Goal: Task Accomplishment & Management: Complete application form

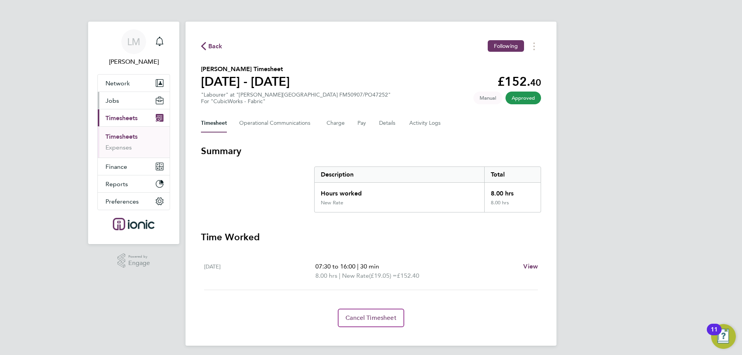
click at [123, 106] on button "Jobs" at bounding box center [134, 100] width 72 height 17
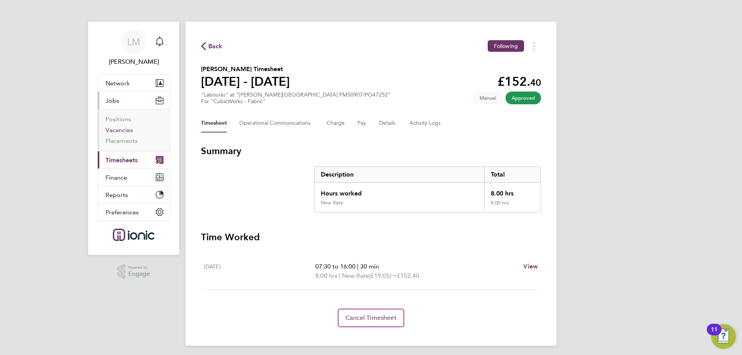
click at [126, 131] on link "Vacancies" at bounding box center [119, 129] width 27 height 7
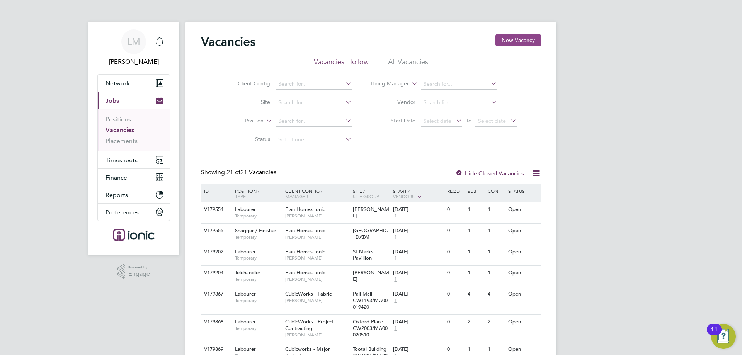
click at [503, 42] on button "New Vacancy" at bounding box center [519, 40] width 46 height 12
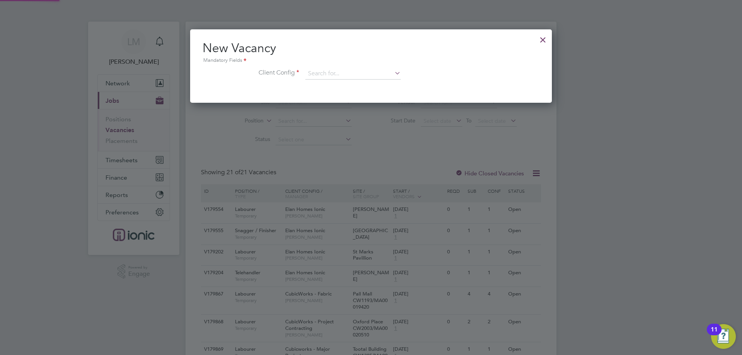
scroll to position [73, 362]
click at [371, 70] on input at bounding box center [352, 74] width 95 height 12
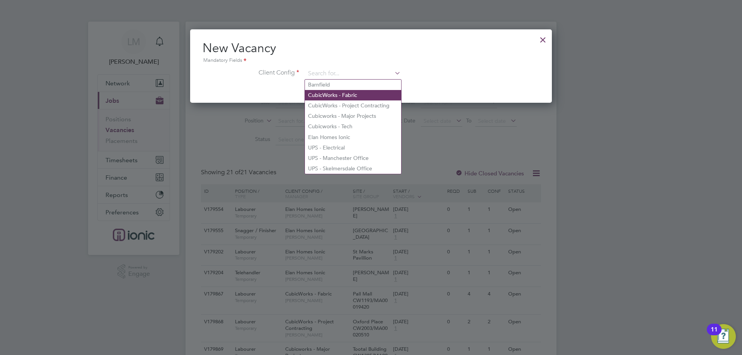
click at [364, 93] on li "CubicWorks - Fabric" at bounding box center [353, 95] width 96 height 10
type input "CubicWorks - Fabric"
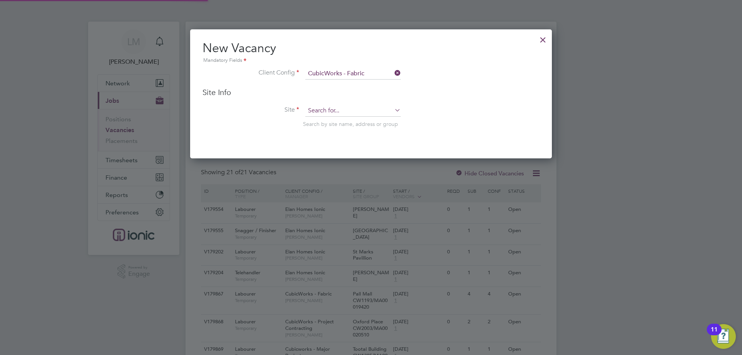
scroll to position [129, 362]
click at [354, 113] on input at bounding box center [352, 111] width 95 height 12
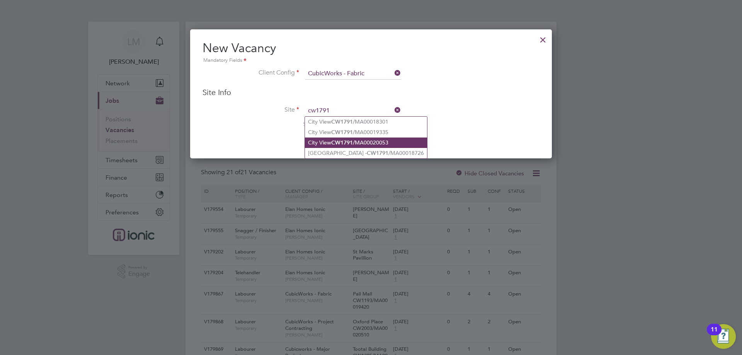
click at [397, 145] on li "City View CW1791 /MA00020053" at bounding box center [366, 143] width 122 height 10
type input "City View CW1791/MA00020053"
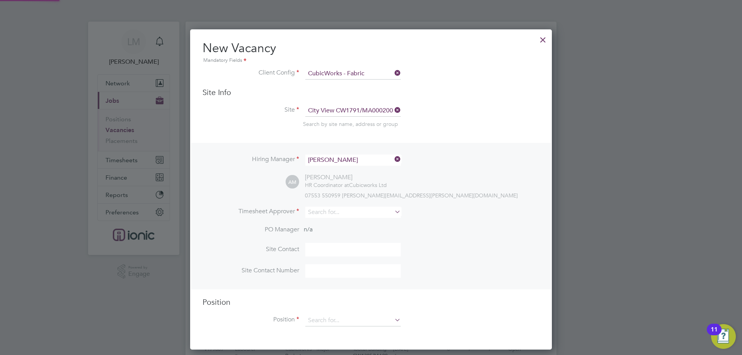
scroll to position [321, 362]
click at [336, 215] on input at bounding box center [352, 212] width 95 height 11
click at [328, 217] on input "alie" at bounding box center [352, 212] width 95 height 11
click at [330, 225] on li "[PERSON_NAME]" at bounding box center [353, 223] width 96 height 10
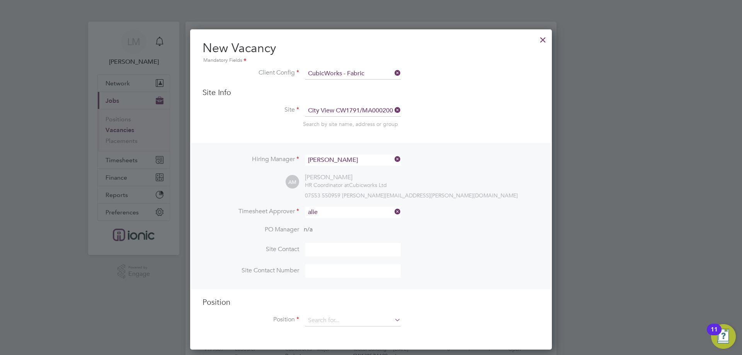
type input "[PERSON_NAME]"
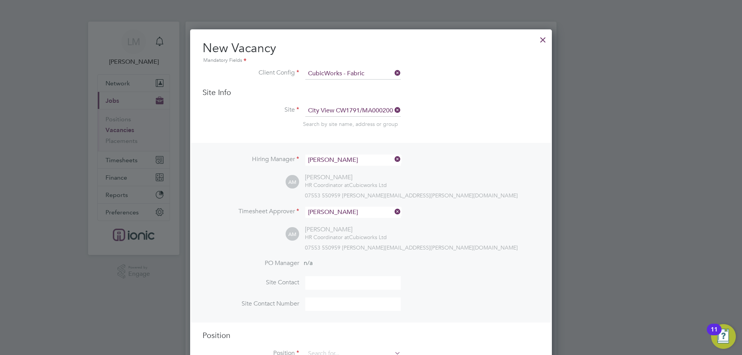
scroll to position [116, 0]
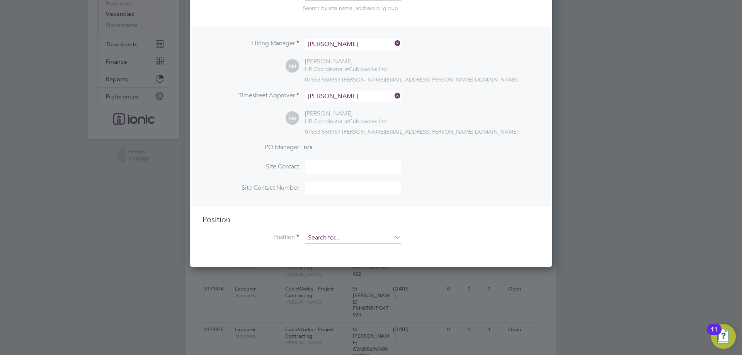
click at [336, 243] on input at bounding box center [352, 238] width 95 height 12
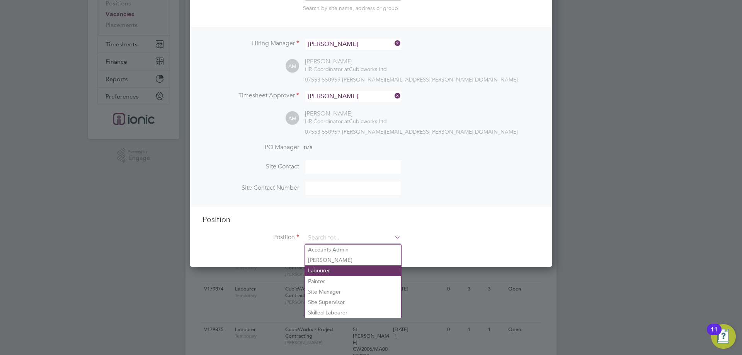
click at [333, 271] on li "Labourer" at bounding box center [353, 271] width 96 height 10
type input "Labourer"
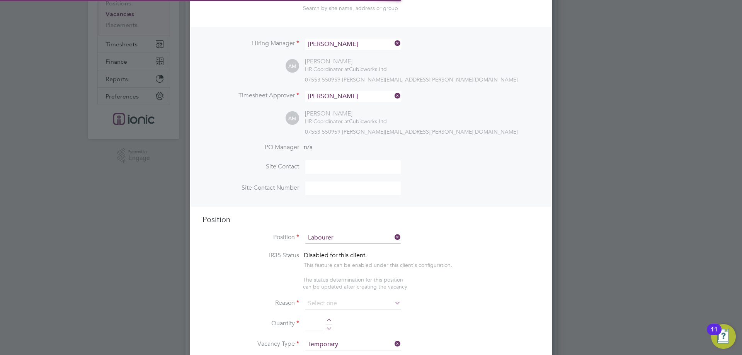
scroll to position [4, 4]
type textarea "General labourer working on office rip outs"
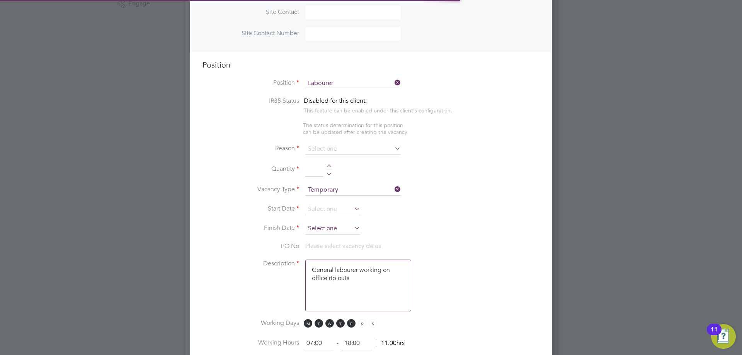
scroll to position [23, 41]
click at [332, 147] on input at bounding box center [352, 149] width 95 height 12
click at [321, 219] on li "Vacant Role" at bounding box center [353, 221] width 96 height 10
type input "Vacant Role"
click at [328, 167] on div at bounding box center [329, 166] width 7 height 5
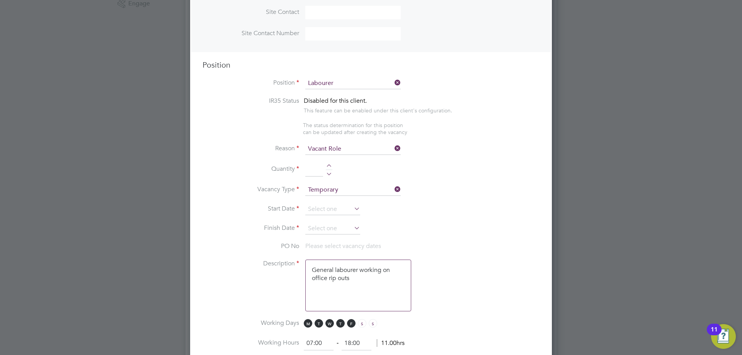
type input "1"
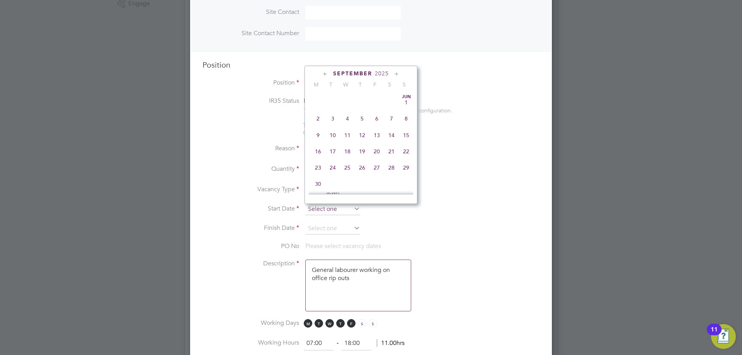
click at [319, 207] on input at bounding box center [332, 210] width 55 height 12
click at [321, 118] on span "25" at bounding box center [318, 113] width 15 height 15
type input "[DATE]"
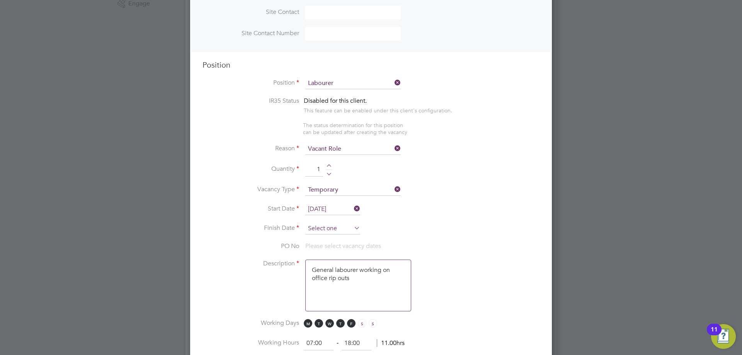
click at [331, 227] on input at bounding box center [332, 229] width 55 height 12
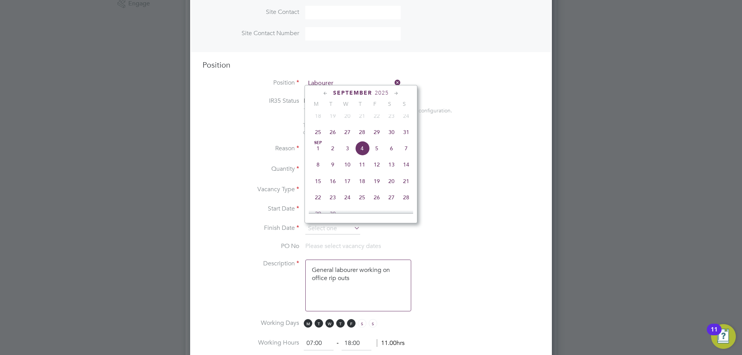
click at [412, 138] on span "31" at bounding box center [406, 132] width 15 height 15
type input "[DATE]"
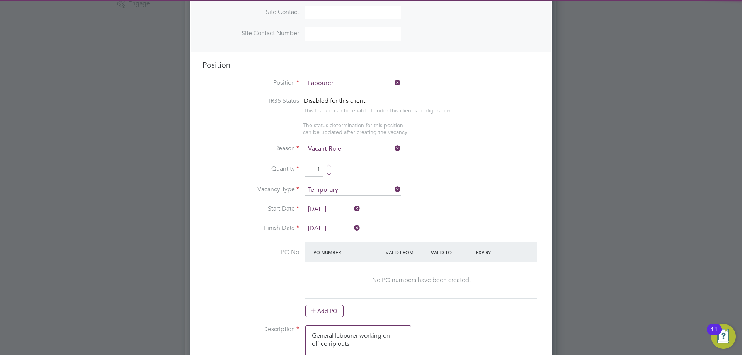
scroll to position [348, 0]
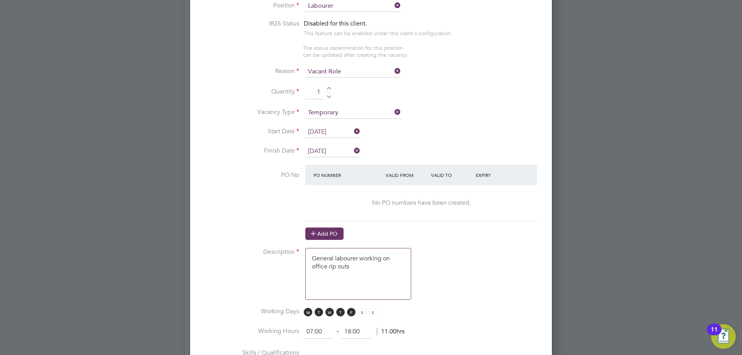
drag, startPoint x: 326, startPoint y: 235, endPoint x: 325, endPoint y: 228, distance: 6.6
click at [325, 235] on button "Add PO" at bounding box center [324, 234] width 38 height 12
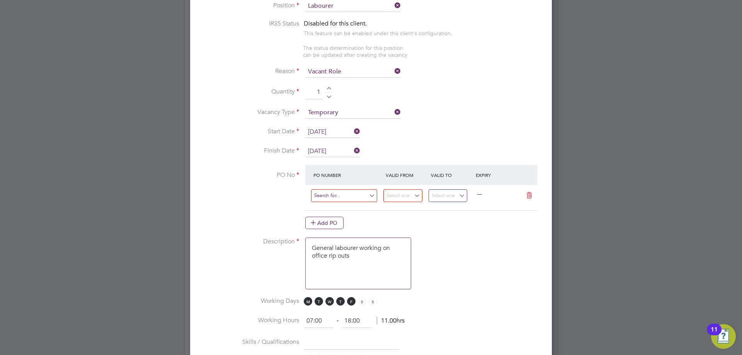
scroll to position [1175, 362]
click at [332, 196] on input at bounding box center [344, 195] width 66 height 13
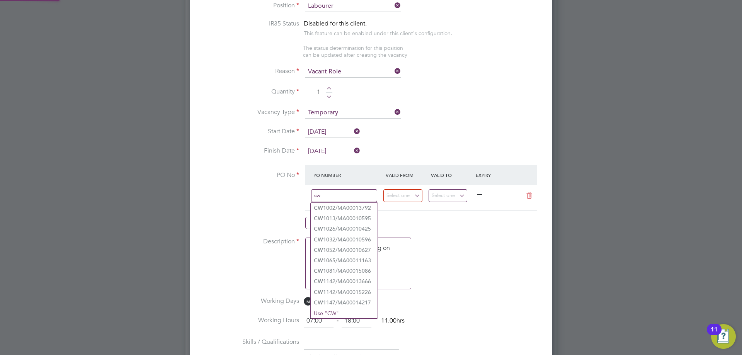
type input "c"
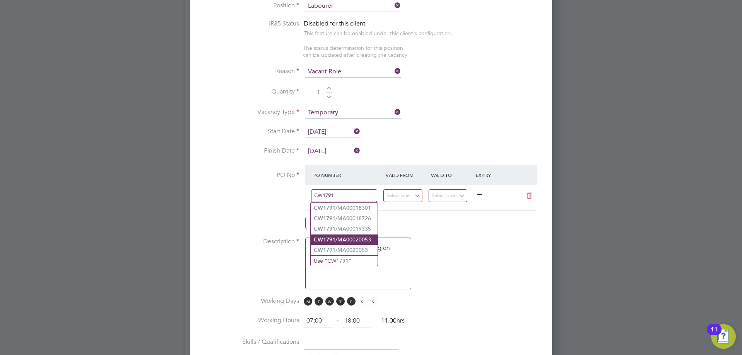
type input "CW1791"
click at [344, 239] on li "CW1791 /MA00020053" at bounding box center [344, 240] width 67 height 10
type input "[DATE]"
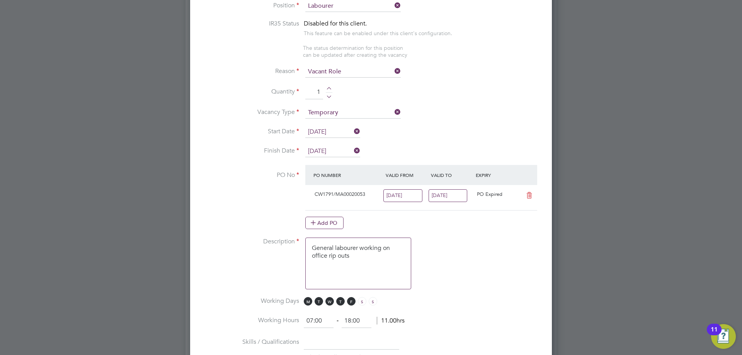
scroll to position [13, 73]
click at [442, 198] on input "[DATE]" at bounding box center [448, 195] width 39 height 13
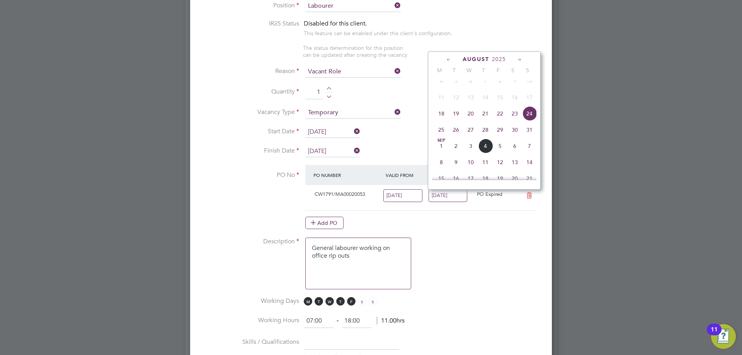
click at [532, 137] on span "31" at bounding box center [529, 130] width 15 height 15
type input "[DATE]"
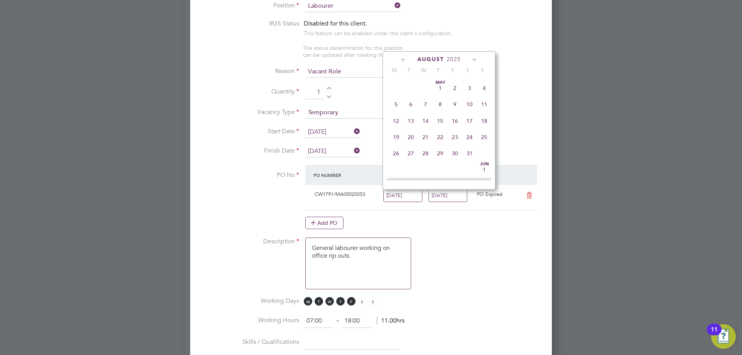
click at [419, 194] on input "[DATE]" at bounding box center [402, 195] width 39 height 13
click at [396, 135] on span "25" at bounding box center [396, 130] width 15 height 15
type input "[DATE]"
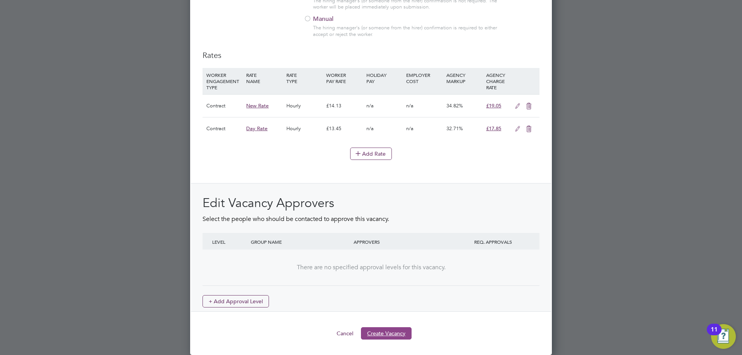
click at [399, 334] on button "Create Vacancy" at bounding box center [386, 333] width 51 height 12
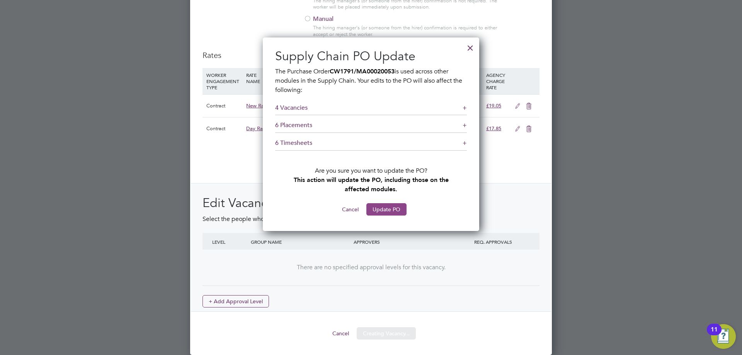
click at [386, 206] on button "Update PO" at bounding box center [386, 209] width 40 height 12
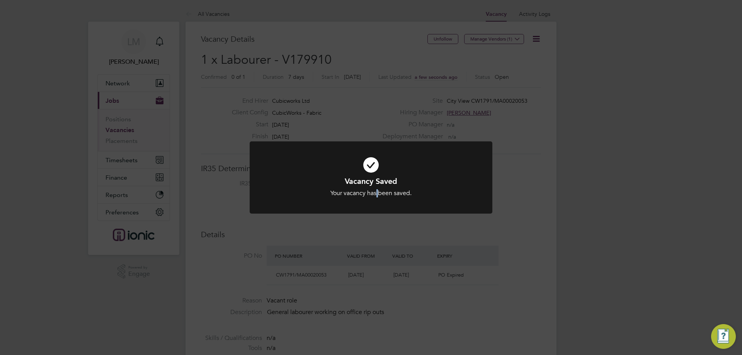
click at [380, 219] on div "Vacancy Saved Your vacancy has been saved. Cancel Okay" at bounding box center [371, 182] width 243 height 82
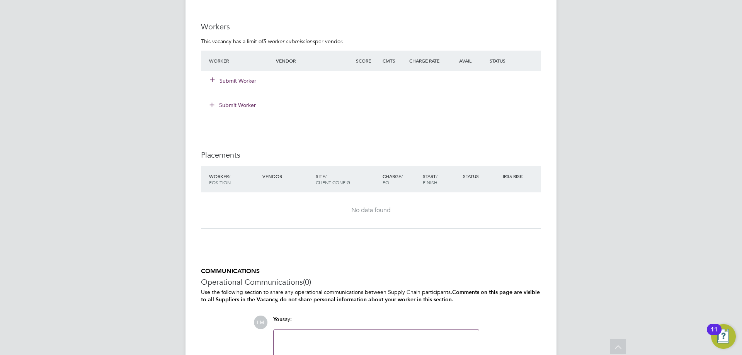
click at [238, 82] on button "Submit Worker" at bounding box center [233, 81] width 46 height 8
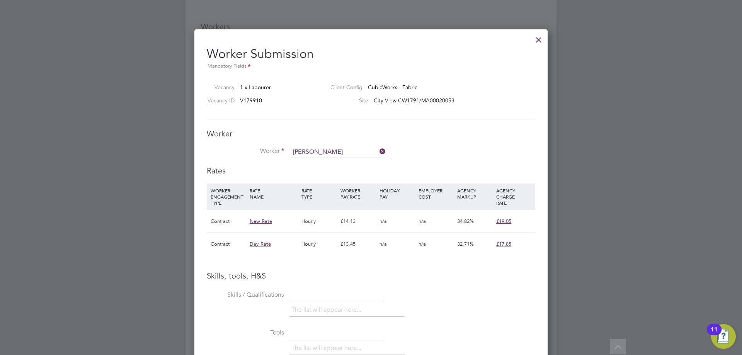
click at [350, 165] on li "Dale Hal l (434216)" at bounding box center [338, 163] width 96 height 10
type input "Dale Hall (434216)"
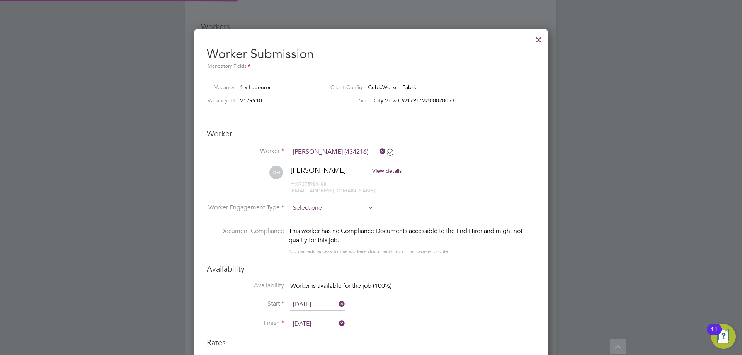
click at [319, 209] on input at bounding box center [332, 209] width 84 height 12
click at [322, 213] on input at bounding box center [332, 209] width 84 height 12
click at [320, 217] on li "Contract" at bounding box center [332, 219] width 85 height 10
type input "Contract"
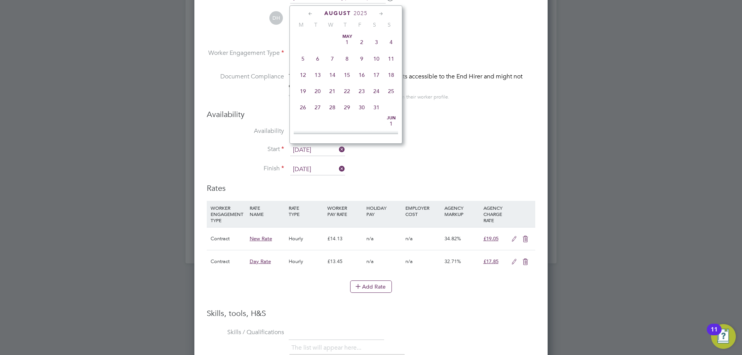
click at [319, 149] on input "[DATE]" at bounding box center [317, 151] width 55 height 12
click at [319, 73] on span "26" at bounding box center [317, 67] width 15 height 15
type input "[DATE]"
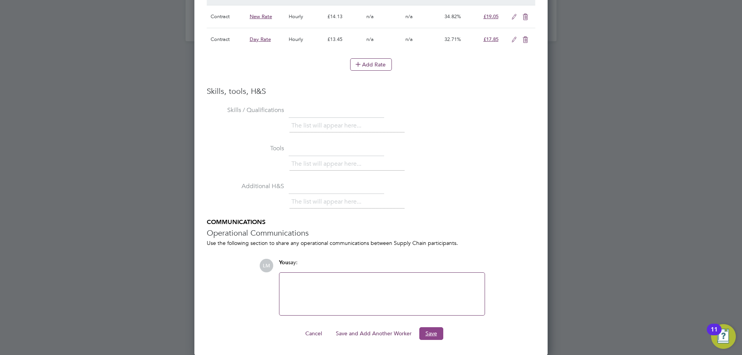
click at [428, 336] on button "Save" at bounding box center [431, 333] width 24 height 12
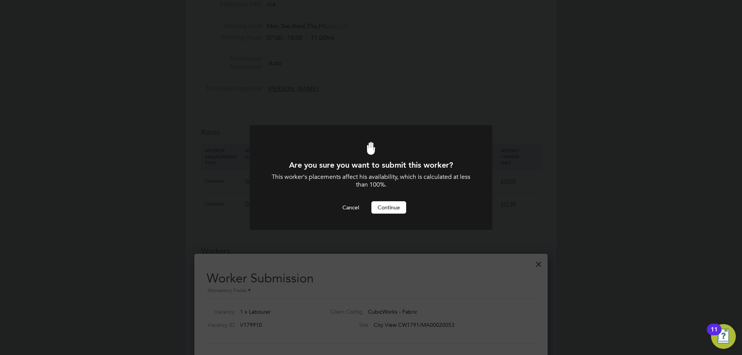
click at [394, 206] on button "Continue" at bounding box center [388, 207] width 35 height 12
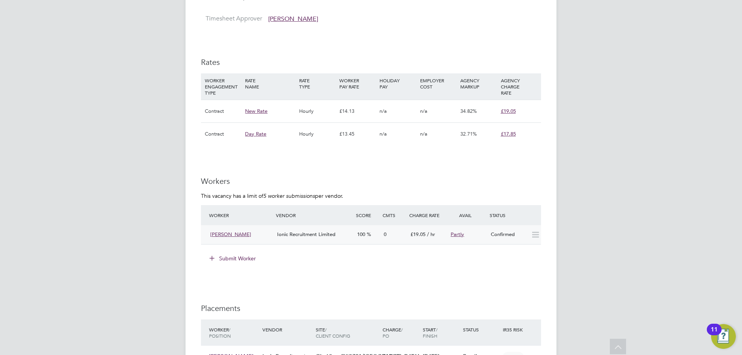
scroll to position [618, 0]
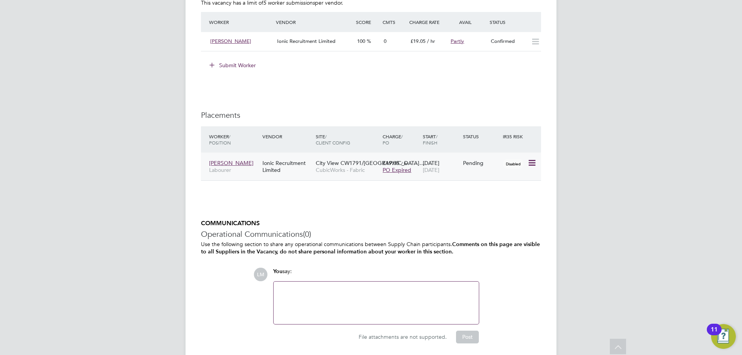
click at [533, 160] on icon at bounding box center [532, 162] width 8 height 9
click at [489, 212] on li "Start" at bounding box center [508, 211] width 55 height 11
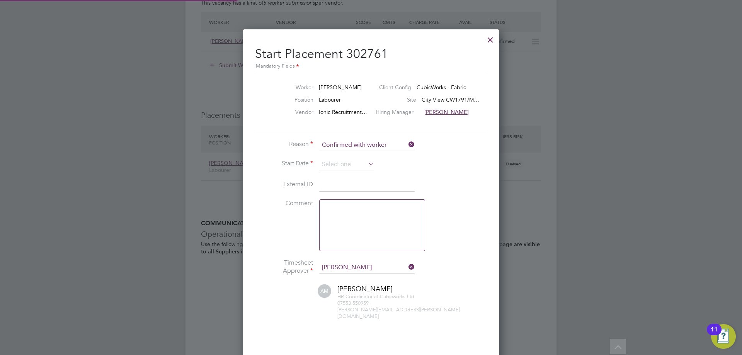
scroll to position [8, 96]
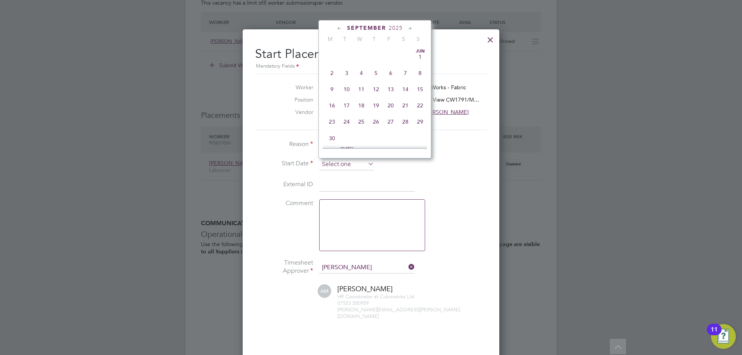
click at [338, 166] on input at bounding box center [346, 165] width 55 height 12
click at [349, 72] on span "26" at bounding box center [346, 67] width 15 height 15
type input "[DATE]"
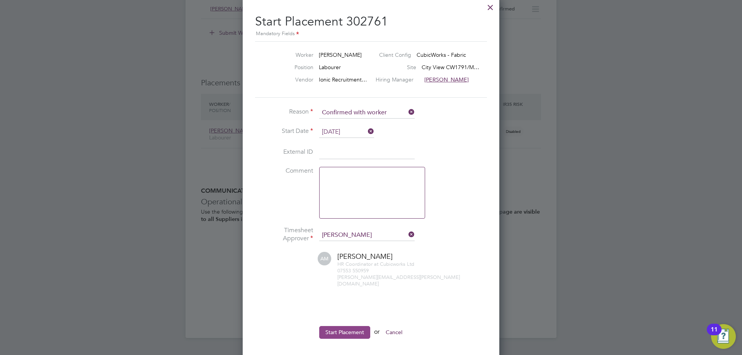
click at [346, 326] on button "Start Placement" at bounding box center [344, 332] width 51 height 12
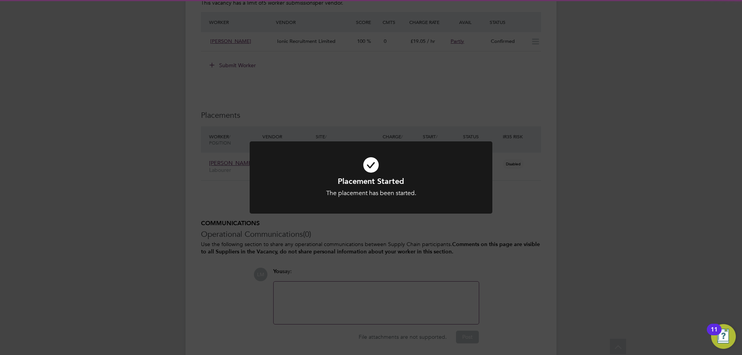
click at [248, 308] on div "Placement Started The placement has been started. Cancel Okay" at bounding box center [371, 177] width 742 height 355
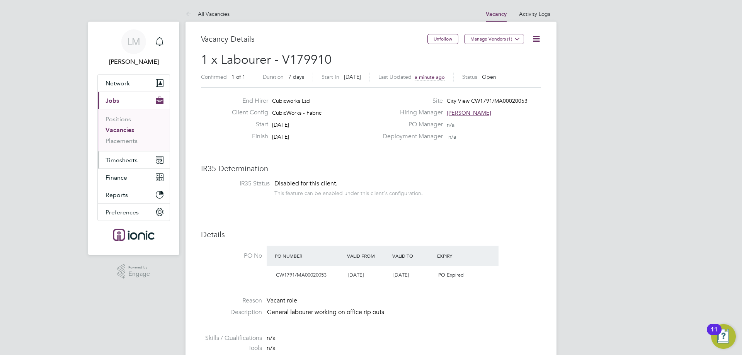
click at [130, 161] on span "Timesheets" at bounding box center [122, 160] width 32 height 7
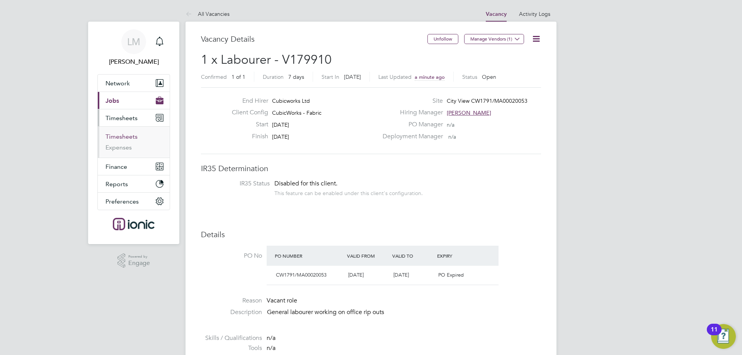
click at [126, 136] on link "Timesheets" at bounding box center [122, 136] width 32 height 7
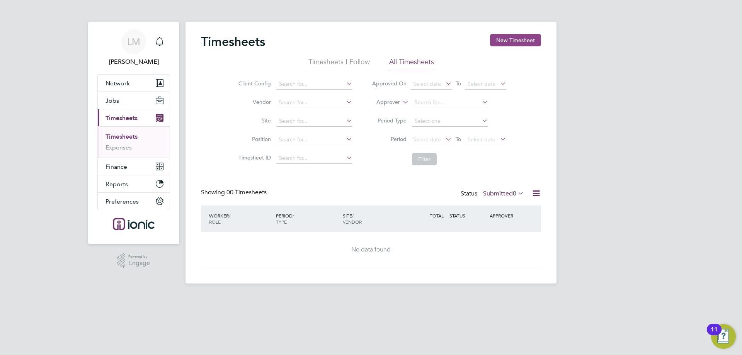
click at [516, 37] on button "New Timesheet" at bounding box center [515, 40] width 51 height 12
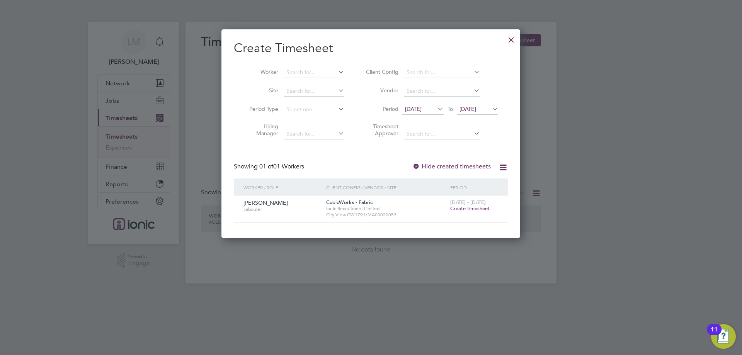
click at [470, 207] on span "Create timesheet" at bounding box center [469, 208] width 39 height 7
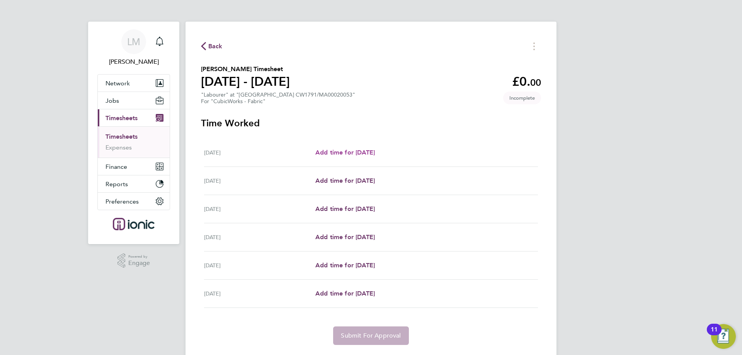
click at [369, 156] on span "Add time for [DATE]" at bounding box center [345, 152] width 60 height 7
select select "30"
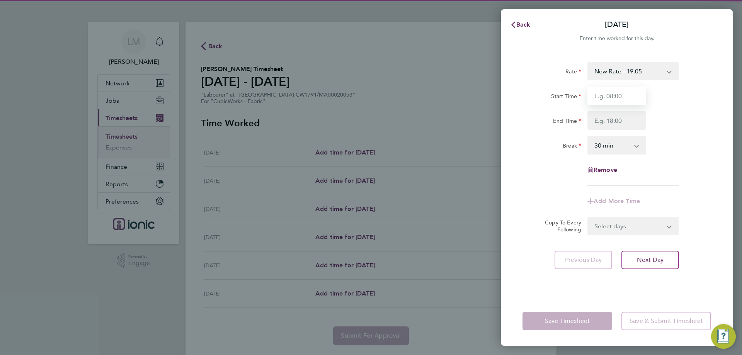
click at [601, 98] on input "Start Time" at bounding box center [617, 96] width 59 height 19
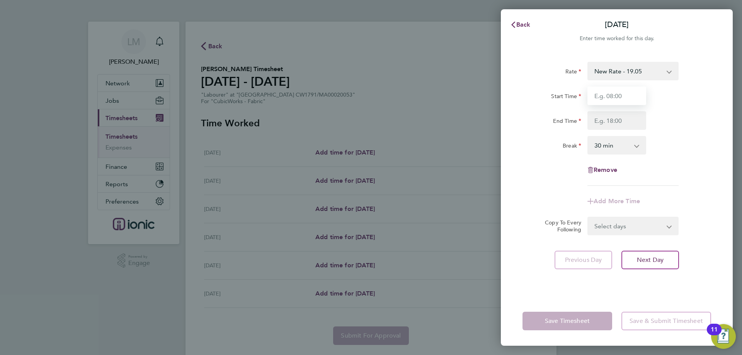
type input "07:30"
click at [617, 121] on input "End Time" at bounding box center [617, 120] width 59 height 19
type input "16:00"
click at [638, 223] on form "Rate New Rate - 19.05 Day Rate - 17.85 Start Time 07:30 End Time 16:00 Break 0 …" at bounding box center [617, 149] width 189 height 174
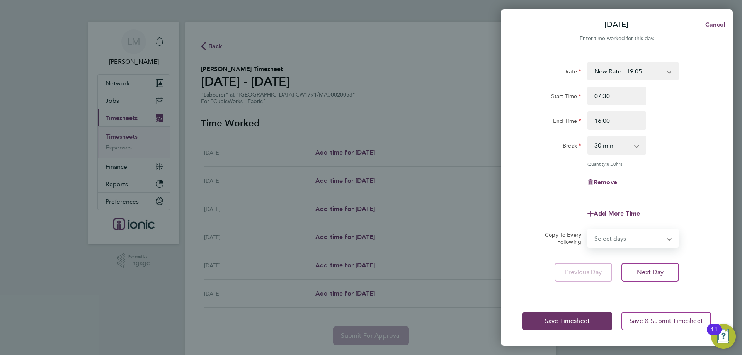
select select "WEEKDAY"
click at [588, 230] on select "Select days Day Weekday (Mon-Fri) Weekend (Sat-Sun) [DATE] [DATE] [DATE] [DATE]…" at bounding box center [628, 238] width 81 height 17
select select "[DATE]"
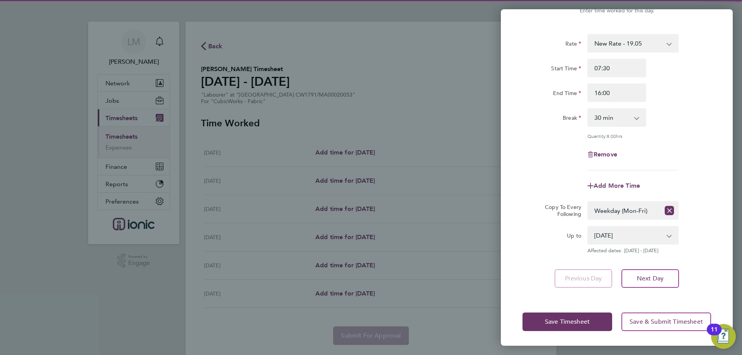
click at [643, 288] on div "Rate New Rate - 19.05 Day Rate - 17.85 Start Time 07:30 End Time 16:00 Break 0 …" at bounding box center [617, 161] width 232 height 273
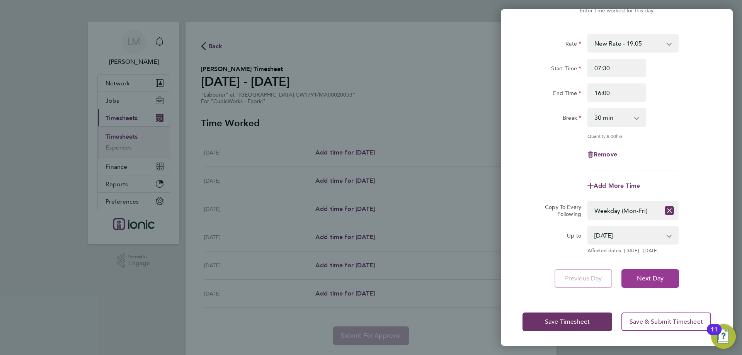
click at [644, 280] on span "Next Day" at bounding box center [650, 279] width 27 height 8
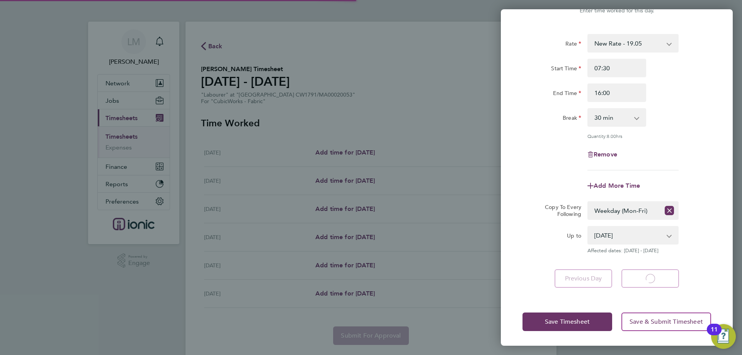
select select "30"
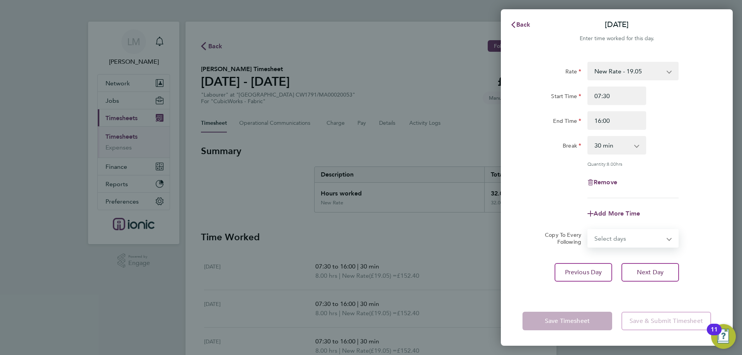
click at [648, 232] on select "Select days Day Weekday (Mon-Fri) Weekend (Sat-Sun) Thursday Friday Saturday Su…" at bounding box center [628, 238] width 81 height 17
select select "WEEKEND"
click at [588, 230] on select "Select days Day Weekday (Mon-Fri) Weekend (Sat-Sun) Thursday Friday Saturday Su…" at bounding box center [628, 238] width 81 height 17
select select "[DATE]"
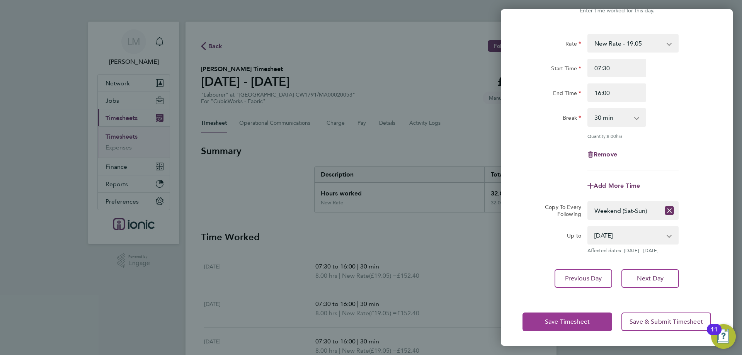
click at [571, 324] on span "Save Timesheet" at bounding box center [567, 322] width 45 height 8
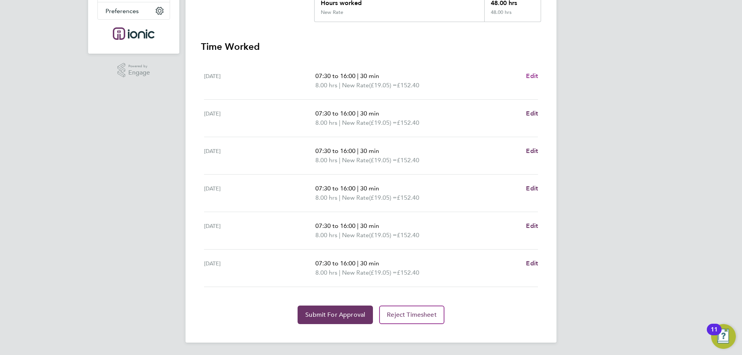
click at [528, 75] on span "Edit" at bounding box center [532, 75] width 12 height 7
select select "30"
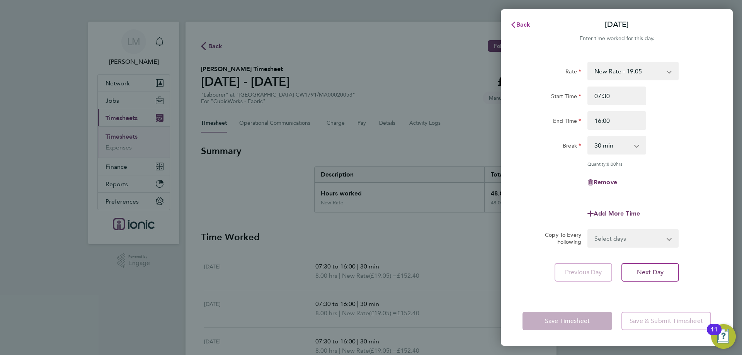
click at [524, 28] on span "Back" at bounding box center [523, 24] width 14 height 7
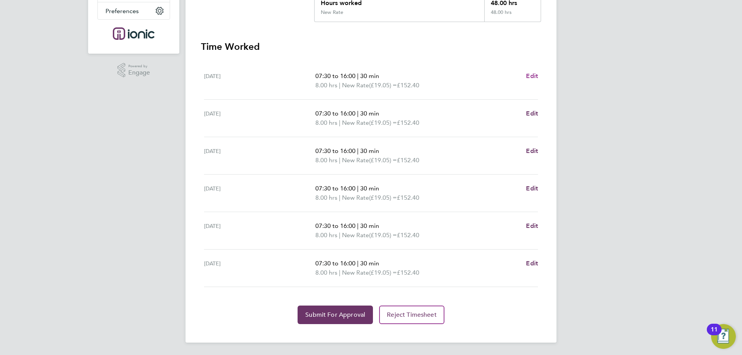
click at [532, 77] on span "Edit" at bounding box center [532, 75] width 12 height 7
select select "30"
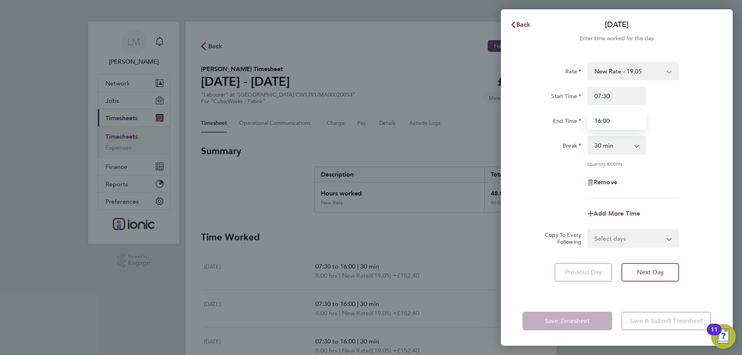
drag, startPoint x: 623, startPoint y: 122, endPoint x: 471, endPoint y: 86, distance: 156.0
click at [471, 86] on div "Back Tue 26 Aug Enter time worked for this day. Rate New Rate - 19.05 Day Rate …" at bounding box center [371, 177] width 742 height 355
type input "1"
type input "18:00"
click at [537, 220] on div "Add More Time" at bounding box center [617, 213] width 195 height 19
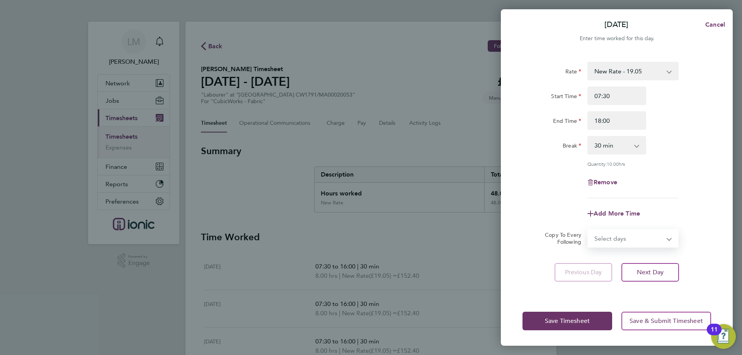
click at [627, 235] on select "Select days Day Weekday (Mon-Fri) Weekend (Sat-Sun) [DATE] [DATE] [DATE] [DATE]…" at bounding box center [628, 238] width 81 height 17
select select "WEEKDAY"
click at [588, 230] on select "Select days Day Weekday (Mon-Fri) Weekend (Sat-Sun) [DATE] [DATE] [DATE] [DATE]…" at bounding box center [628, 238] width 81 height 17
select select "[DATE]"
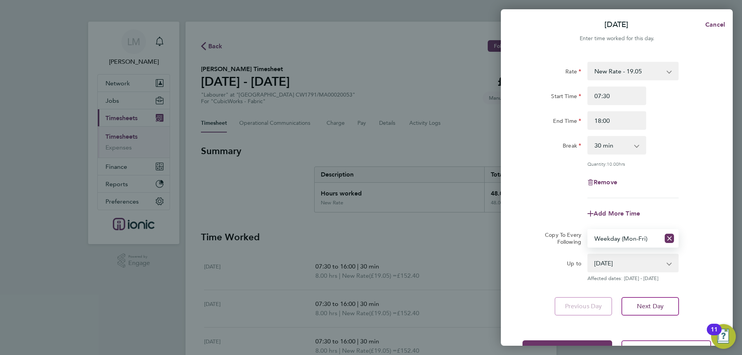
scroll to position [28, 0]
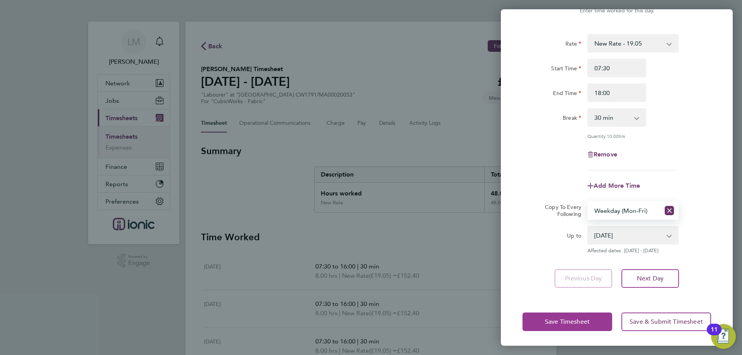
click at [590, 317] on button "Save Timesheet" at bounding box center [568, 322] width 90 height 19
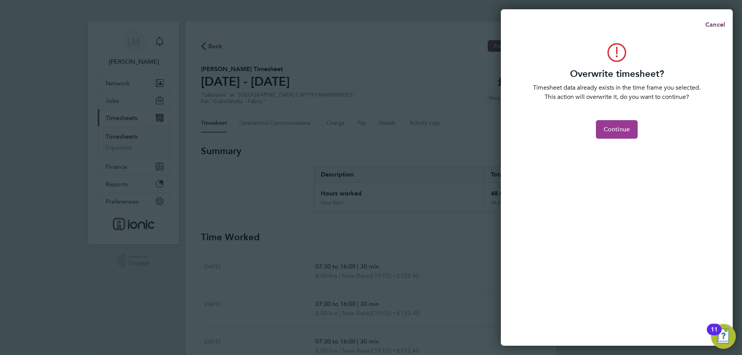
click at [614, 128] on span "Continue" at bounding box center [617, 130] width 26 height 8
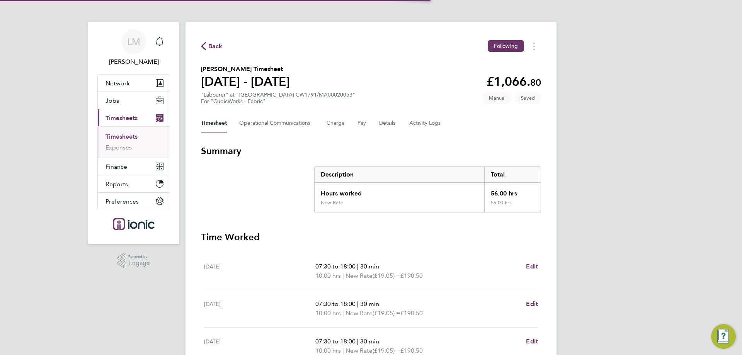
scroll to position [191, 0]
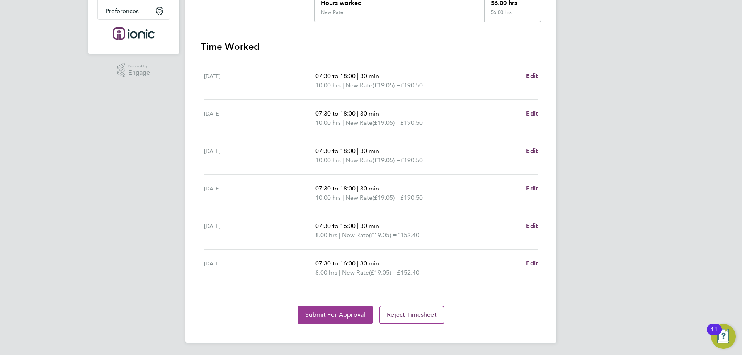
click at [319, 313] on span "Submit For Approval" at bounding box center [335, 315] width 60 height 8
click at [322, 314] on span "Approve Timesheet" at bounding box center [335, 315] width 57 height 8
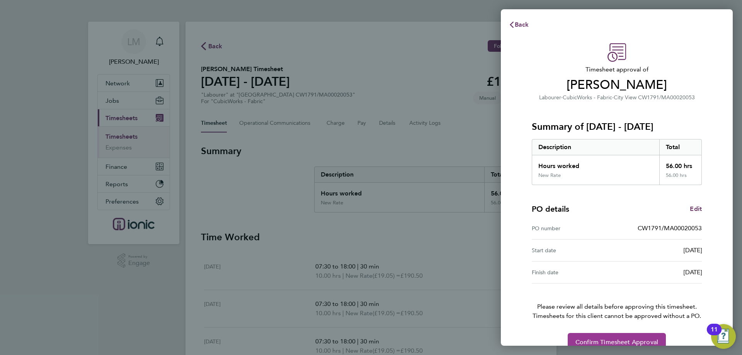
click at [618, 345] on span "Confirm Timesheet Approval" at bounding box center [617, 343] width 83 height 8
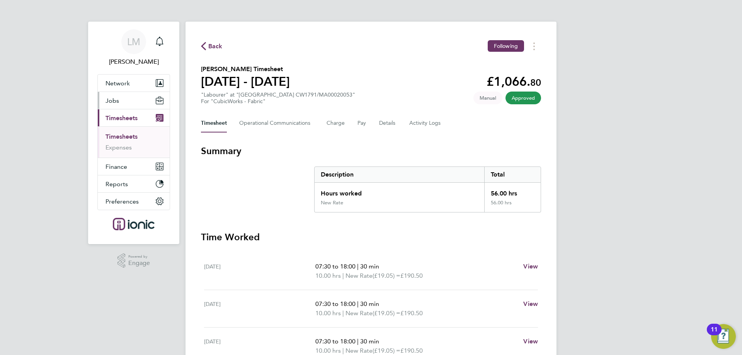
click at [105, 98] on button "Jobs" at bounding box center [134, 100] width 72 height 17
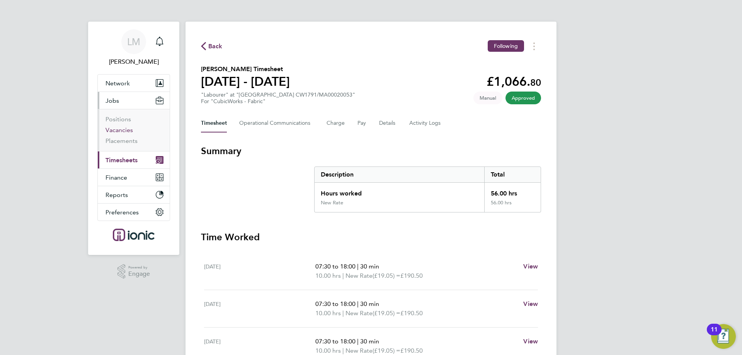
click at [120, 132] on link "Vacancies" at bounding box center [119, 129] width 27 height 7
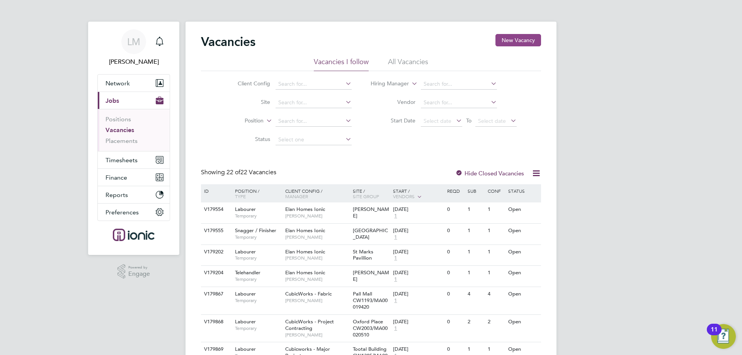
click at [503, 38] on button "New Vacancy" at bounding box center [519, 40] width 46 height 12
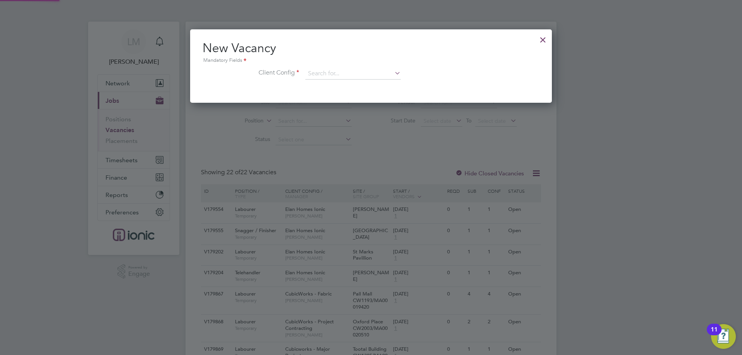
scroll to position [73, 362]
click at [341, 69] on input at bounding box center [352, 74] width 95 height 12
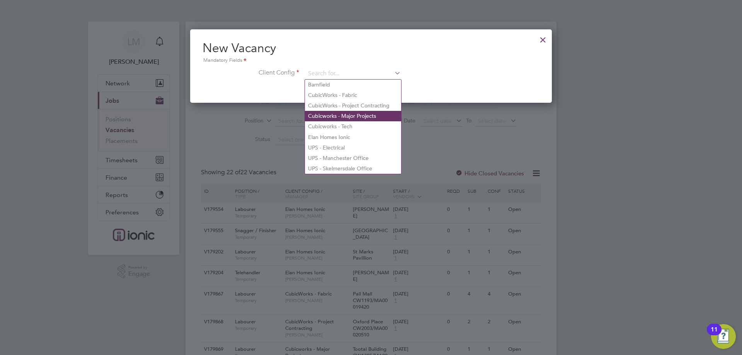
click at [357, 115] on li "Cubicworks - Major Projects" at bounding box center [353, 116] width 96 height 10
type input "Cubicworks - Major Projects"
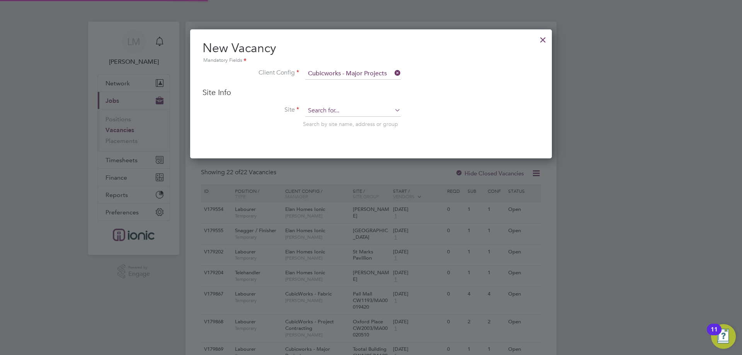
scroll to position [129, 362]
click at [336, 111] on input at bounding box center [352, 111] width 95 height 12
click at [342, 123] on li "Duckworth's Distillery CW1317 /MA00017540" at bounding box center [370, 122] width 130 height 10
type input "[PERSON_NAME] Distillery CW1317/MA00017540"
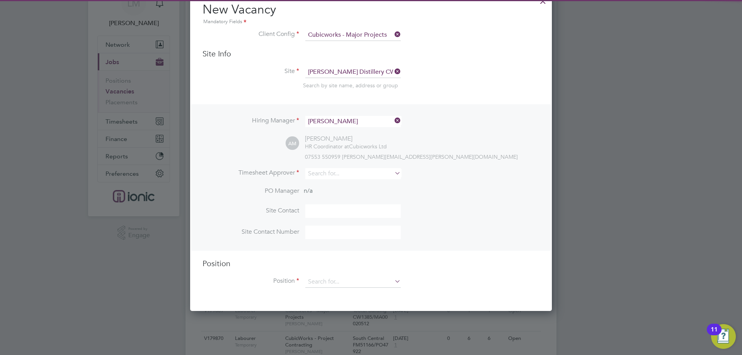
scroll to position [77, 0]
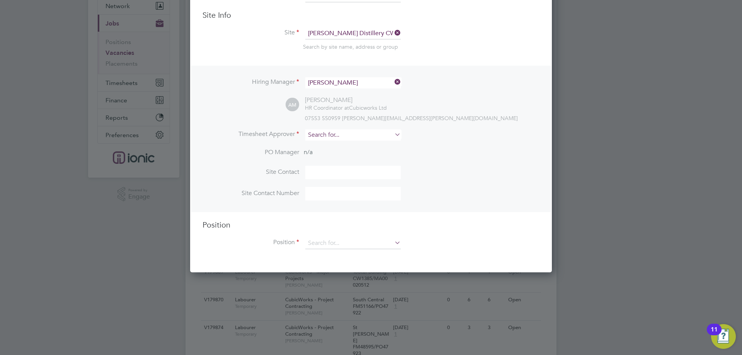
click at [341, 133] on input at bounding box center [352, 134] width 95 height 11
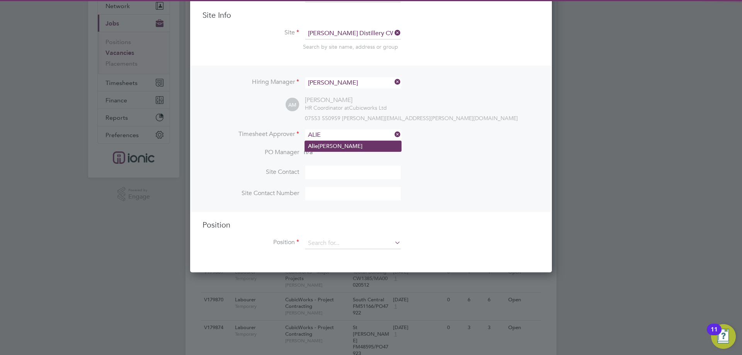
click at [348, 146] on li "[PERSON_NAME]" at bounding box center [353, 146] width 96 height 10
type input "[PERSON_NAME]"
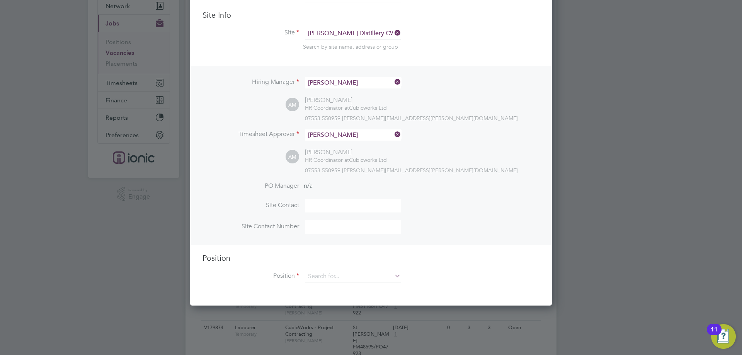
scroll to position [116, 0]
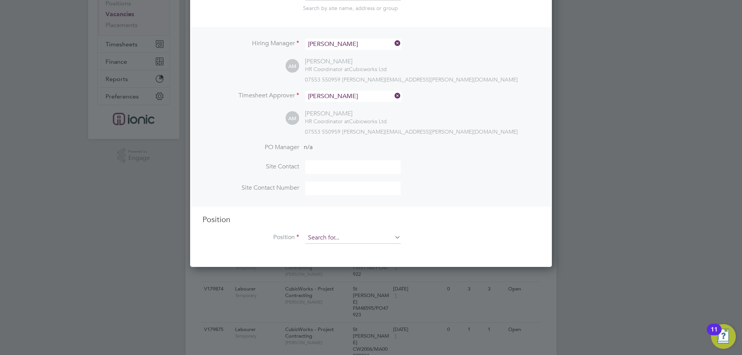
click at [337, 240] on input at bounding box center [352, 238] width 95 height 12
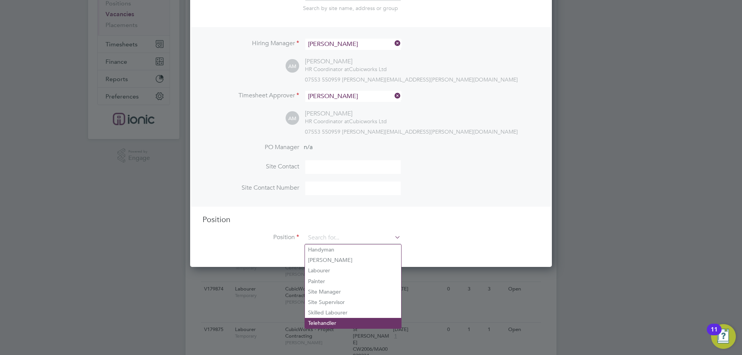
scroll to position [232, 0]
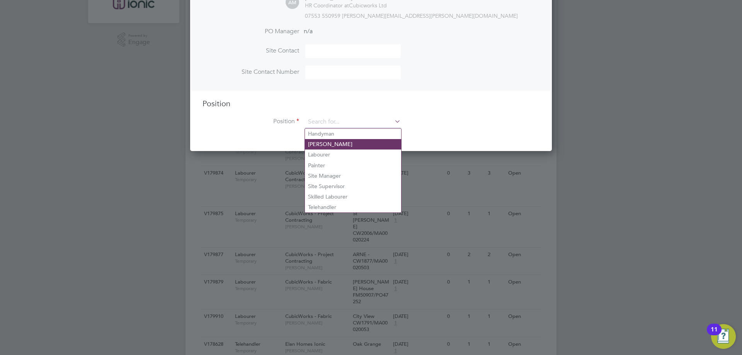
click at [337, 153] on li "Labourer" at bounding box center [353, 155] width 96 height 10
type input "Labourer"
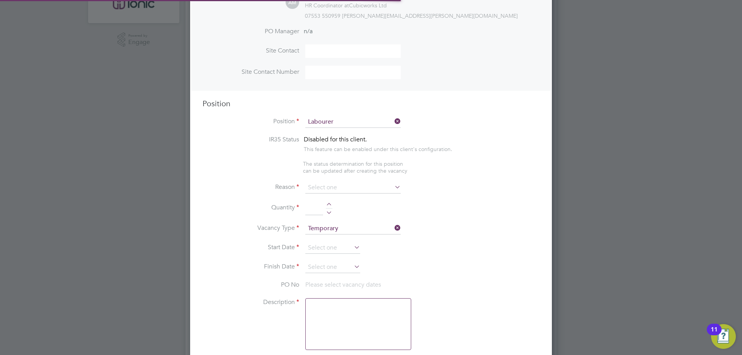
type textarea "General laboring duties"
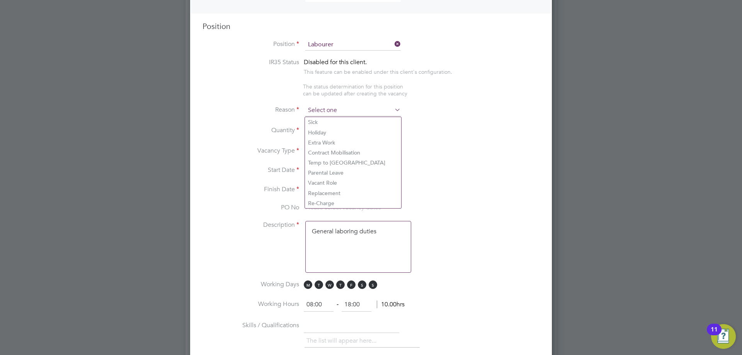
click at [323, 112] on input at bounding box center [352, 111] width 95 height 12
click at [335, 183] on li "Vacant Role" at bounding box center [353, 183] width 96 height 10
type input "Vacant Role"
click at [331, 128] on div at bounding box center [329, 128] width 7 height 5
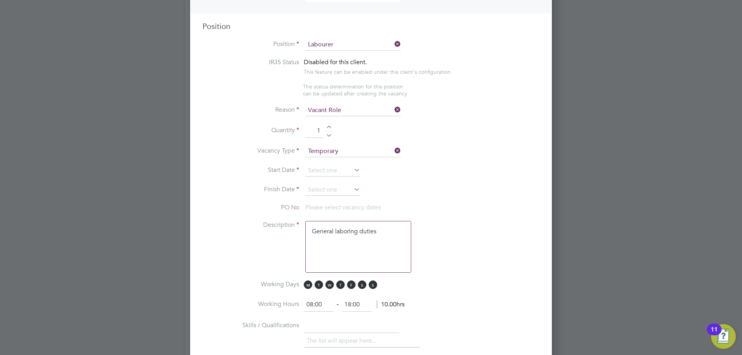
type input "2"
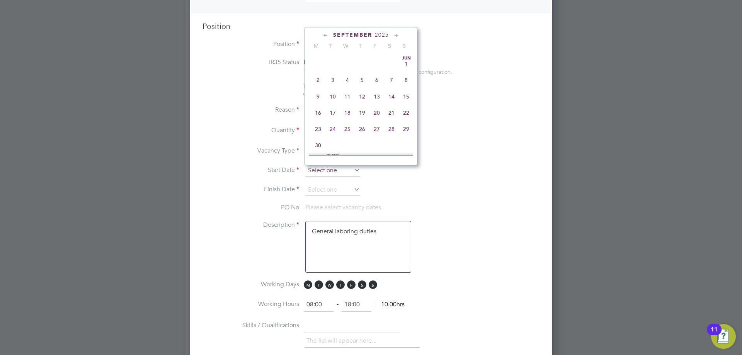
scroll to position [234, 0]
click at [339, 175] on input at bounding box center [332, 171] width 55 height 12
click at [322, 78] on span "25" at bounding box center [318, 74] width 15 height 15
type input "[DATE]"
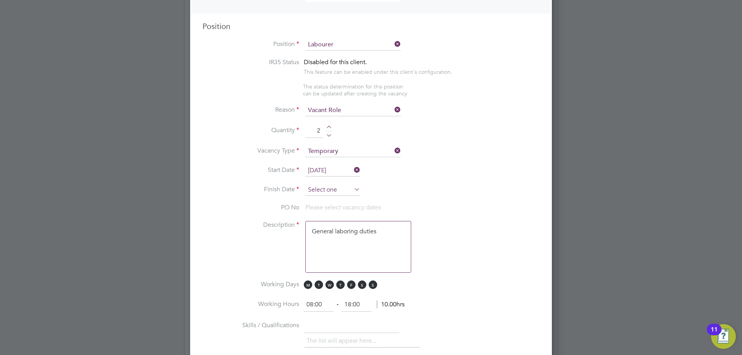
click at [335, 189] on input at bounding box center [332, 190] width 55 height 12
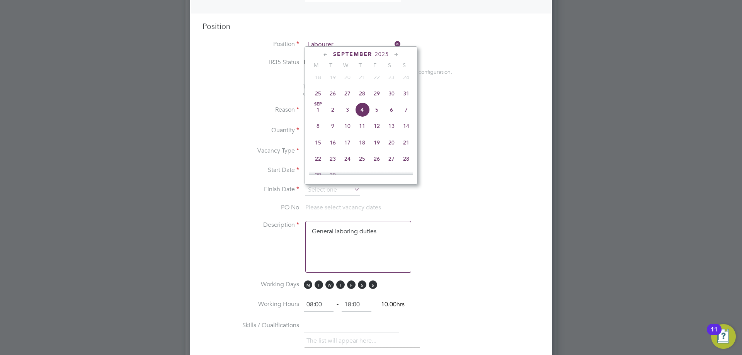
drag, startPoint x: 404, startPoint y: 97, endPoint x: 399, endPoint y: 99, distance: 5.4
click at [404, 97] on span "31" at bounding box center [406, 93] width 15 height 15
type input "[DATE]"
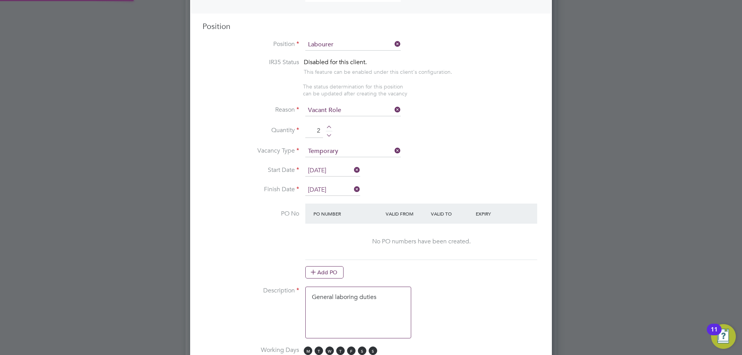
scroll to position [0, 0]
drag, startPoint x: 329, startPoint y: 276, endPoint x: 327, endPoint y: 264, distance: 11.7
click at [328, 274] on button "Add PO" at bounding box center [324, 272] width 38 height 12
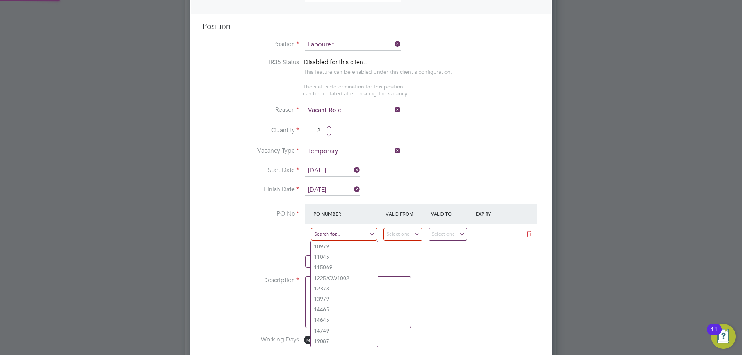
click at [339, 235] on input at bounding box center [344, 234] width 66 height 13
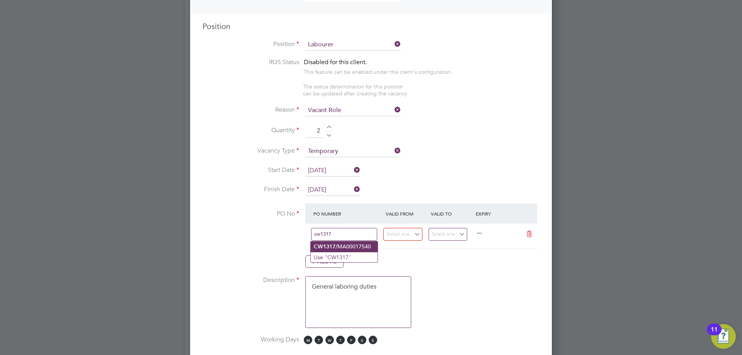
type input "cw1317"
click at [343, 248] on li "CW1317 /MA00017540" at bounding box center [344, 247] width 67 height 10
type input "[DATE]"
click at [439, 236] on input "[DATE]" at bounding box center [448, 234] width 39 height 13
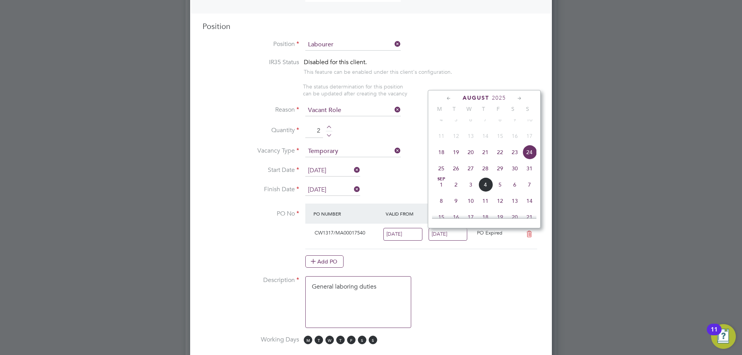
click at [531, 175] on span "31" at bounding box center [529, 168] width 15 height 15
type input "[DATE]"
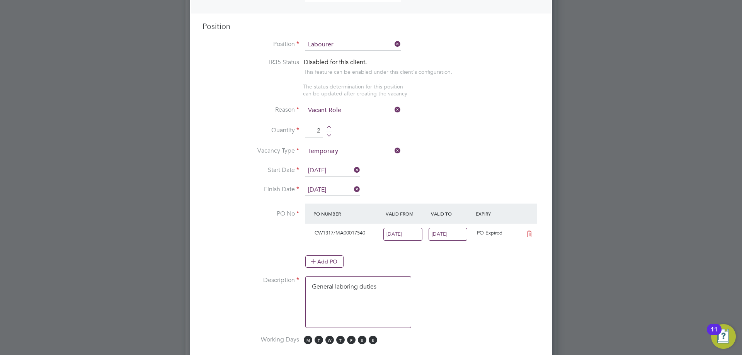
click at [406, 234] on input "[DATE]" at bounding box center [402, 234] width 39 height 13
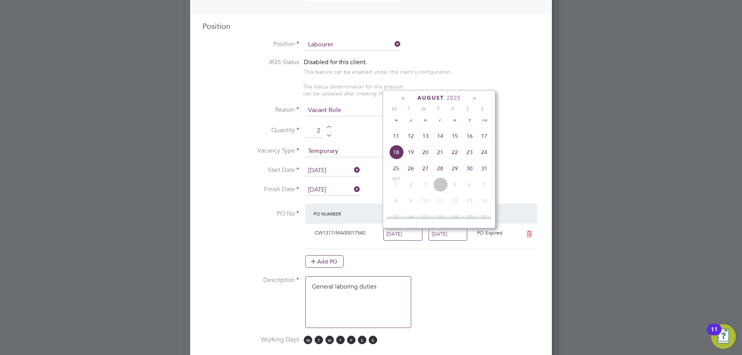
click at [398, 172] on span "25" at bounding box center [396, 168] width 15 height 15
type input "[DATE]"
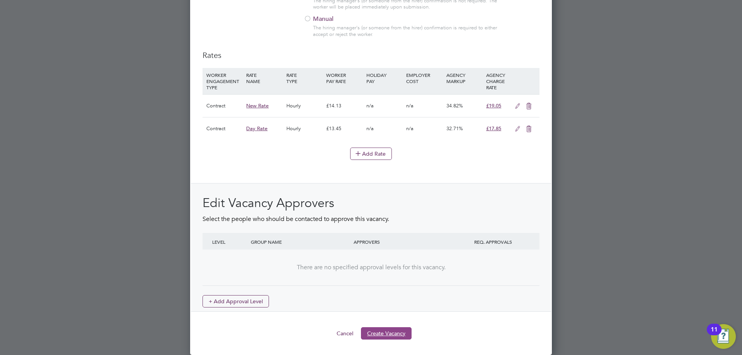
click at [383, 332] on button "Create Vacancy" at bounding box center [386, 333] width 51 height 12
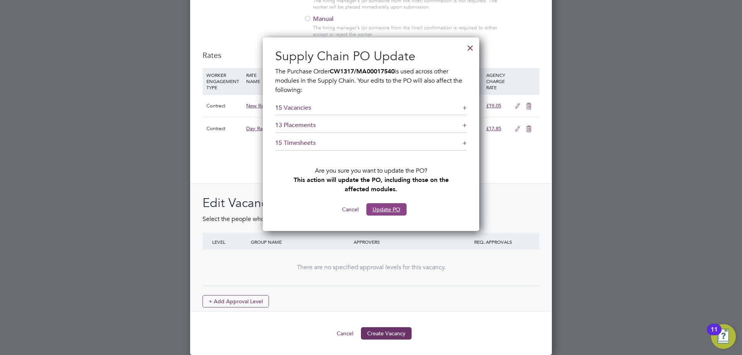
click at [387, 210] on button "Update PO" at bounding box center [386, 209] width 40 height 12
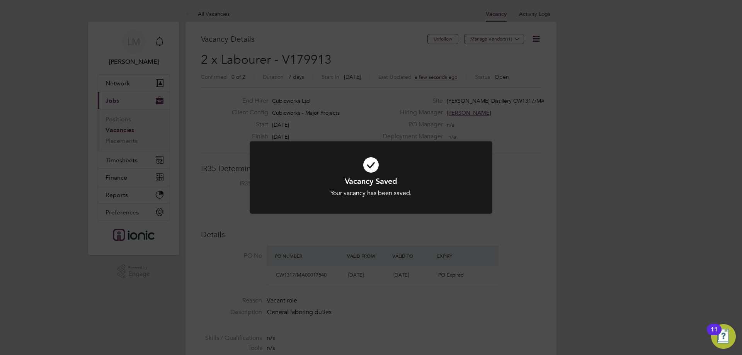
click at [468, 237] on div "Vacancy Saved Your vacancy has been saved. Cancel Okay" at bounding box center [371, 177] width 742 height 355
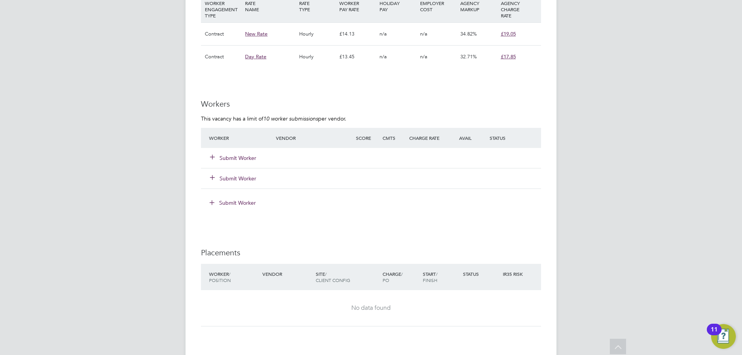
click at [241, 158] on button "Submit Worker" at bounding box center [233, 158] width 46 height 8
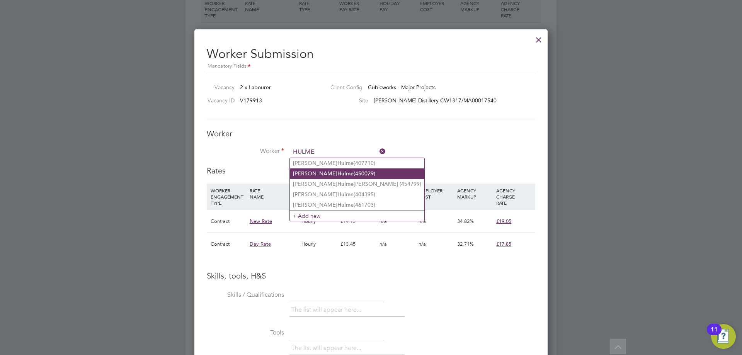
click at [338, 173] on li "Chris Hulme (450029)" at bounding box center [357, 174] width 135 height 10
type input "Chris Hulme (450029)"
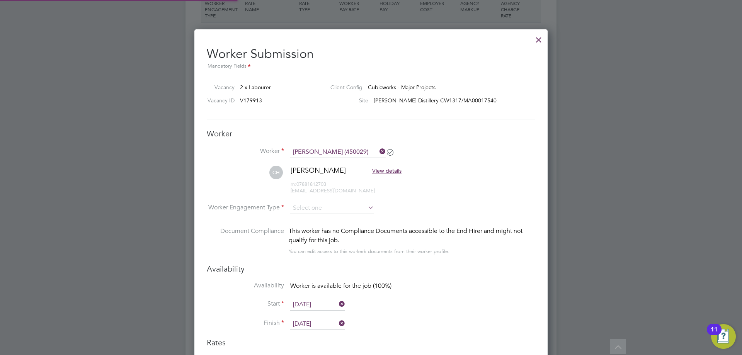
type input "[DATE]"
click at [323, 216] on li "Worker Engagement Type" at bounding box center [371, 215] width 329 height 24
click at [323, 208] on input at bounding box center [332, 209] width 84 height 12
click at [324, 219] on li "Contract" at bounding box center [332, 219] width 85 height 10
type input "Contract"
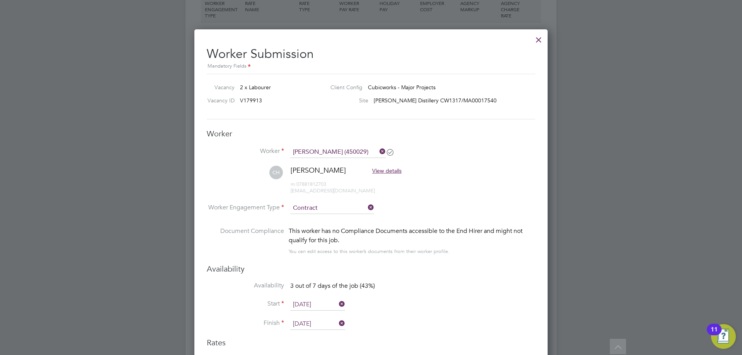
click at [312, 300] on input "[DATE]" at bounding box center [317, 305] width 55 height 12
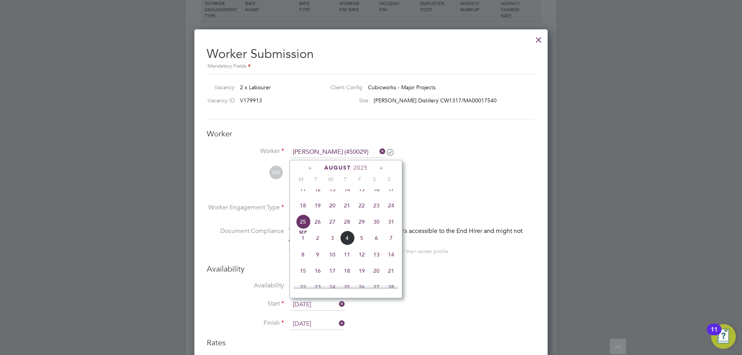
click at [318, 228] on span "26" at bounding box center [317, 222] width 15 height 15
type input "[DATE]"
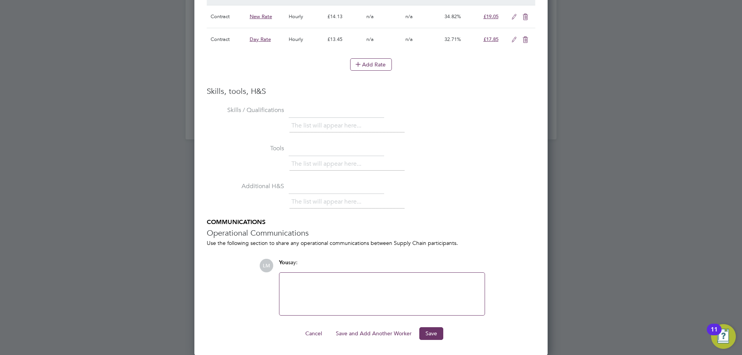
click at [385, 331] on button "Save and Add Another Worker" at bounding box center [374, 333] width 88 height 12
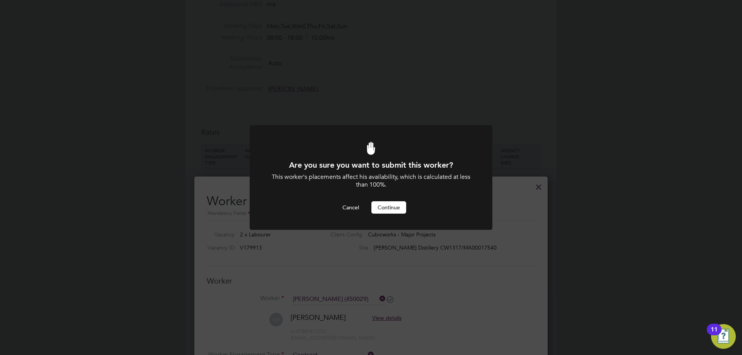
click at [397, 208] on button "Continue" at bounding box center [388, 207] width 35 height 12
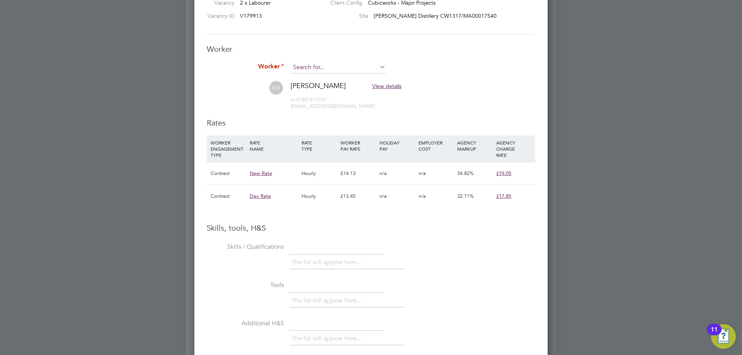
click at [321, 67] on input at bounding box center [337, 68] width 95 height 12
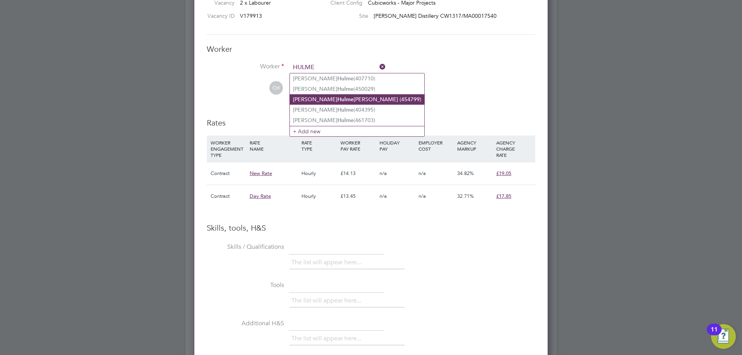
click at [337, 97] on b "Hulme" at bounding box center [345, 99] width 16 height 7
type input "Mccauley Hulme Higginson (454799)"
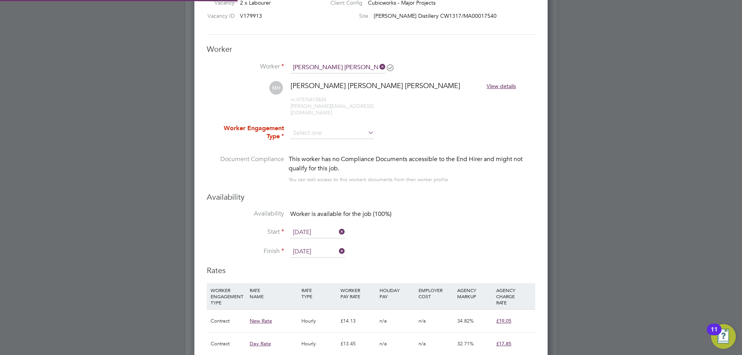
type input "[DATE]"
click at [337, 128] on input at bounding box center [332, 134] width 84 height 12
click at [342, 136] on li "Contract" at bounding box center [332, 137] width 85 height 10
type input "Contract"
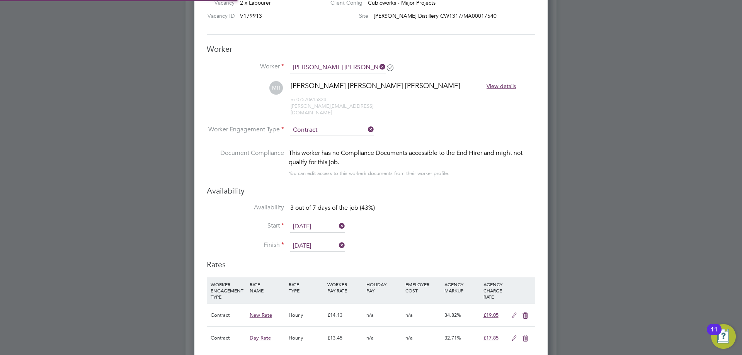
click at [315, 221] on input "[DATE]" at bounding box center [317, 227] width 55 height 12
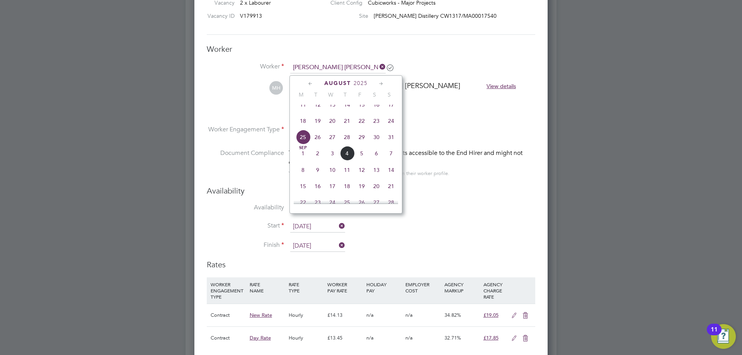
click at [315, 145] on span "26" at bounding box center [317, 137] width 15 height 15
type input "[DATE]"
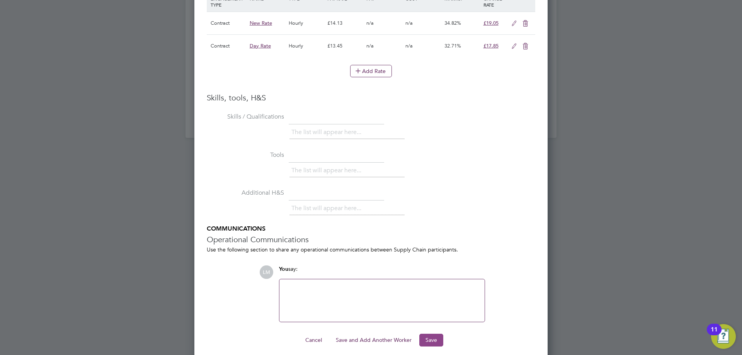
click at [430, 334] on button "Save" at bounding box center [431, 340] width 24 height 12
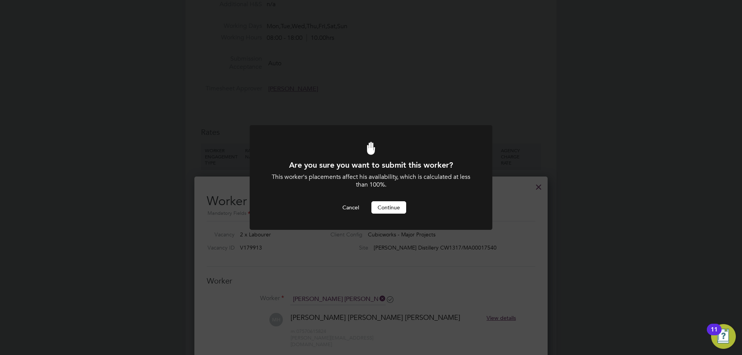
click at [398, 207] on button "Continue" at bounding box center [388, 207] width 35 height 12
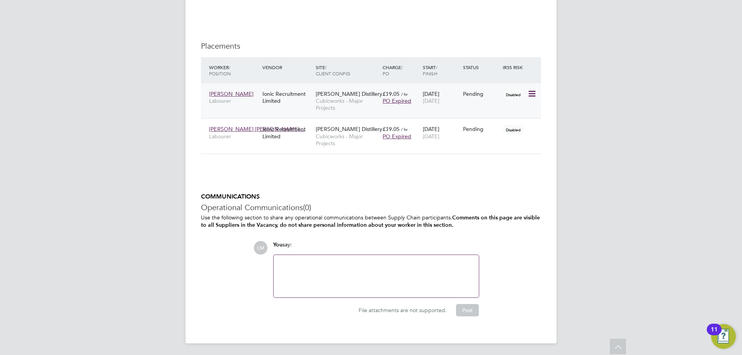
click at [531, 93] on icon at bounding box center [532, 93] width 8 height 9
click at [511, 142] on li "Start" at bounding box center [508, 141] width 55 height 11
type input "[PERSON_NAME]"
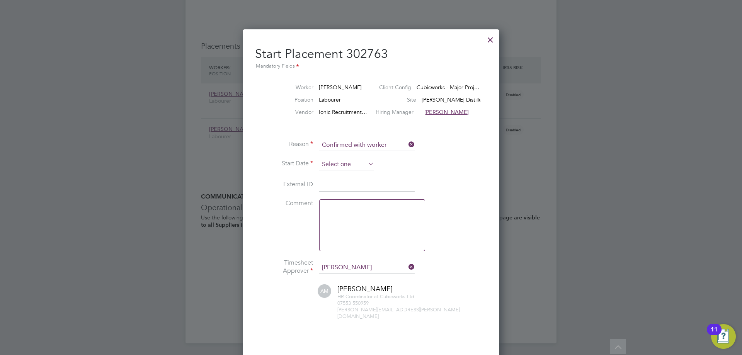
click at [333, 159] on input at bounding box center [346, 165] width 55 height 12
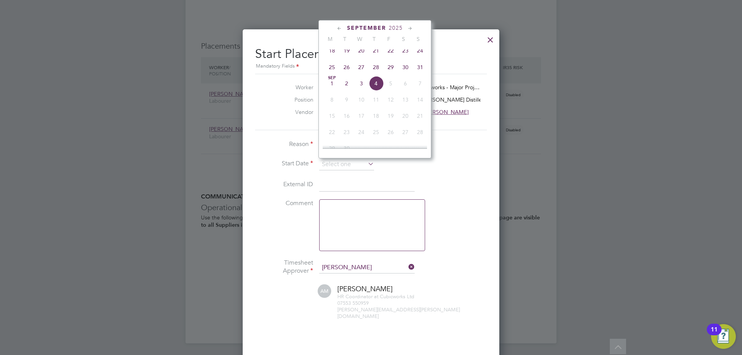
click at [341, 73] on span "26" at bounding box center [346, 67] width 15 height 15
type input "[DATE]"
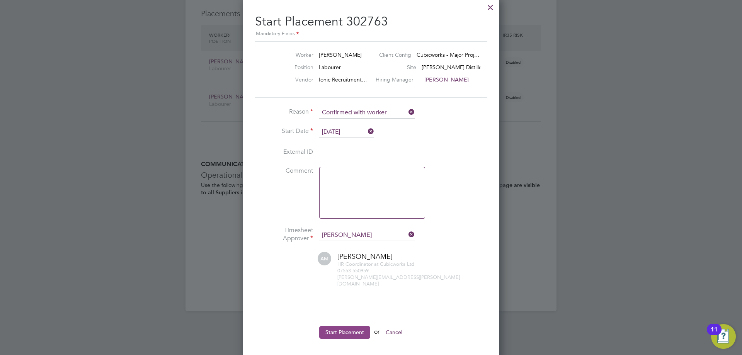
click at [334, 330] on button "Start Placement" at bounding box center [344, 332] width 51 height 12
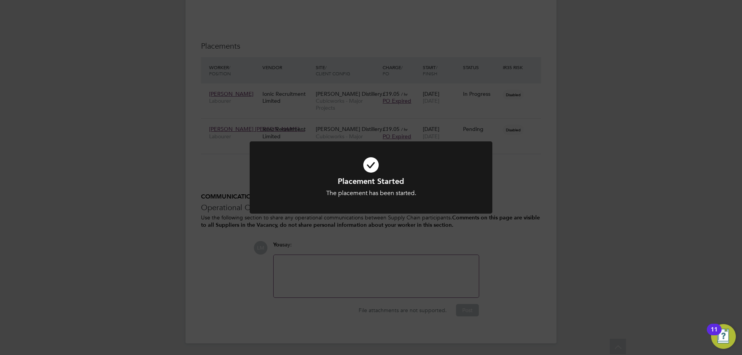
click at [382, 249] on div "Placement Started The placement has been started. Cancel Okay" at bounding box center [371, 177] width 742 height 355
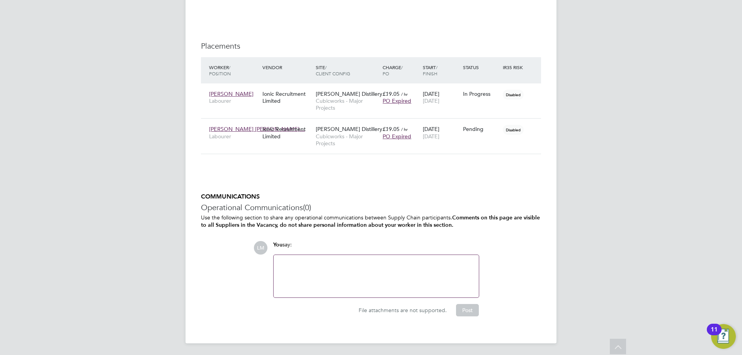
drag, startPoint x: 533, startPoint y: 128, endPoint x: 529, endPoint y: 143, distance: 15.6
click at [541, 128] on icon at bounding box center [545, 128] width 8 height 9
click at [495, 173] on li "Start" at bounding box center [508, 177] width 55 height 11
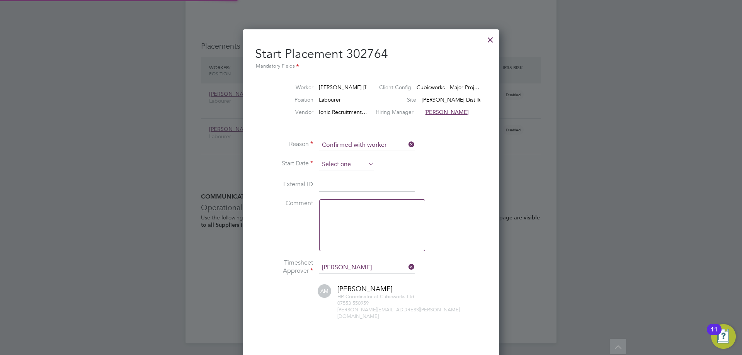
click at [351, 160] on input at bounding box center [346, 165] width 55 height 12
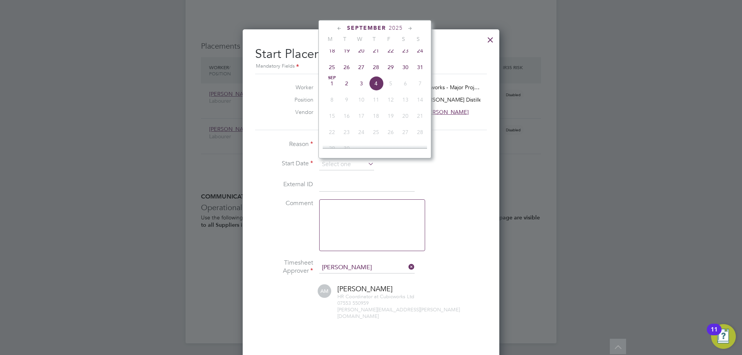
click at [347, 71] on span "26" at bounding box center [346, 67] width 15 height 15
type input "[DATE]"
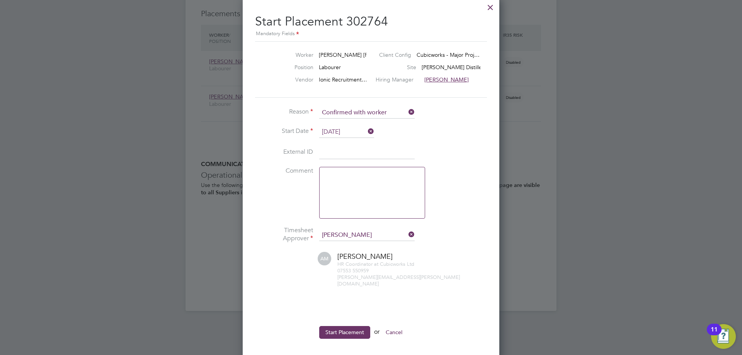
click at [319, 326] on li "Start Placement or Cancel" at bounding box center [371, 336] width 232 height 20
click at [328, 326] on button "Start Placement" at bounding box center [344, 332] width 51 height 12
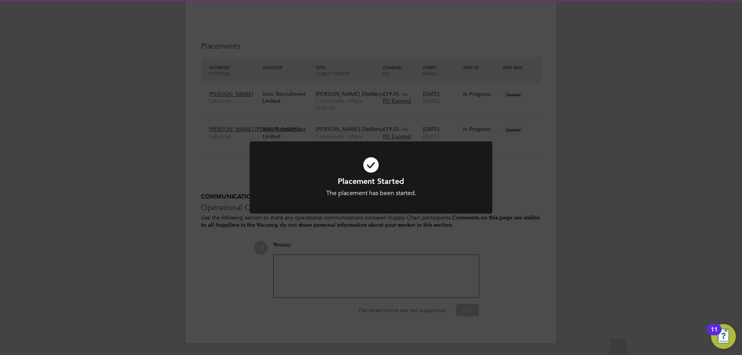
click at [390, 233] on div "Placement Started The placement has been started. Cancel Okay" at bounding box center [371, 177] width 742 height 355
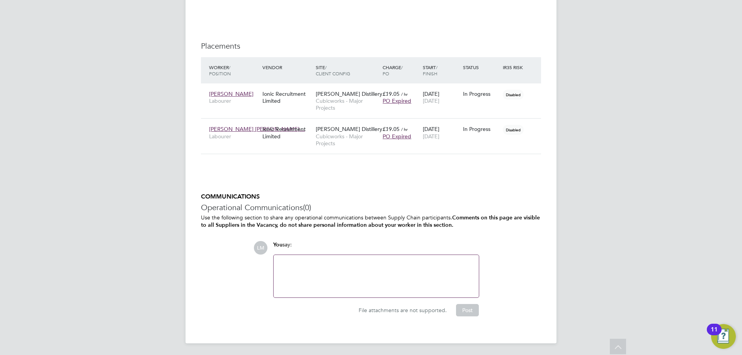
click at [386, 195] on h5 "COMMUNICATIONS" at bounding box center [371, 197] width 340 height 8
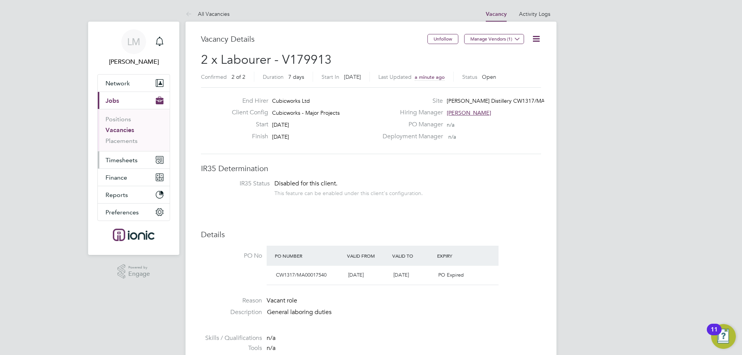
click at [126, 161] on span "Timesheets" at bounding box center [122, 160] width 32 height 7
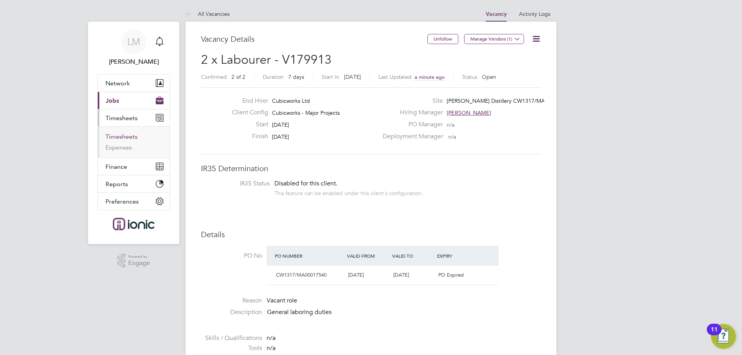
click at [131, 134] on link "Timesheets" at bounding box center [122, 136] width 32 height 7
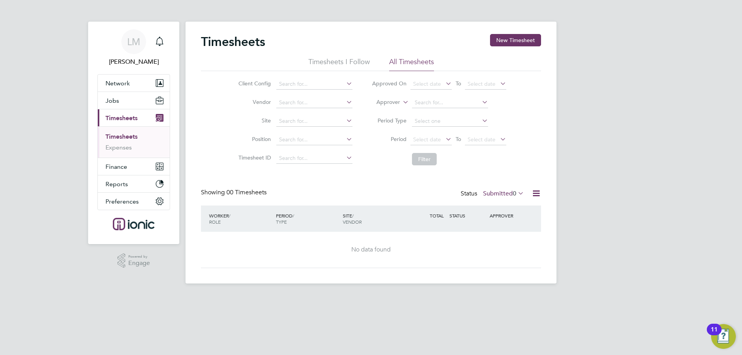
click at [507, 47] on div "Timesheets New Timesheet" at bounding box center [371, 45] width 340 height 23
click at [511, 29] on div "Timesheets New Timesheet Timesheets I Follow All Timesheets Client Config Vendo…" at bounding box center [371, 153] width 371 height 262
click at [513, 36] on button "New Timesheet" at bounding box center [515, 40] width 51 height 12
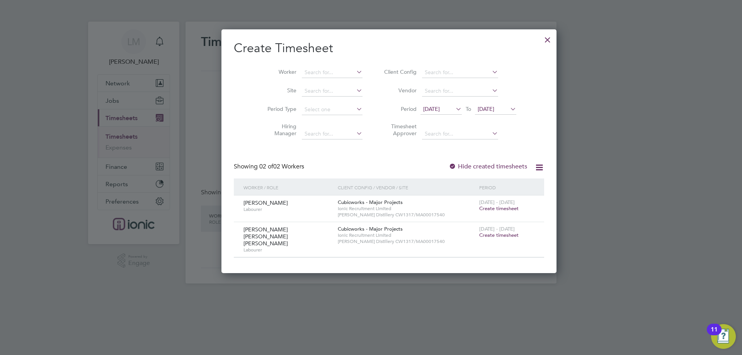
click at [479, 207] on span "Create timesheet" at bounding box center [498, 208] width 39 height 7
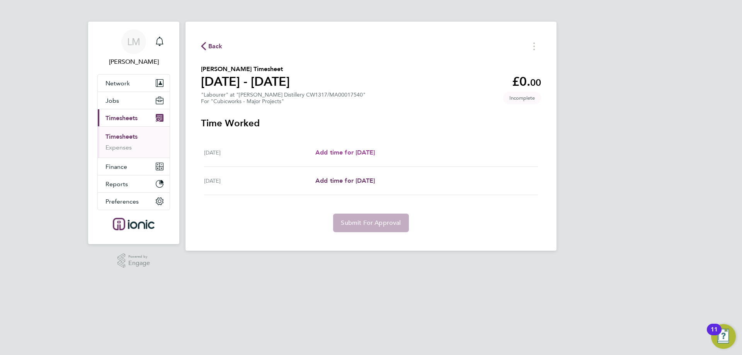
click at [349, 155] on span "Add time for [DATE]" at bounding box center [345, 152] width 60 height 7
select select "30"
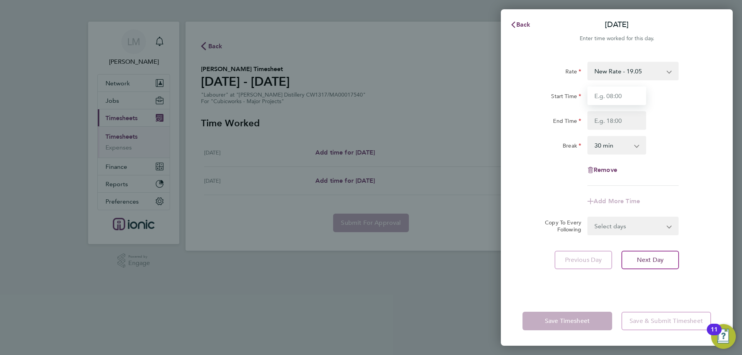
click at [614, 96] on input "Start Time" at bounding box center [617, 96] width 59 height 19
type input "07:00"
click at [613, 122] on input "End Time" at bounding box center [617, 120] width 59 height 19
type input "17:30"
drag, startPoint x: 644, startPoint y: 228, endPoint x: 642, endPoint y: 233, distance: 6.1
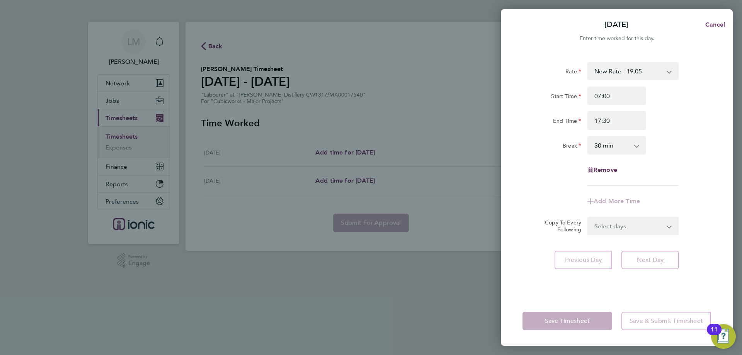
click at [644, 228] on form "Rate New Rate - 19.05 Day Rate - 17.85 Start Time 07:00 End Time 17:30 Break 0 …" at bounding box center [617, 149] width 189 height 174
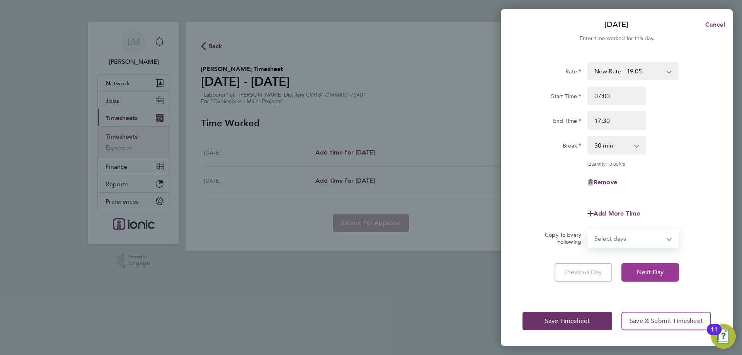
select select "WED"
click at [588, 230] on select "Select days Wednesday" at bounding box center [628, 238] width 81 height 17
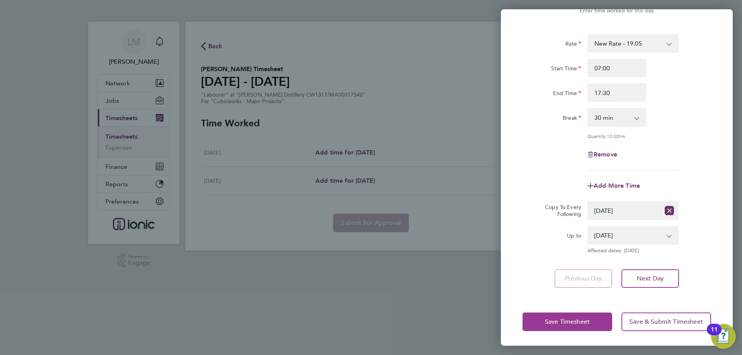
click at [557, 317] on button "Save Timesheet" at bounding box center [568, 322] width 90 height 19
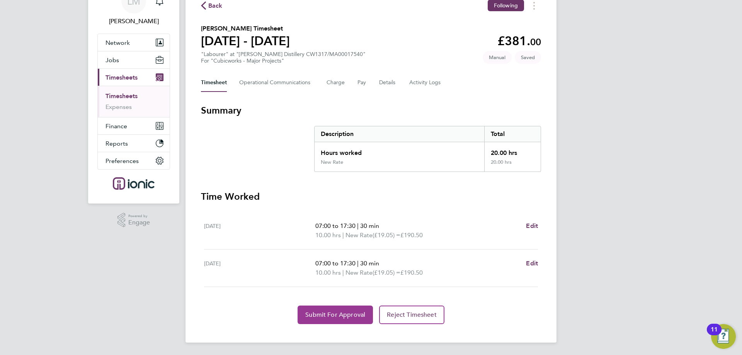
click at [317, 313] on span "Submit For Approval" at bounding box center [335, 315] width 60 height 8
click at [317, 308] on button "Approve Timesheet" at bounding box center [335, 315] width 72 height 19
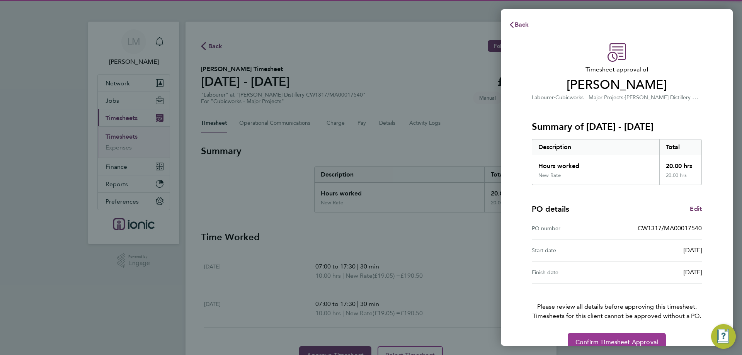
click at [633, 340] on span "Confirm Timesheet Approval" at bounding box center [617, 343] width 83 height 8
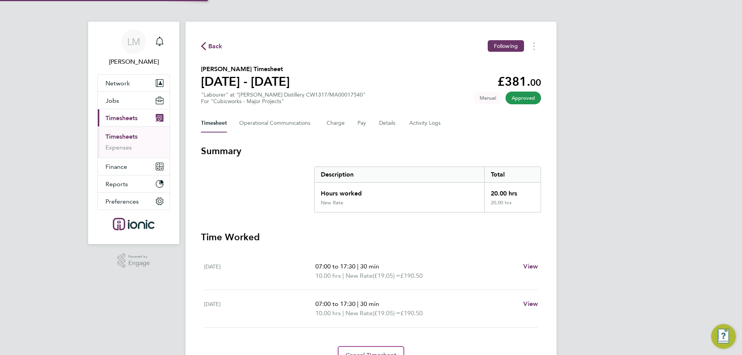
click at [206, 44] on span "Back" at bounding box center [212, 45] width 22 height 7
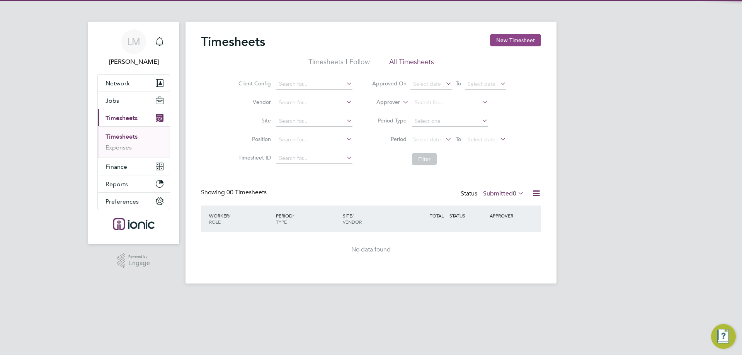
click at [504, 41] on button "New Timesheet" at bounding box center [515, 40] width 51 height 12
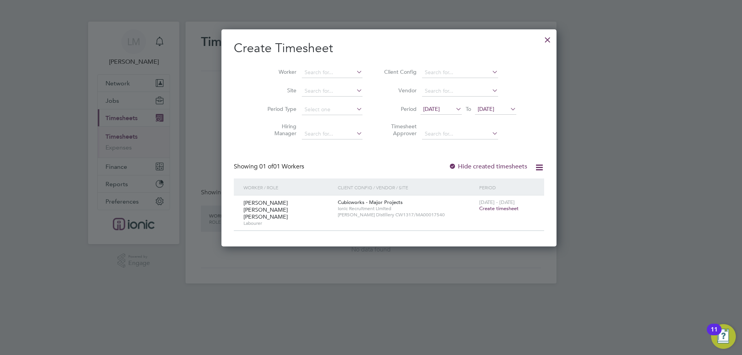
click at [482, 207] on span "Create timesheet" at bounding box center [498, 208] width 39 height 7
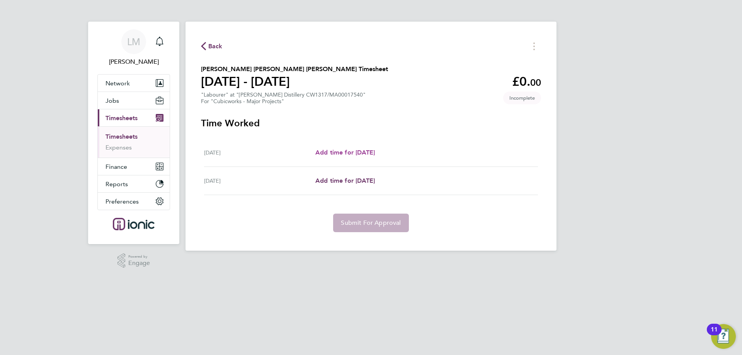
click at [334, 148] on link "Add time for [DATE]" at bounding box center [345, 152] width 60 height 9
select select "30"
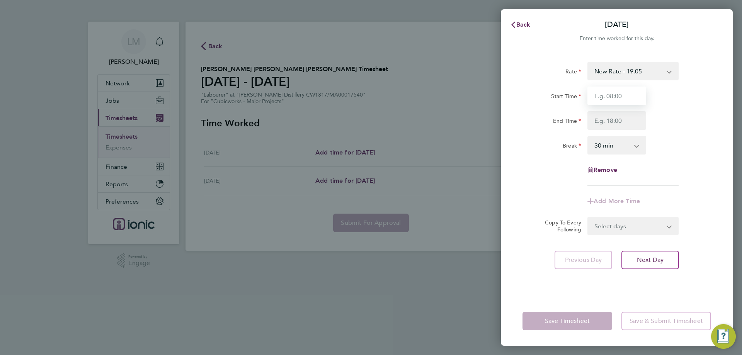
click at [613, 94] on input "Start Time" at bounding box center [617, 96] width 59 height 19
type input "07:00"
click at [618, 122] on input "End Time" at bounding box center [617, 120] width 59 height 19
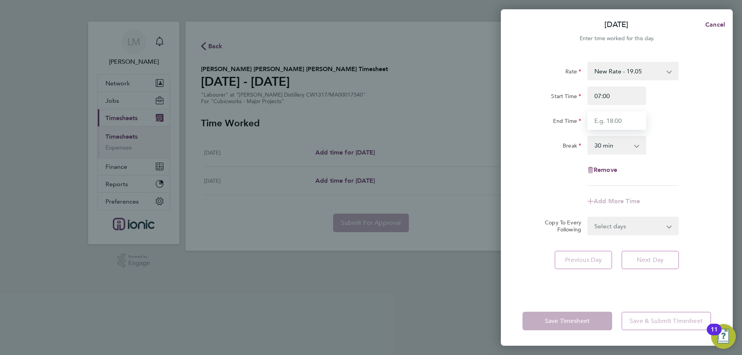
type input "17:30"
click at [683, 155] on div "Rate New Rate - 19.05 Day Rate - 17.85 Start Time 07:00 End Time 17:30 Break 0 …" at bounding box center [617, 124] width 189 height 124
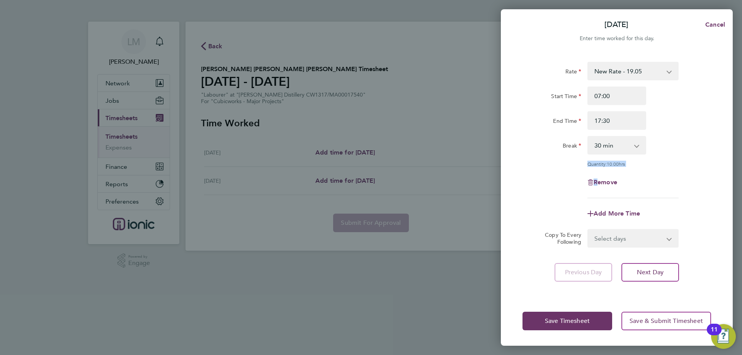
click at [624, 237] on select "Select days Wednesday" at bounding box center [628, 238] width 81 height 17
select select "WED"
click at [588, 230] on select "Select days Wednesday" at bounding box center [628, 238] width 81 height 17
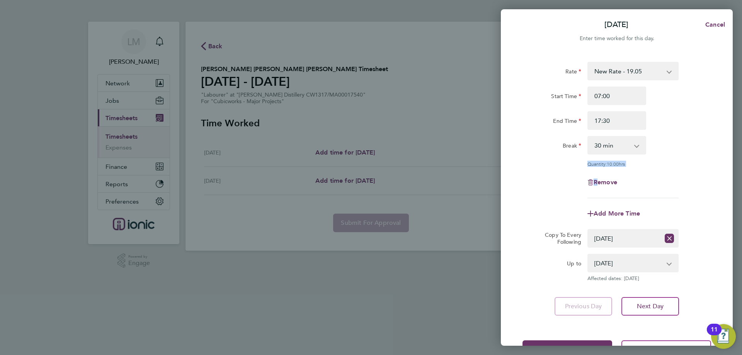
click at [525, 177] on div "Remove" at bounding box center [617, 182] width 195 height 19
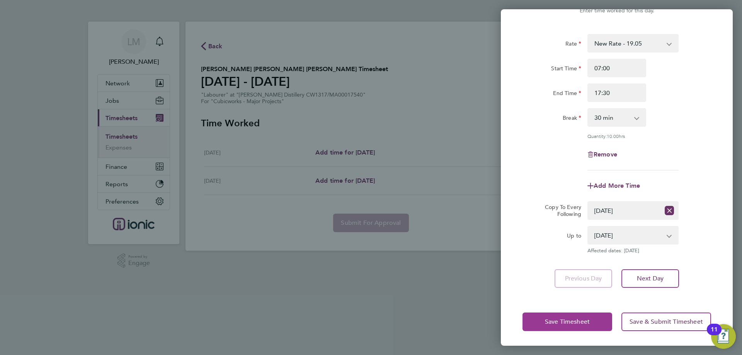
click at [550, 318] on span "Save Timesheet" at bounding box center [567, 322] width 45 height 8
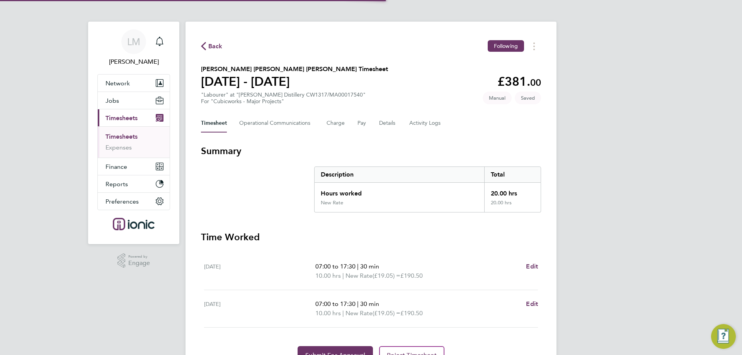
scroll to position [41, 0]
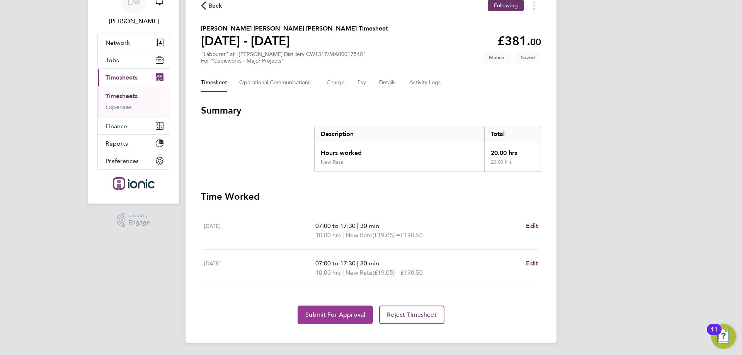
click at [327, 314] on span "Submit For Approval" at bounding box center [335, 315] width 60 height 8
click at [317, 309] on button "Approve Timesheet" at bounding box center [335, 315] width 72 height 19
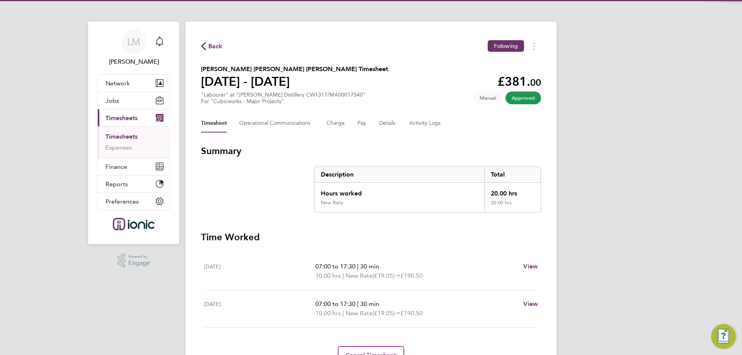
click at [214, 44] on span "Back" at bounding box center [215, 46] width 14 height 9
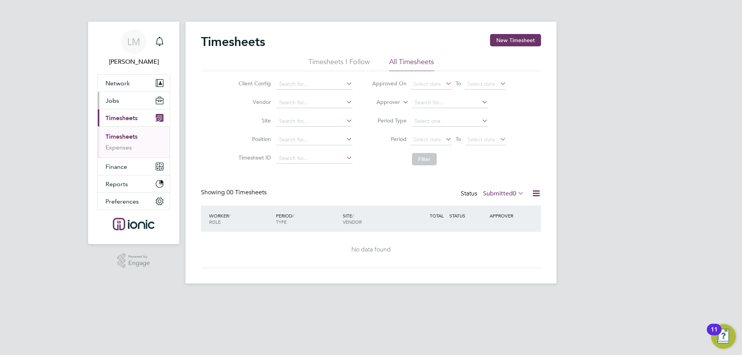
click at [123, 102] on button "Jobs" at bounding box center [134, 100] width 72 height 17
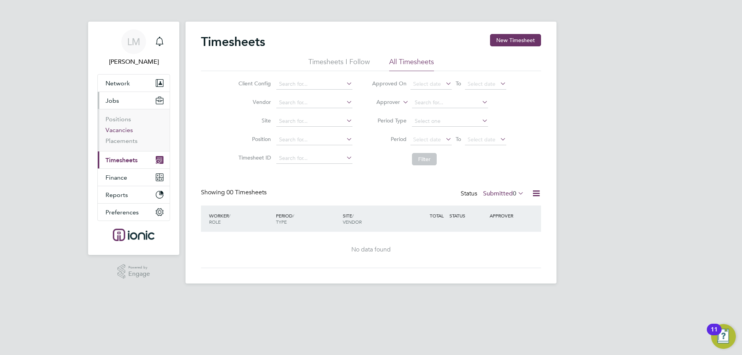
click at [126, 131] on link "Vacancies" at bounding box center [119, 129] width 27 height 7
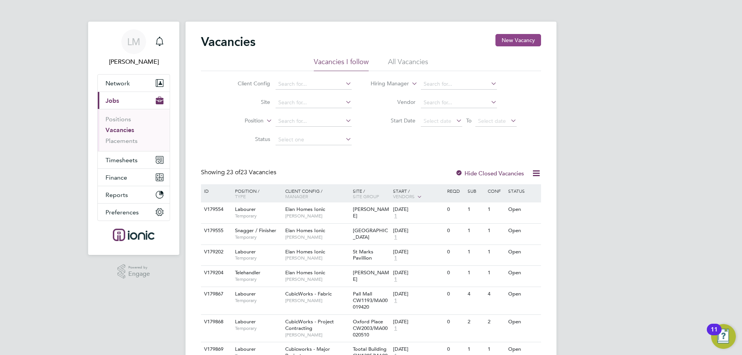
click at [513, 39] on button "New Vacancy" at bounding box center [519, 40] width 46 height 12
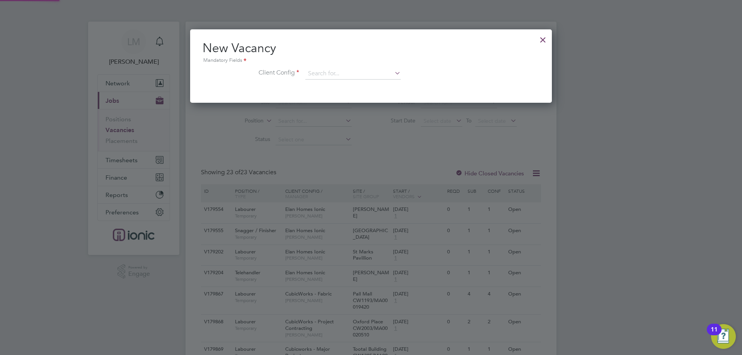
scroll to position [73, 362]
click at [332, 73] on input at bounding box center [352, 74] width 95 height 12
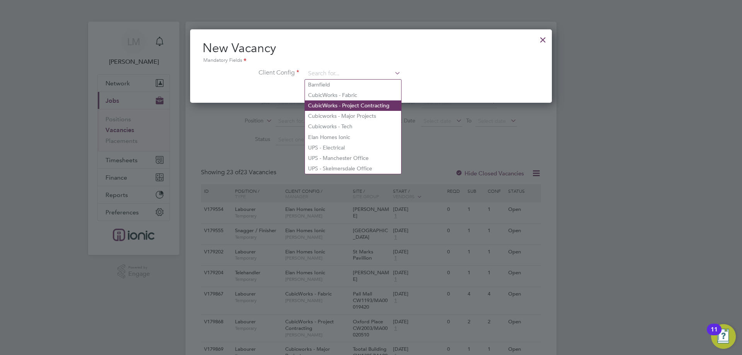
click at [329, 107] on li "CubicWorks - Project Contracting" at bounding box center [353, 106] width 96 height 10
type input "CubicWorks - Project Contracting"
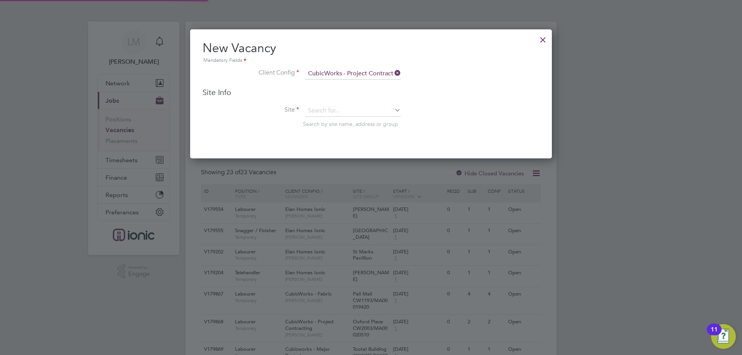
scroll to position [129, 362]
click at [332, 114] on input at bounding box center [352, 111] width 95 height 12
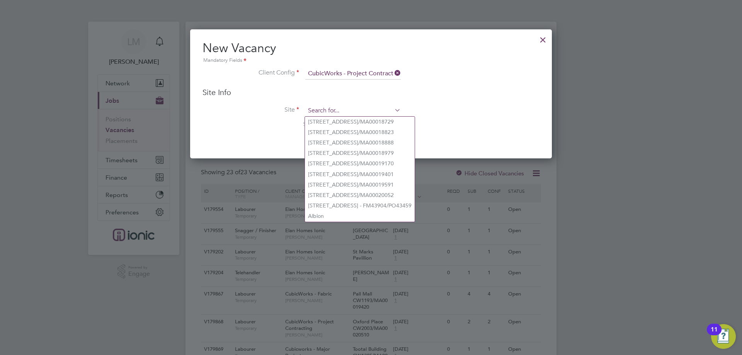
type input "2"
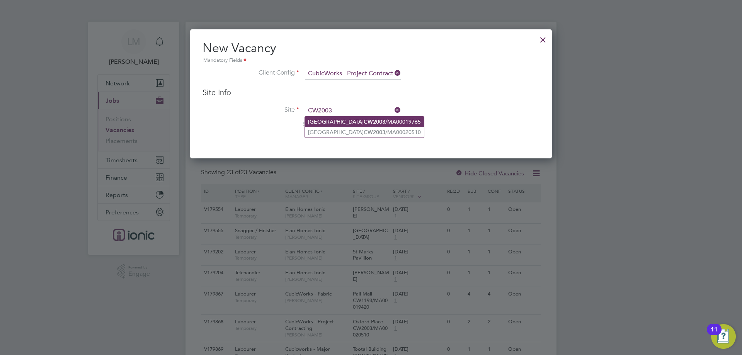
click at [337, 123] on li "Oxford Place CW2003 /MA00019765" at bounding box center [364, 122] width 119 height 10
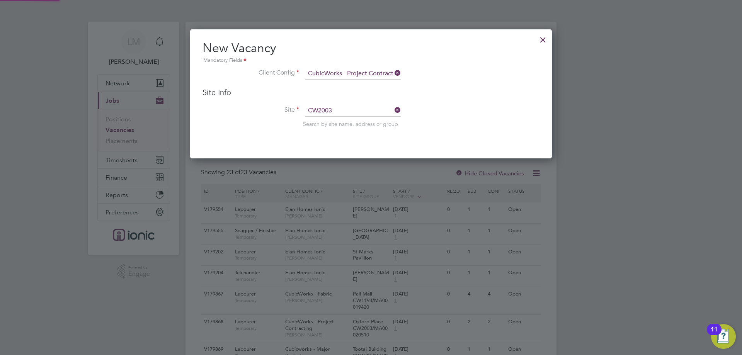
type input "Oxford Place CW2003/MA00019765"
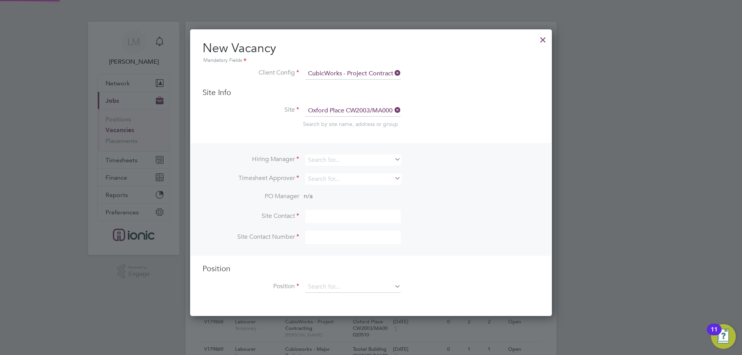
scroll to position [288, 362]
click at [333, 160] on input at bounding box center [352, 160] width 95 height 11
click at [350, 261] on li "[PERSON_NAME]" at bounding box center [353, 266] width 96 height 10
type input "[PERSON_NAME]"
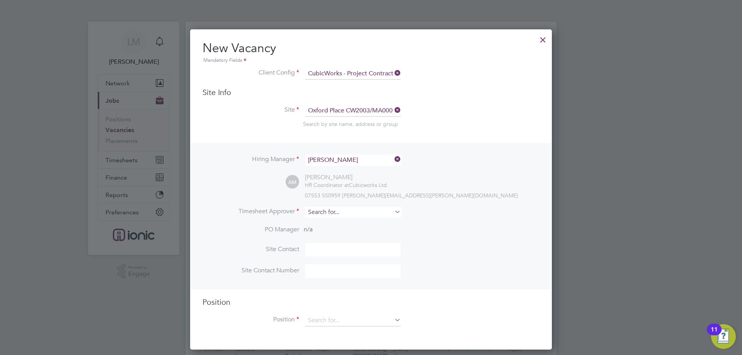
click at [359, 211] on input at bounding box center [352, 212] width 95 height 11
click at [354, 222] on li "[PERSON_NAME]" at bounding box center [353, 223] width 96 height 10
type input "[PERSON_NAME]"
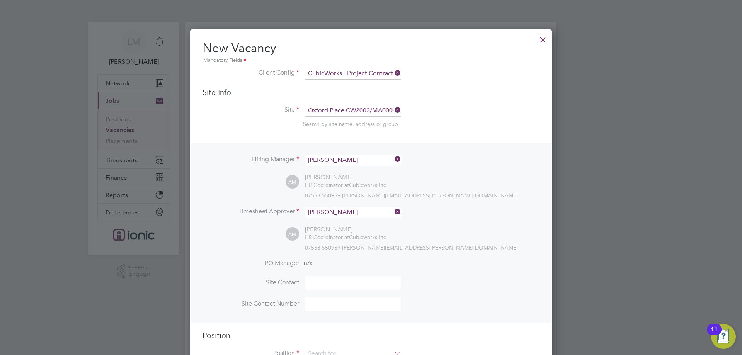
scroll to position [77, 0]
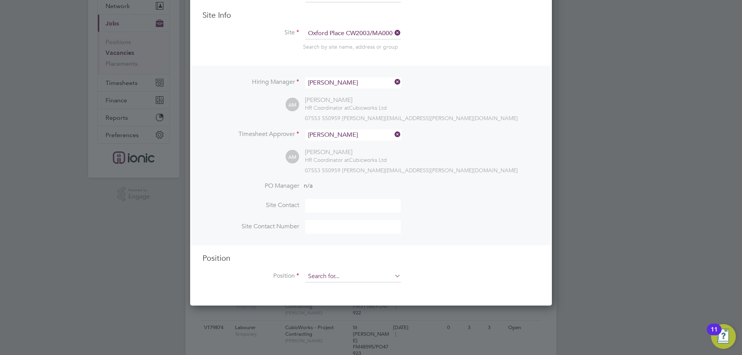
click at [336, 273] on input at bounding box center [352, 277] width 95 height 12
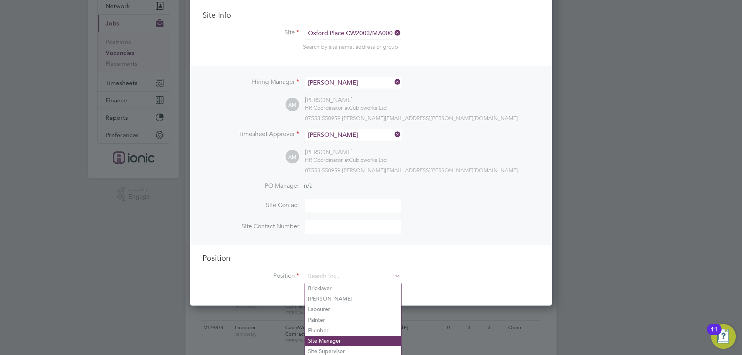
scroll to position [193, 0]
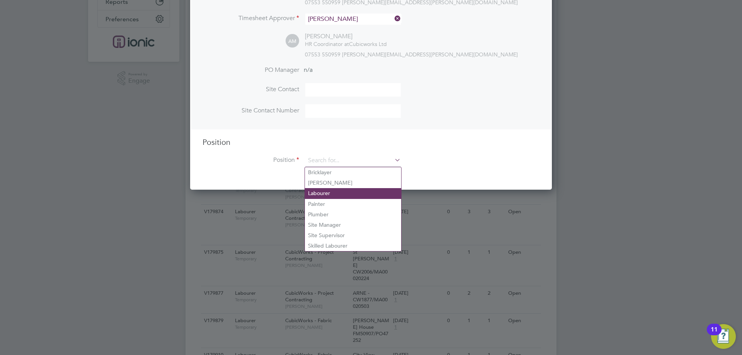
click at [330, 190] on li "Labourer" at bounding box center [353, 193] width 96 height 10
type input "Labourer"
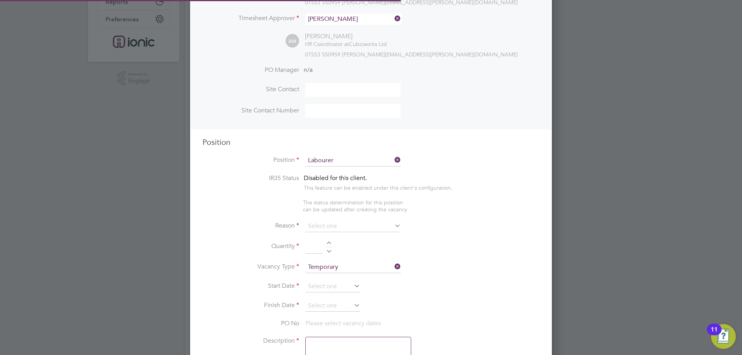
type textarea "General labourer, working on office rip outs / refurbs"
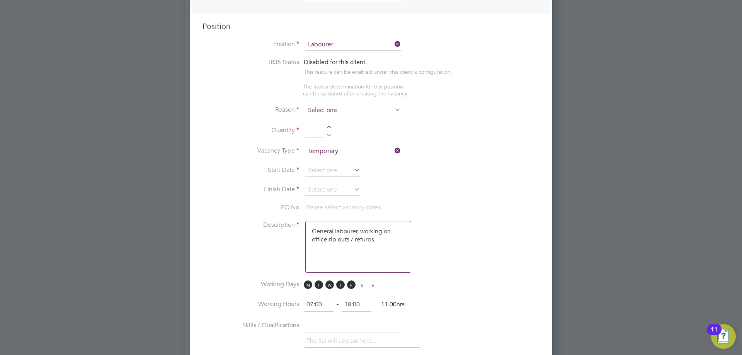
click at [332, 112] on input at bounding box center [352, 111] width 95 height 12
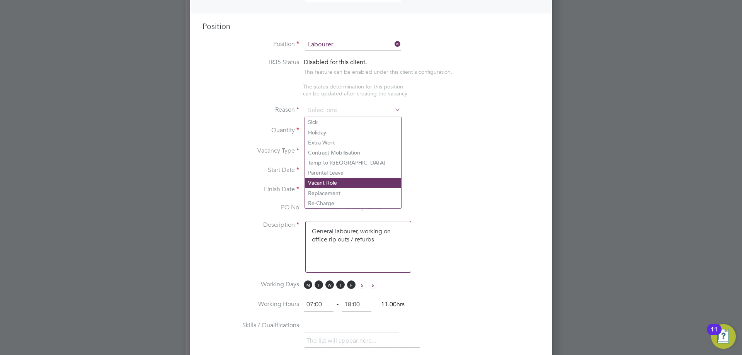
click at [335, 180] on li "Vacant Role" at bounding box center [353, 183] width 96 height 10
type input "Vacant Role"
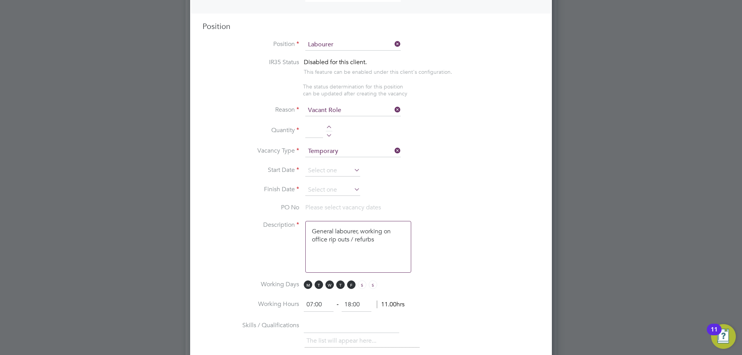
click at [329, 126] on div at bounding box center [329, 128] width 7 height 5
type input "1"
click at [336, 177] on input at bounding box center [332, 171] width 55 height 12
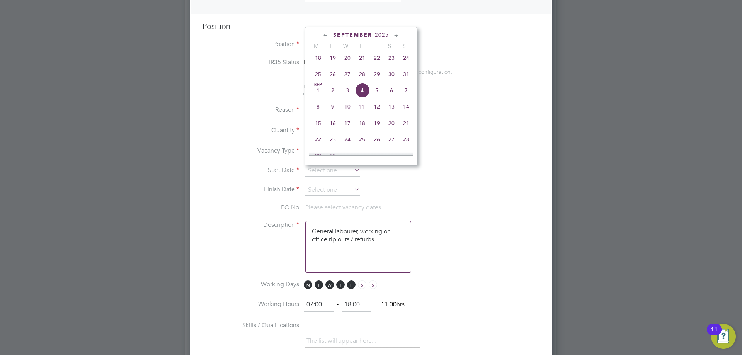
click at [316, 82] on span "25" at bounding box center [318, 74] width 15 height 15
type input "[DATE]"
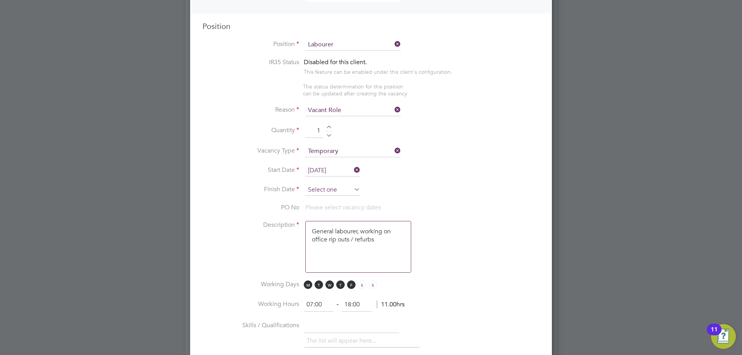
click at [334, 190] on input at bounding box center [332, 190] width 55 height 12
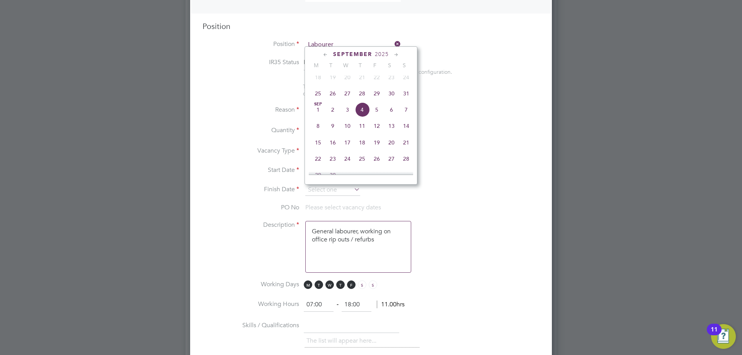
click at [404, 99] on span "31" at bounding box center [406, 93] width 15 height 15
type input "[DATE]"
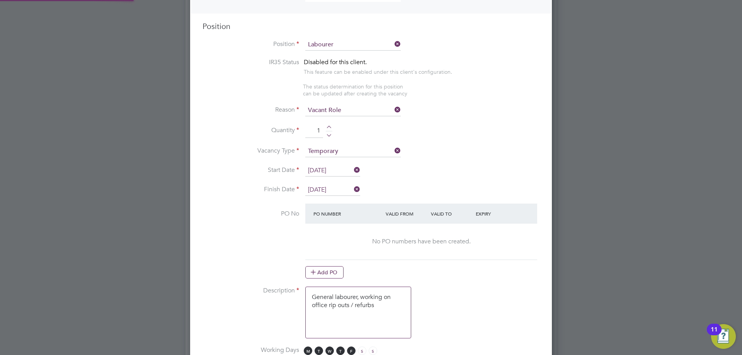
scroll to position [387, 0]
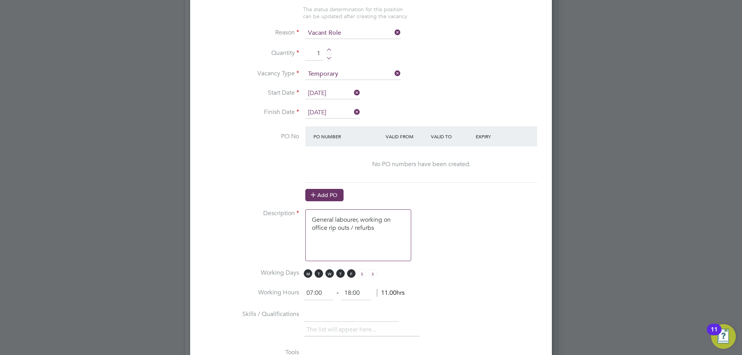
click at [334, 194] on button "Add PO" at bounding box center [324, 195] width 38 height 12
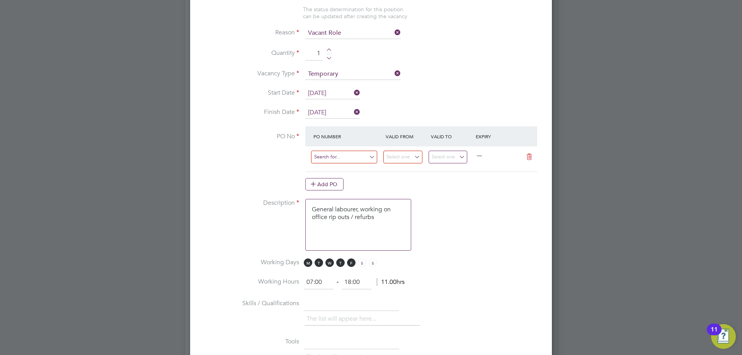
scroll to position [1175, 362]
click at [337, 157] on input at bounding box center [344, 157] width 66 height 13
type input "CW2003"
click at [339, 166] on li "CW2003 /MA00019765" at bounding box center [344, 169] width 67 height 10
type input "[DATE]"
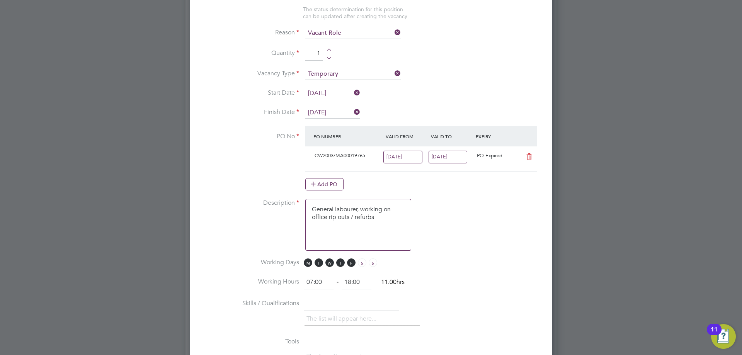
scroll to position [13, 73]
click at [439, 159] on input "[DATE]" at bounding box center [448, 157] width 39 height 13
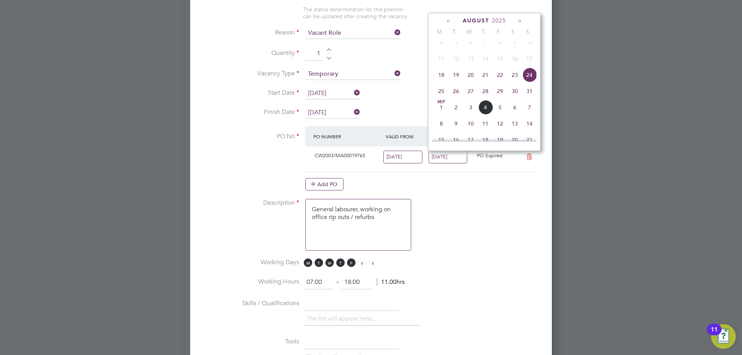
click at [532, 97] on span "31" at bounding box center [529, 91] width 15 height 15
type input "[DATE]"
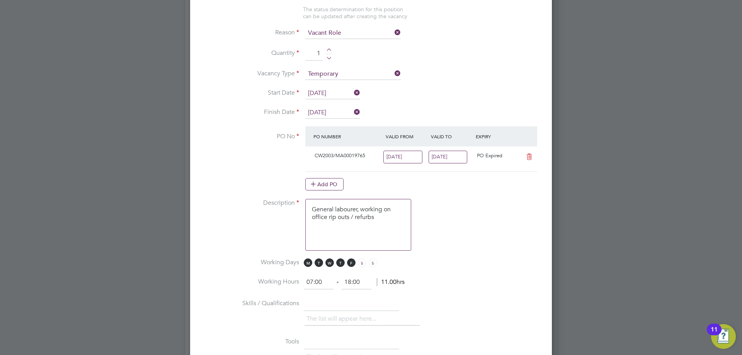
click at [402, 159] on input "[DATE]" at bounding box center [402, 157] width 39 height 13
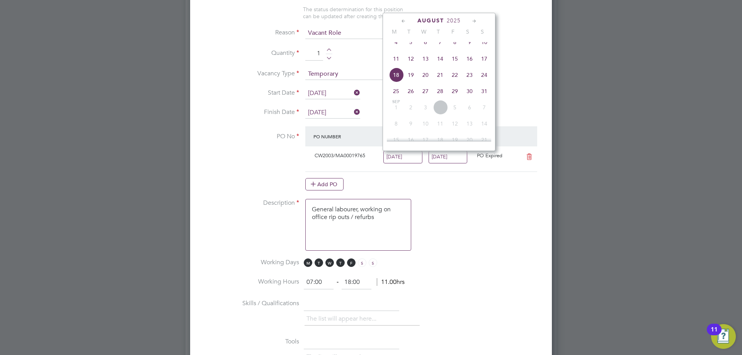
click at [403, 95] on div "Aug 1 2 3 4 5 6 7 8 9 10 11 12 13 14 15 16 17 18 19 20 21 22 23 24 25 26 27 28 …" at bounding box center [444, 60] width 114 height 82
click at [397, 97] on span "25" at bounding box center [396, 91] width 15 height 15
type input "[DATE]"
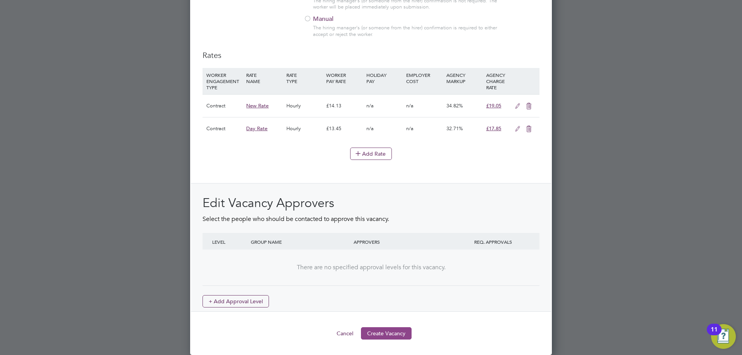
click at [390, 332] on button "Create Vacancy" at bounding box center [386, 333] width 51 height 12
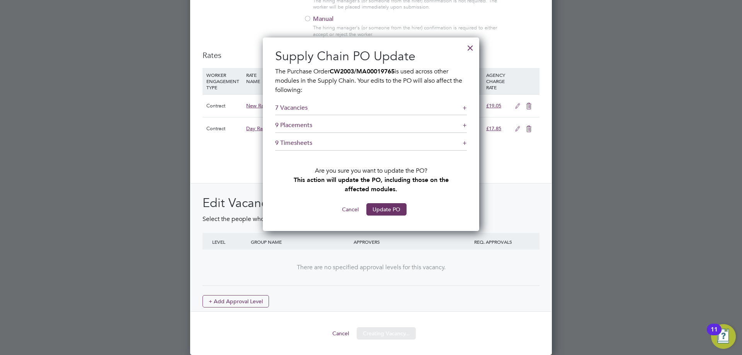
drag, startPoint x: 385, startPoint y: 195, endPoint x: 388, endPoint y: 206, distance: 11.1
click at [387, 195] on div "Supply Chain PO Update The Purchase Order CW2003/MA00019765 is used across othe…" at bounding box center [371, 131] width 192 height 167
click at [389, 206] on button "Update PO" at bounding box center [386, 209] width 40 height 12
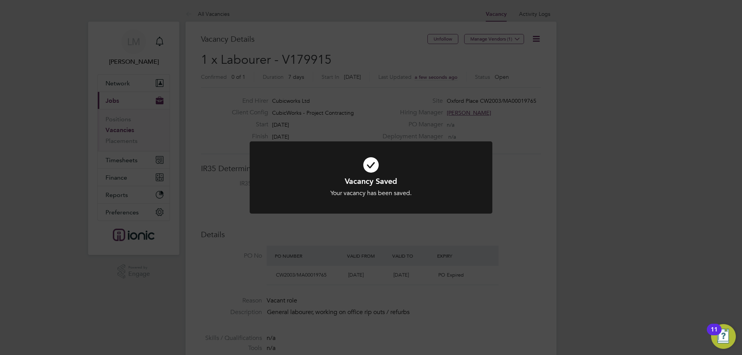
click at [329, 233] on div "Vacancy Saved Your vacancy has been saved. Cancel Okay" at bounding box center [371, 177] width 742 height 355
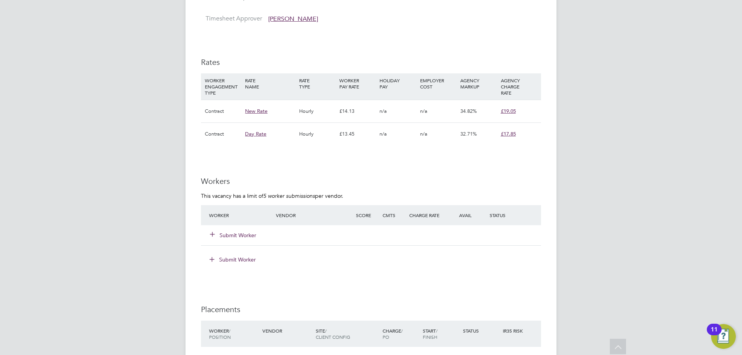
click at [244, 232] on button "Submit Worker" at bounding box center [233, 236] width 46 height 8
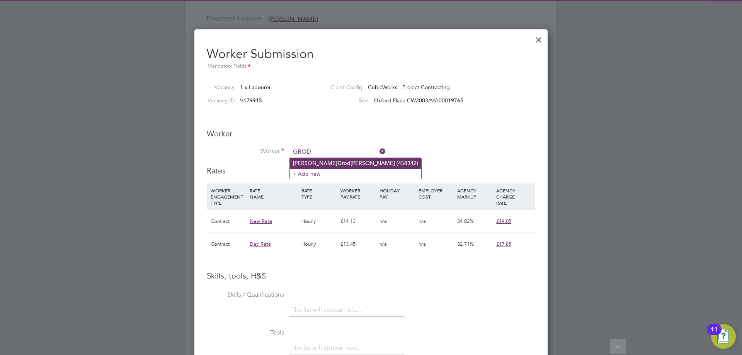
click at [315, 161] on li "Krzysztof Grod zinski (458342)" at bounding box center [355, 163] width 131 height 10
type input "Krzysztof Grodzinski (458342)"
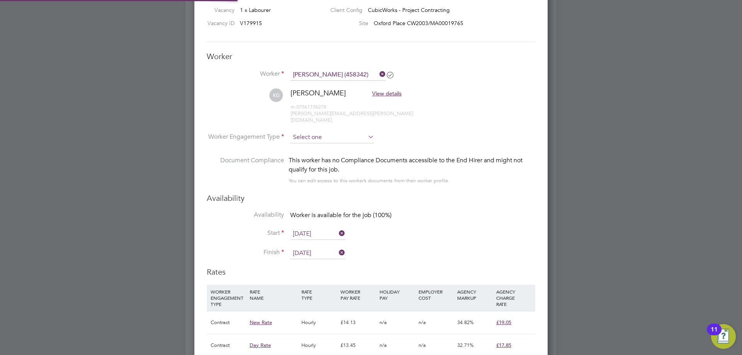
click at [321, 132] on input at bounding box center [332, 138] width 84 height 12
type input "[DATE]"
click at [322, 138] on li "Contract" at bounding box center [332, 142] width 85 height 10
type input "Contract"
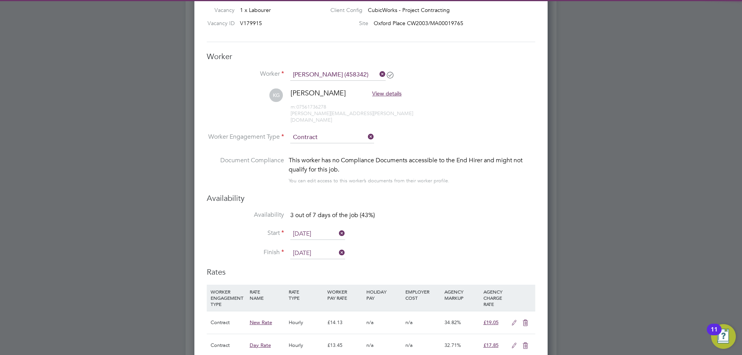
click at [303, 228] on input "[DATE]" at bounding box center [317, 234] width 55 height 12
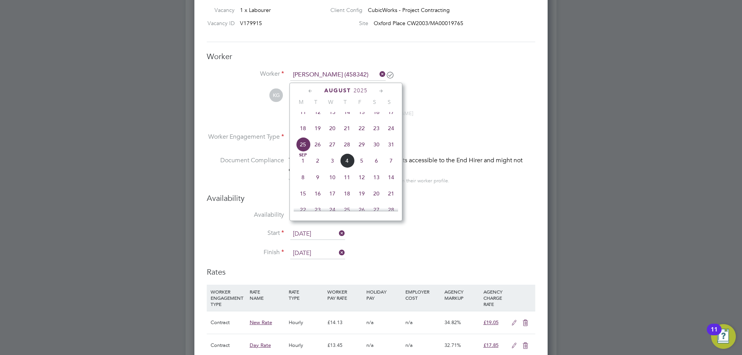
click at [315, 152] on span "26" at bounding box center [317, 144] width 15 height 15
type input "[DATE]"
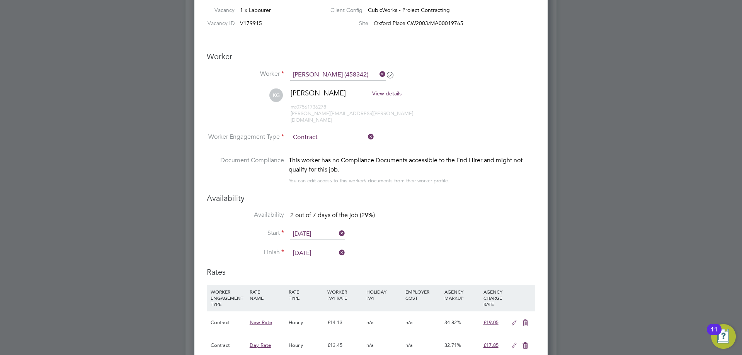
click at [324, 248] on input "[DATE]" at bounding box center [317, 254] width 55 height 12
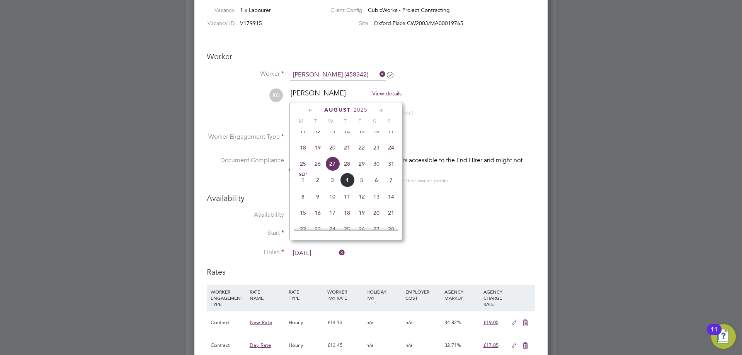
click at [390, 170] on span "31" at bounding box center [391, 164] width 15 height 15
type input "[DATE]"
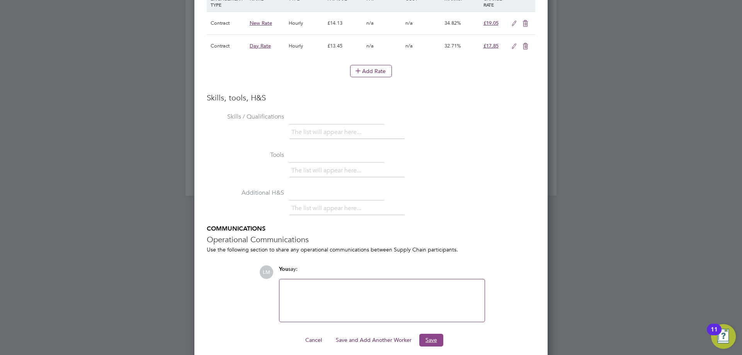
click at [434, 334] on button "Save" at bounding box center [431, 340] width 24 height 12
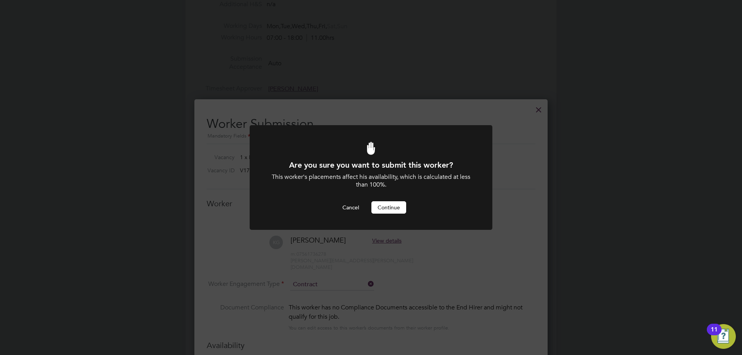
click at [383, 205] on button "Continue" at bounding box center [388, 207] width 35 height 12
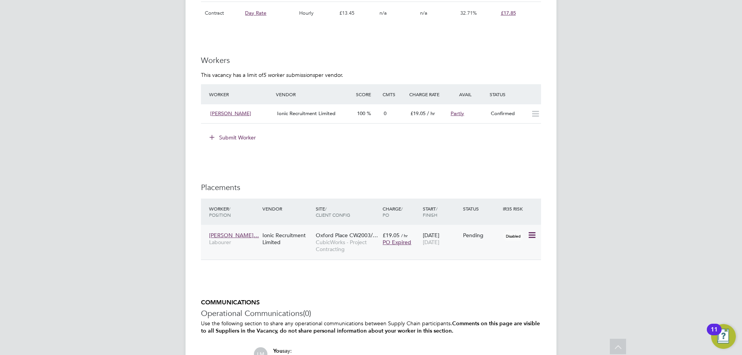
click at [532, 236] on icon at bounding box center [532, 235] width 8 height 9
click at [500, 284] on li "Start" at bounding box center [508, 283] width 55 height 11
type input "[PERSON_NAME]"
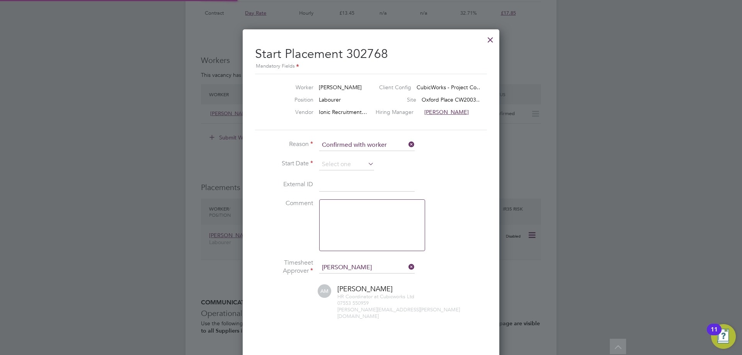
scroll to position [4, 4]
click at [333, 163] on input at bounding box center [346, 165] width 55 height 12
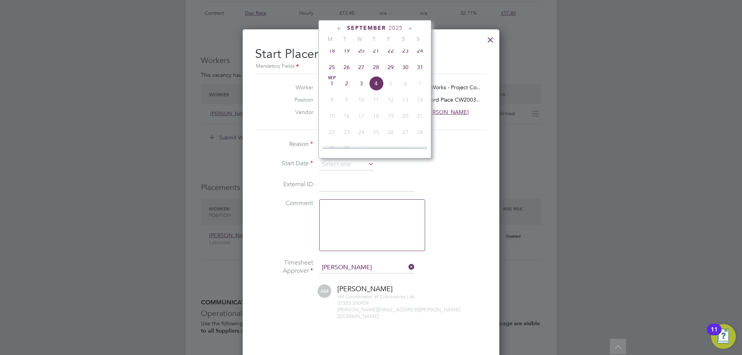
click at [343, 75] on span "26" at bounding box center [346, 67] width 15 height 15
type input "[DATE]"
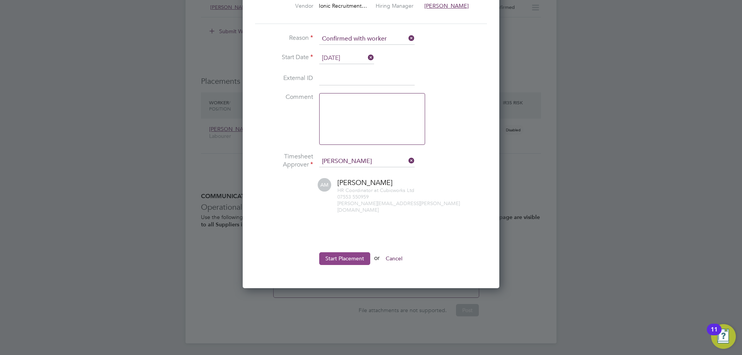
click at [348, 253] on button "Start Placement" at bounding box center [344, 258] width 51 height 12
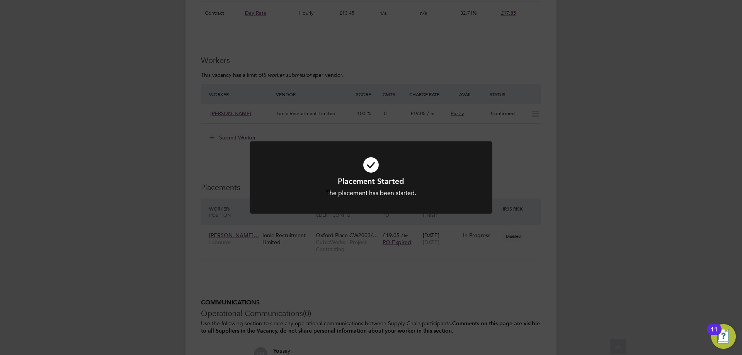
click at [340, 266] on div "Placement Started The placement has been started. Cancel Okay" at bounding box center [371, 177] width 742 height 355
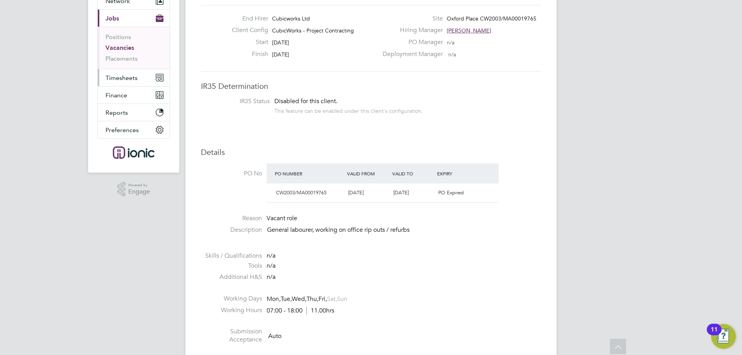
click at [130, 69] on button "Timesheets" at bounding box center [134, 77] width 72 height 17
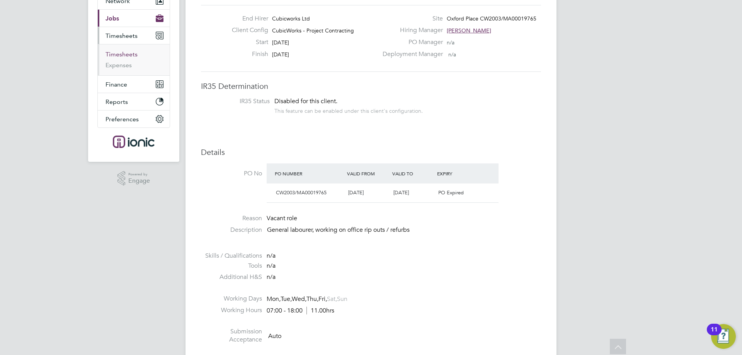
click at [128, 54] on link "Timesheets" at bounding box center [122, 54] width 32 height 7
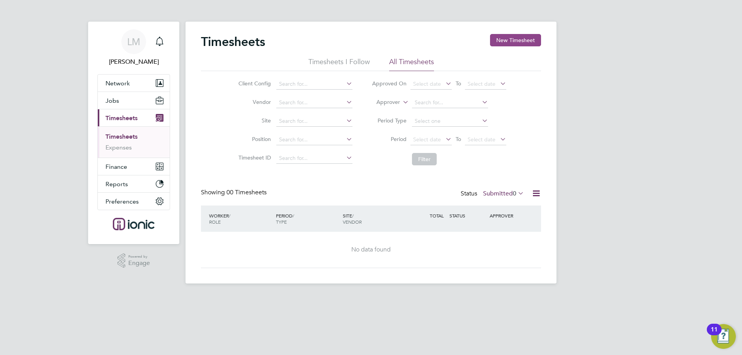
click at [501, 40] on button "New Timesheet" at bounding box center [515, 40] width 51 height 12
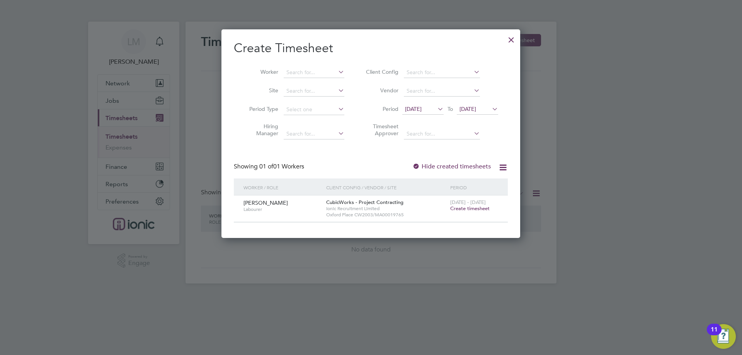
click at [475, 208] on span "Create timesheet" at bounding box center [469, 208] width 39 height 7
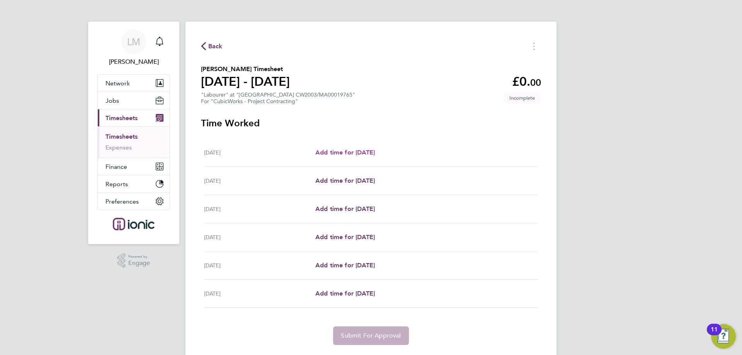
click at [365, 152] on span "Add time for [DATE]" at bounding box center [345, 152] width 60 height 7
select select "30"
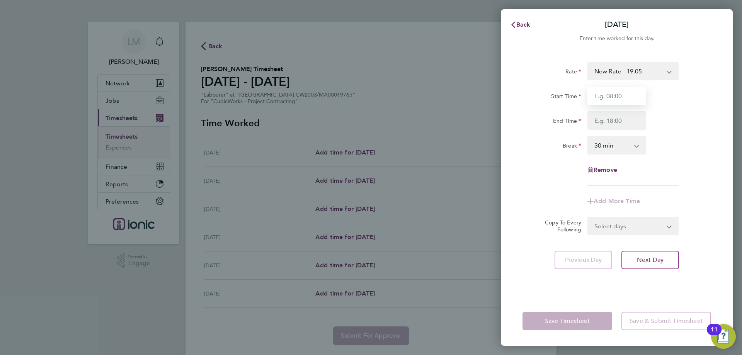
click at [621, 99] on input "Start Time" at bounding box center [617, 96] width 59 height 19
type input "07:30"
click at [622, 117] on input "End Time" at bounding box center [617, 120] width 59 height 19
type input "16:30"
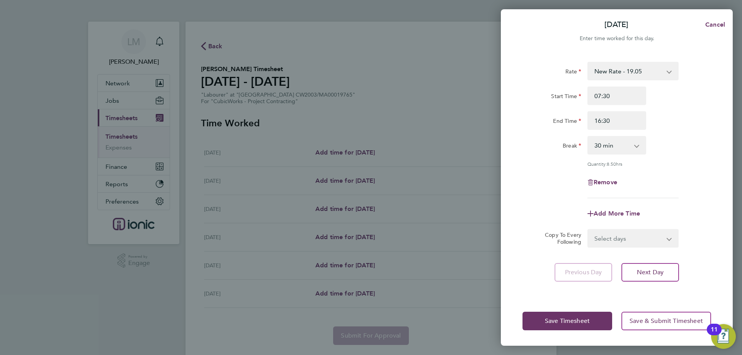
click at [675, 147] on div "Break 0 min 15 min 30 min 45 min 60 min 75 min 90 min" at bounding box center [617, 145] width 195 height 19
click at [632, 235] on select "Select days Day Weekday (Mon-Fri) Weekend (Sat-Sun) [DATE] [DATE] [DATE] [DATE]…" at bounding box center [628, 238] width 81 height 17
select select "WEEKDAY"
click at [588, 230] on select "Select days Day Weekday (Mon-Fri) Weekend (Sat-Sun) [DATE] [DATE] [DATE] [DATE]…" at bounding box center [628, 238] width 81 height 17
select select "[DATE]"
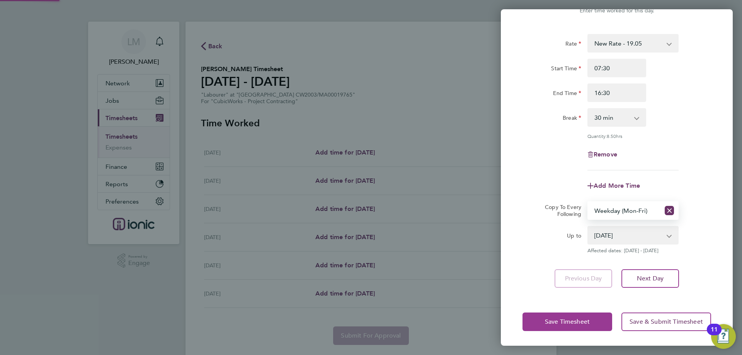
click at [572, 329] on button "Save Timesheet" at bounding box center [568, 322] width 90 height 19
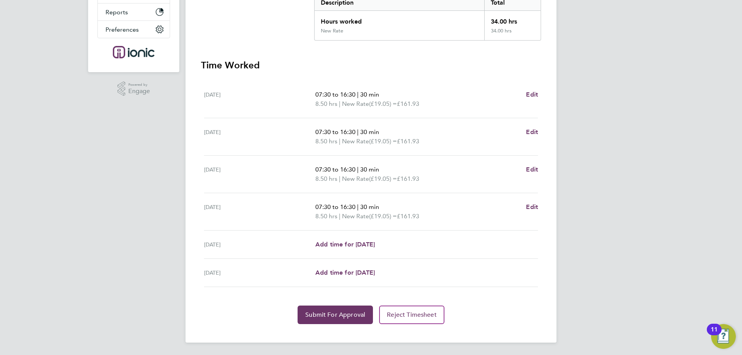
click at [336, 326] on div "Back Following [PERSON_NAME] Timesheet [DATE] - [DATE] £647. 70 "Labourer" at "…" at bounding box center [371, 96] width 371 height 493
click at [337, 313] on span "Submit For Approval" at bounding box center [335, 315] width 60 height 8
click at [302, 312] on button "Approve Timesheet" at bounding box center [335, 315] width 72 height 19
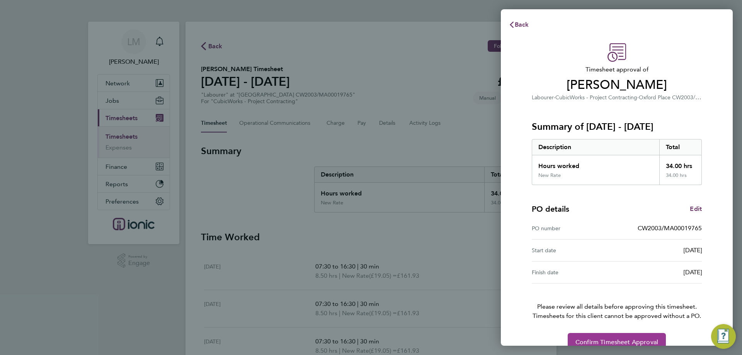
click at [596, 338] on button "Confirm Timesheet Approval" at bounding box center [617, 342] width 98 height 19
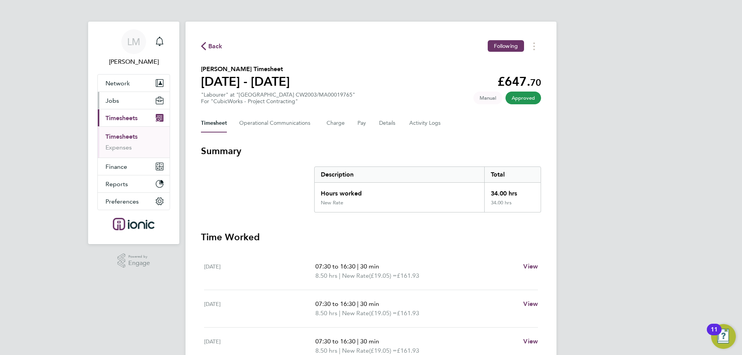
click at [133, 99] on button "Jobs" at bounding box center [134, 100] width 72 height 17
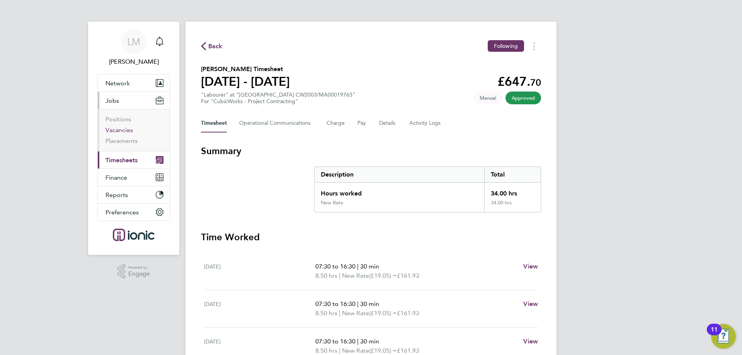
click at [114, 127] on link "Vacancies" at bounding box center [119, 129] width 27 height 7
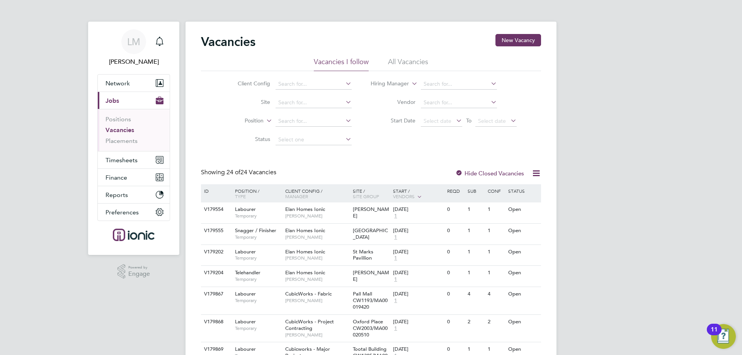
click at [514, 36] on button "New Vacancy" at bounding box center [519, 40] width 46 height 12
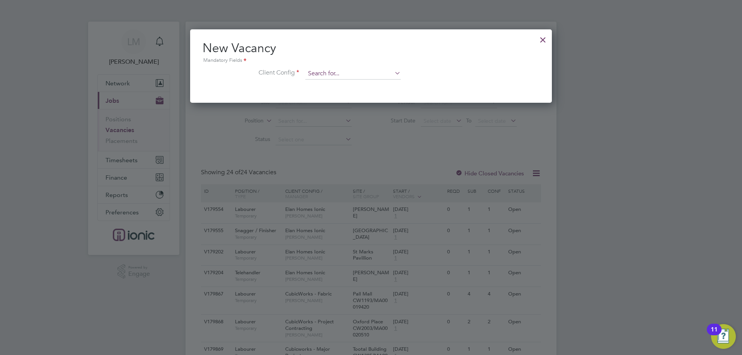
click at [389, 72] on input at bounding box center [352, 74] width 95 height 12
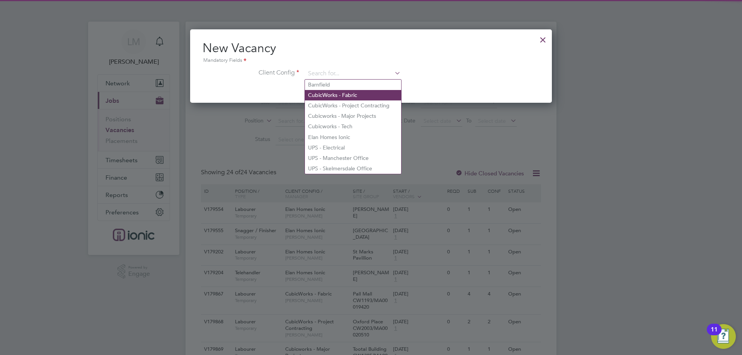
click at [346, 92] on li "CubicWorks - Fabric" at bounding box center [353, 95] width 96 height 10
type input "CubicWorks - Fabric"
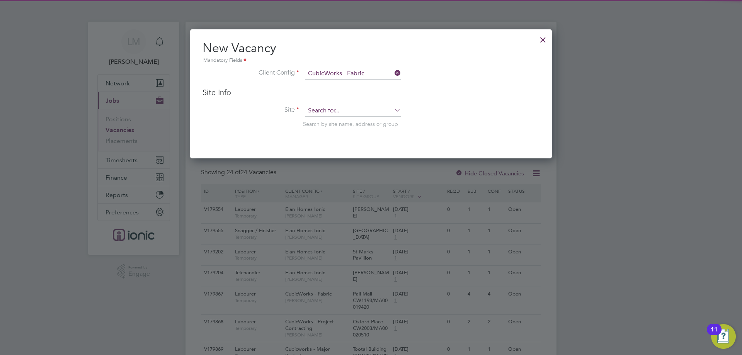
click at [344, 108] on input at bounding box center [352, 111] width 95 height 12
click at [339, 131] on b "FM306" at bounding box center [336, 132] width 17 height 7
type input "Pall Mall FM30650/PO47478"
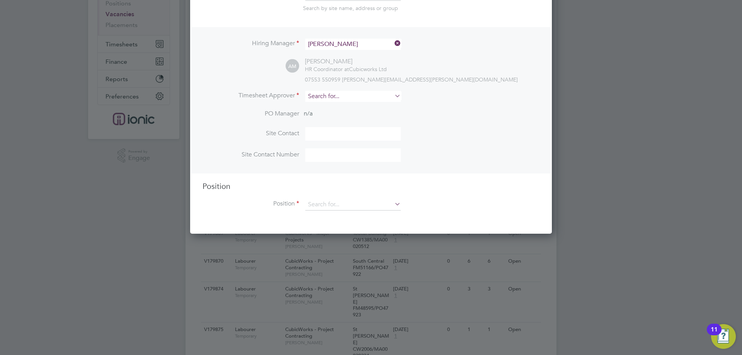
click at [321, 98] on input at bounding box center [352, 96] width 95 height 11
click at [333, 104] on li "[PERSON_NAME]" at bounding box center [353, 107] width 96 height 10
type input "[PERSON_NAME]"
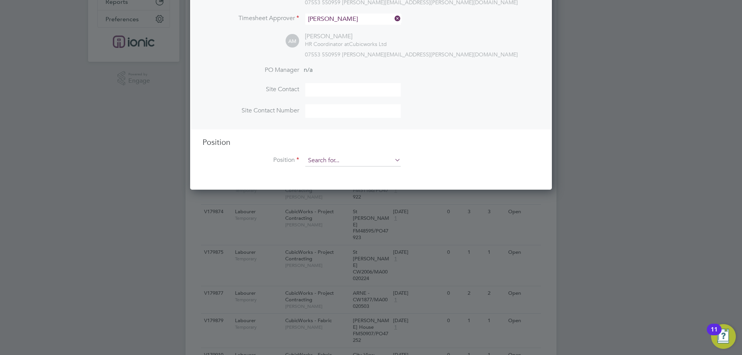
click at [335, 165] on input at bounding box center [352, 161] width 95 height 12
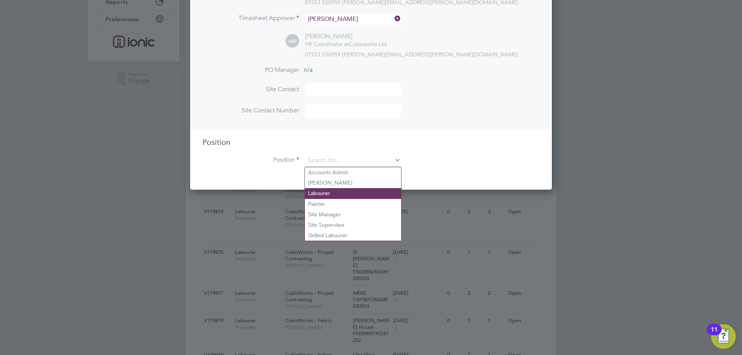
click at [336, 189] on li "Labourer" at bounding box center [353, 193] width 96 height 10
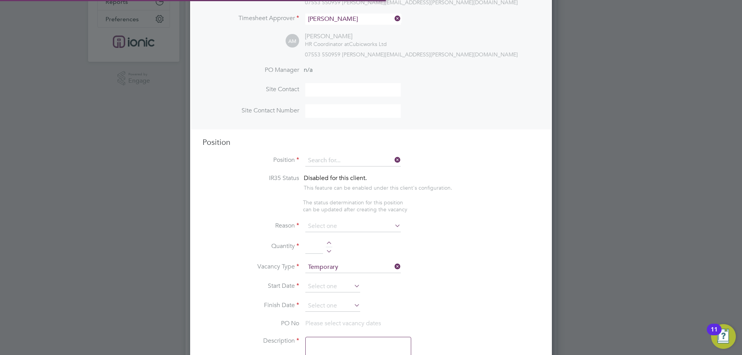
type input "Labourer"
type textarea "General labourer working on office rip outs"
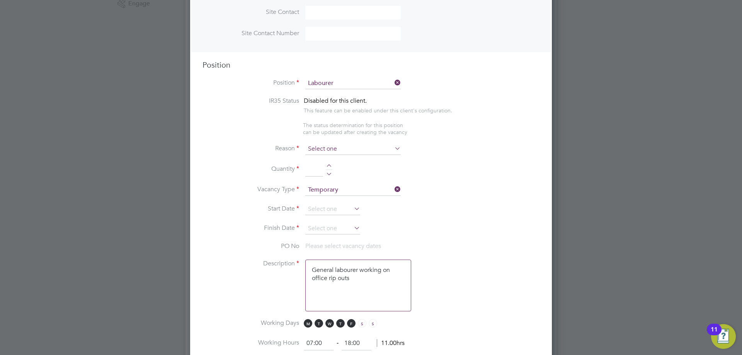
click at [341, 152] on input at bounding box center [352, 149] width 95 height 12
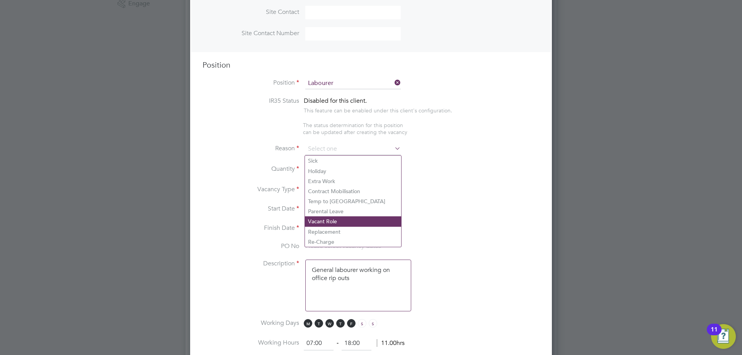
click at [334, 221] on li "Vacant Role" at bounding box center [353, 221] width 96 height 10
type input "Vacant Role"
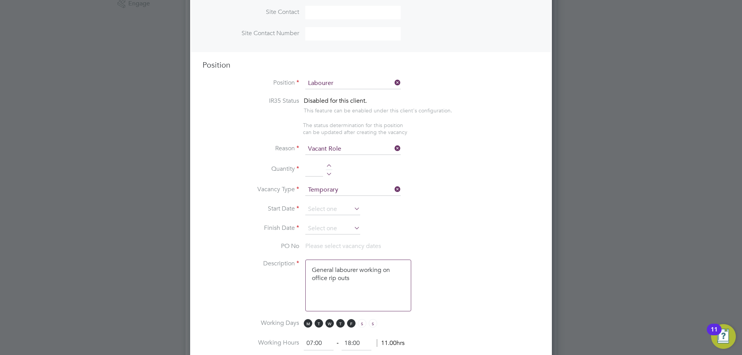
click at [330, 165] on div at bounding box center [329, 166] width 7 height 5
type input "1"
click at [331, 204] on li "Vacancy Type Temporary" at bounding box center [371, 193] width 337 height 19
click at [334, 213] on input at bounding box center [332, 210] width 55 height 12
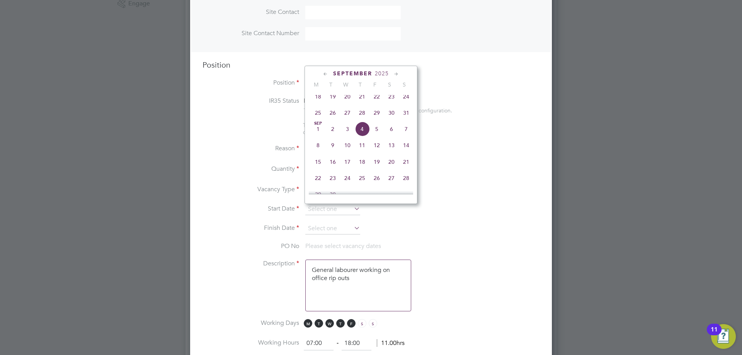
click at [317, 117] on span "25" at bounding box center [318, 113] width 15 height 15
type input "[DATE]"
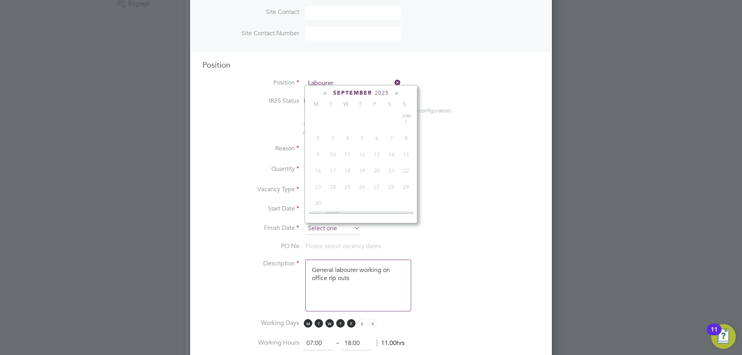
click at [330, 230] on input at bounding box center [332, 229] width 55 height 12
click at [411, 136] on span "31" at bounding box center [406, 132] width 15 height 15
type input "[DATE]"
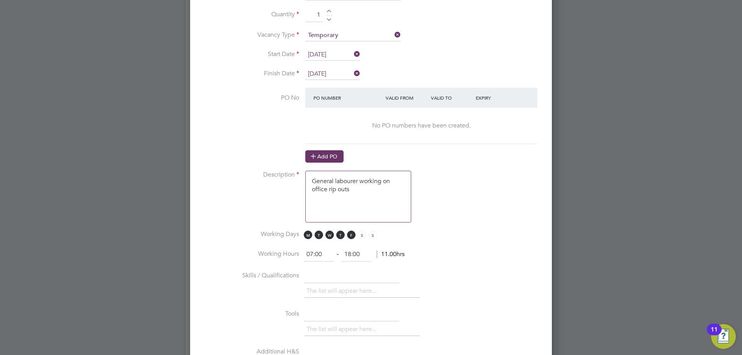
click at [315, 155] on icon at bounding box center [313, 156] width 6 height 6
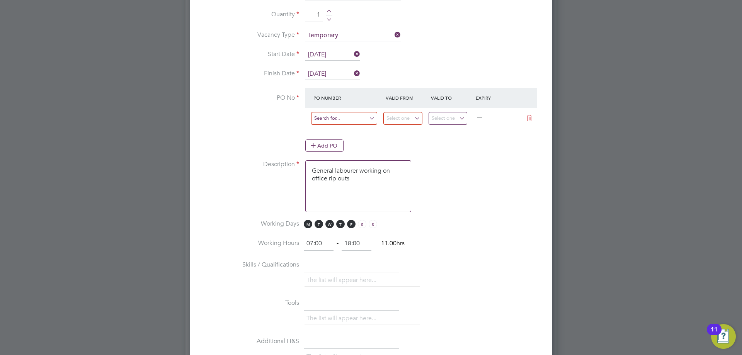
click at [341, 122] on input at bounding box center [344, 118] width 66 height 13
type input "fm30650/po"
click at [337, 141] on b "FM30650/PO" at bounding box center [331, 141] width 34 height 7
type input "[DATE]"
click at [437, 119] on input "[DATE]" at bounding box center [448, 118] width 39 height 13
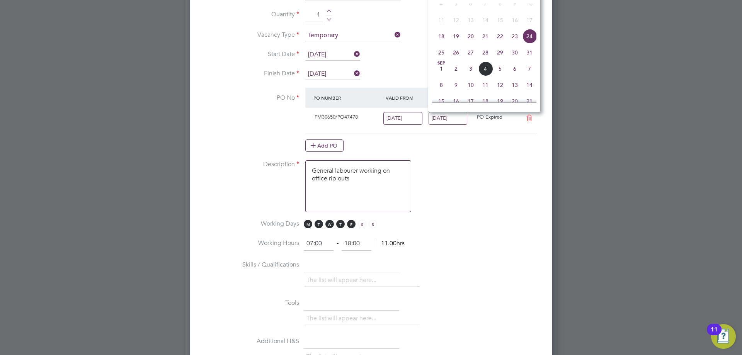
click at [530, 60] on span "31" at bounding box center [529, 52] width 15 height 15
type input "[DATE]"
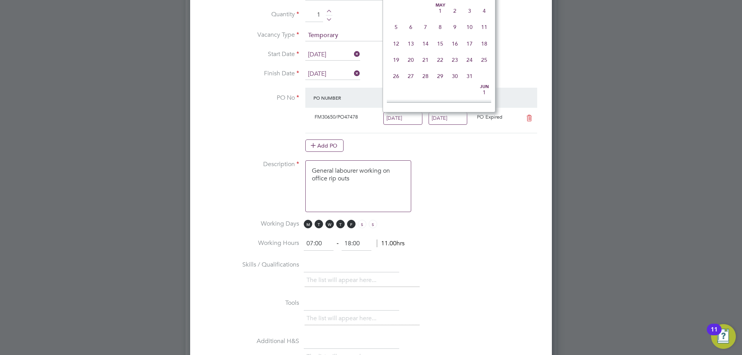
click at [403, 123] on input "[DATE]" at bounding box center [402, 118] width 39 height 13
click at [399, 60] on span "25" at bounding box center [396, 52] width 15 height 15
type input "[DATE]"
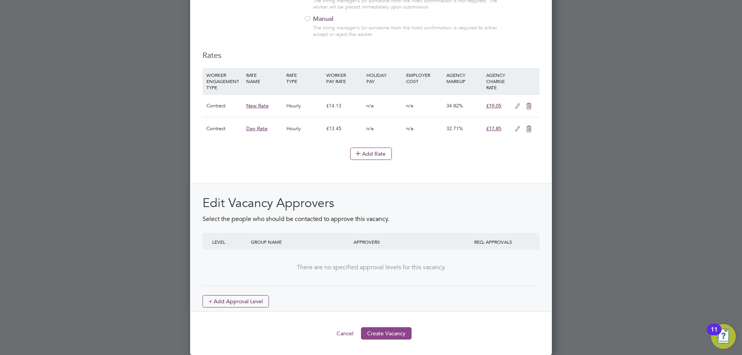
click at [383, 327] on button "Create Vacancy" at bounding box center [386, 333] width 51 height 12
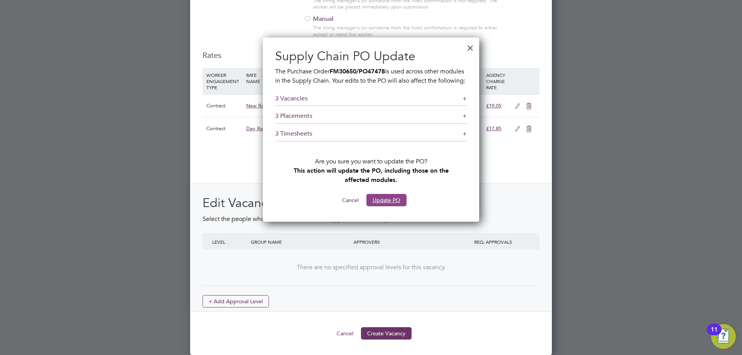
click at [390, 203] on button "Update PO" at bounding box center [386, 200] width 40 height 12
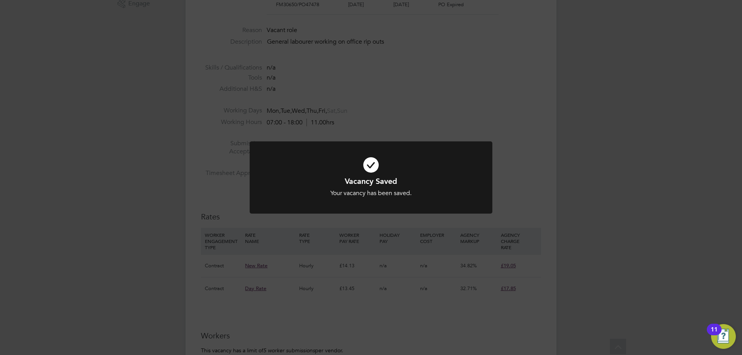
click at [295, 232] on div "Vacancy Saved Your vacancy has been saved. Cancel Okay" at bounding box center [371, 177] width 742 height 355
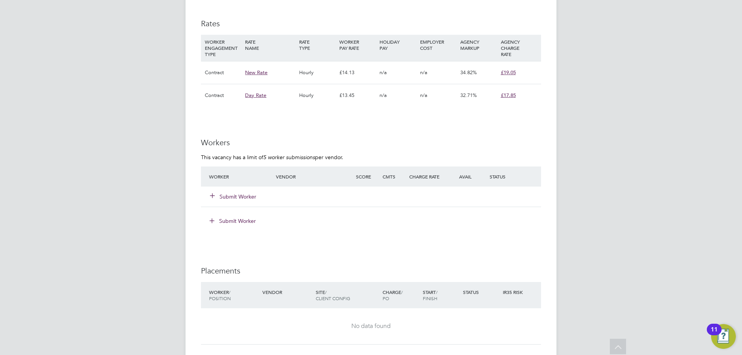
click at [241, 195] on button "Submit Worker" at bounding box center [233, 197] width 46 height 8
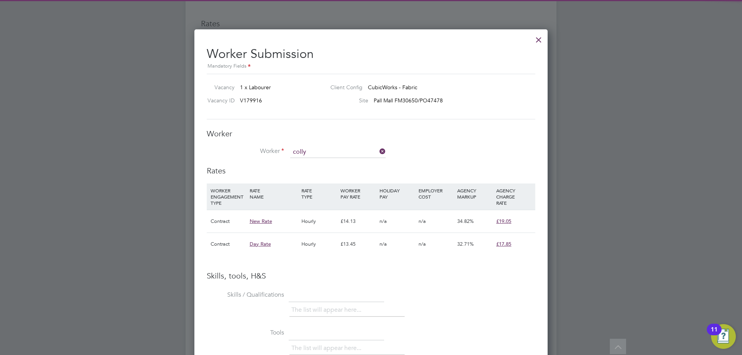
click at [298, 164] on li "Finnley [PERSON_NAME] (471653)" at bounding box center [338, 163] width 96 height 10
type input "[PERSON_NAME] [PERSON_NAME] (471653)"
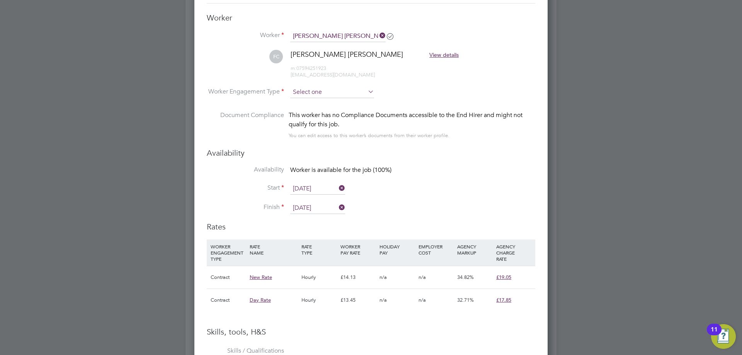
click at [323, 89] on input at bounding box center [332, 93] width 84 height 12
click at [324, 101] on li "Contract" at bounding box center [332, 103] width 85 height 10
type input "Contract"
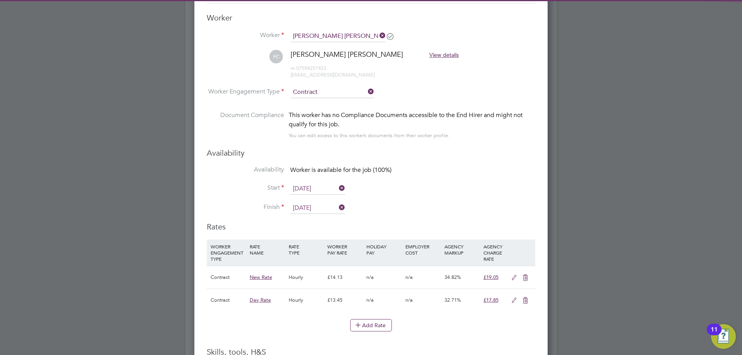
click at [312, 188] on input "[DATE]" at bounding box center [317, 189] width 55 height 12
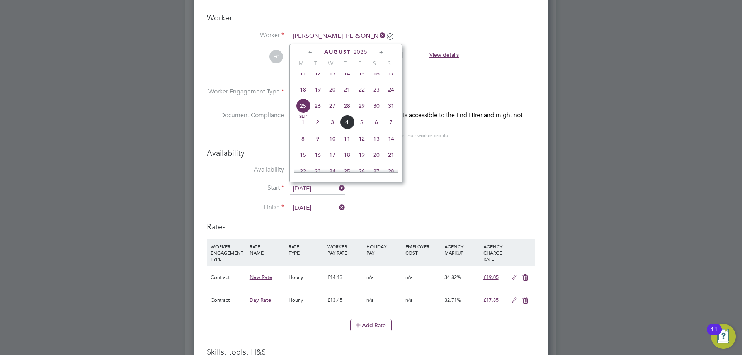
click at [319, 113] on span "26" at bounding box center [317, 106] width 15 height 15
type input "[DATE]"
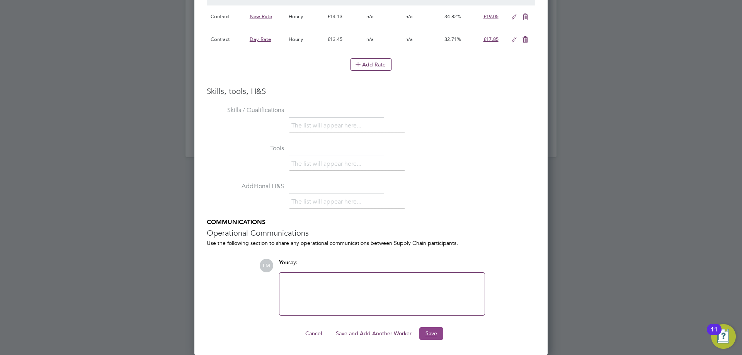
click at [433, 332] on button "Save" at bounding box center [431, 333] width 24 height 12
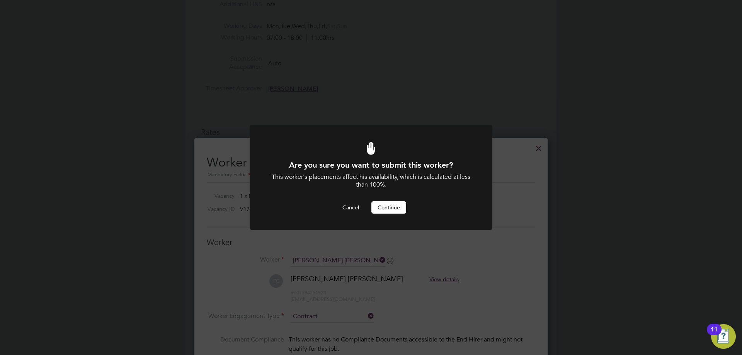
click at [382, 207] on button "Continue" at bounding box center [388, 207] width 35 height 12
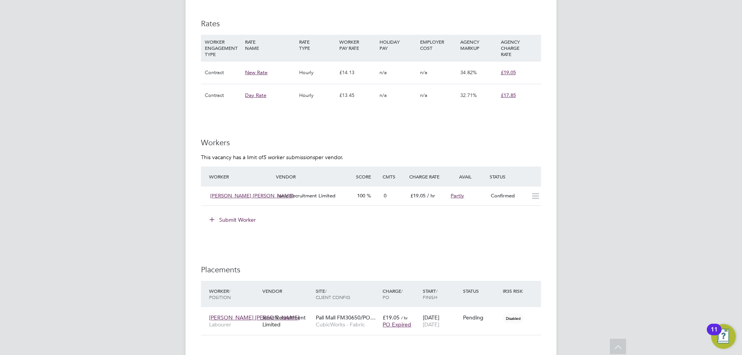
scroll to position [618, 0]
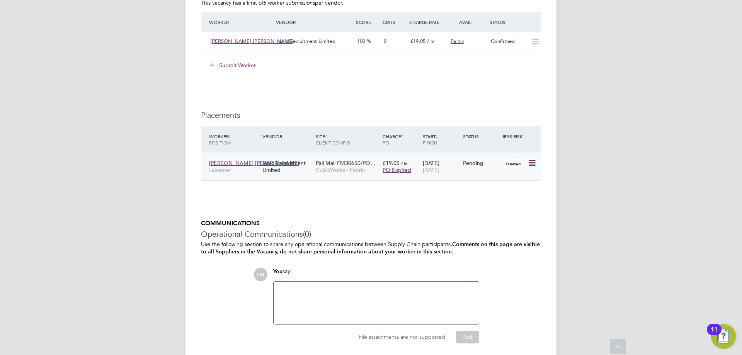
click at [532, 163] on icon at bounding box center [532, 162] width 8 height 9
click at [488, 211] on li "Start" at bounding box center [508, 211] width 55 height 11
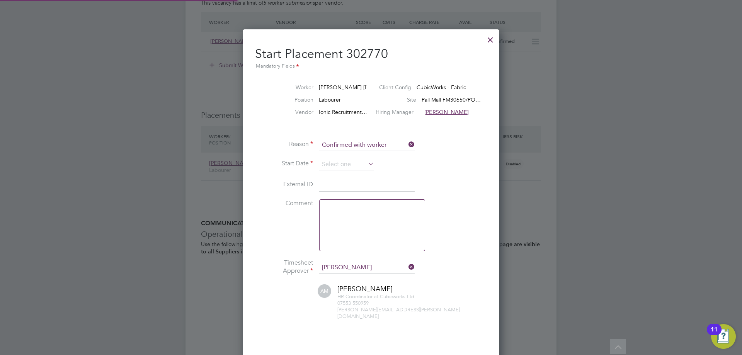
scroll to position [4, 4]
click at [343, 160] on input at bounding box center [346, 165] width 55 height 12
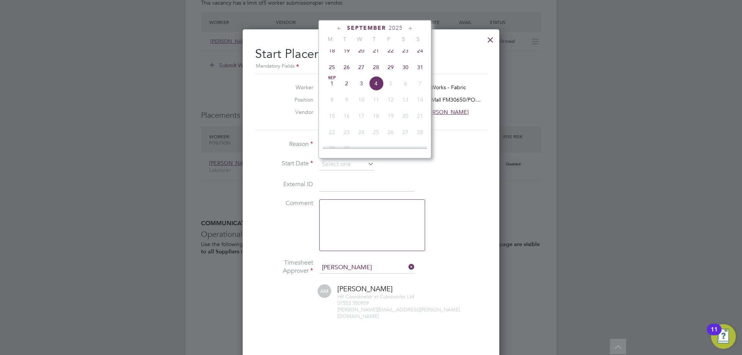
click at [348, 73] on span "26" at bounding box center [346, 67] width 15 height 15
type input "[DATE]"
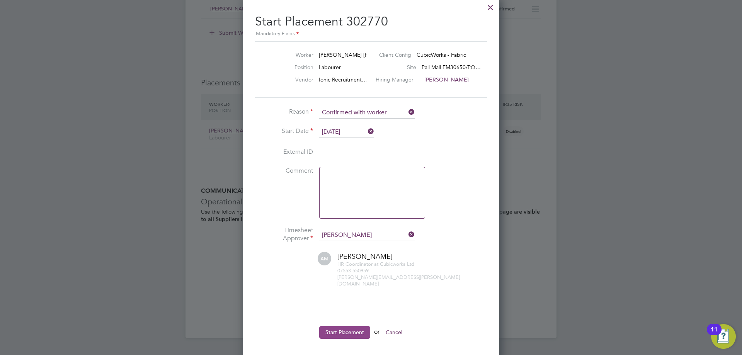
click at [345, 326] on button "Start Placement" at bounding box center [344, 332] width 51 height 12
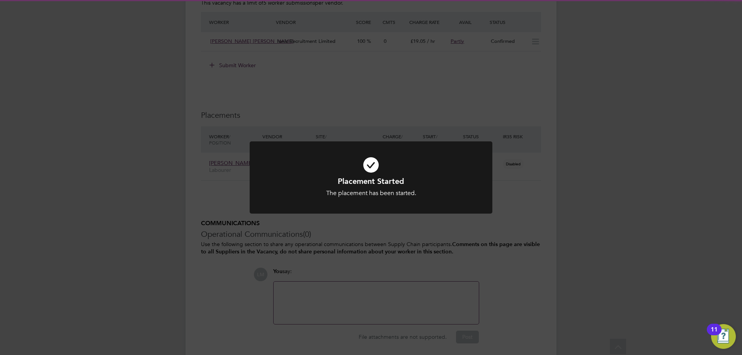
click at [240, 293] on div "Placement Started The placement has been started. Cancel Okay" at bounding box center [371, 177] width 742 height 355
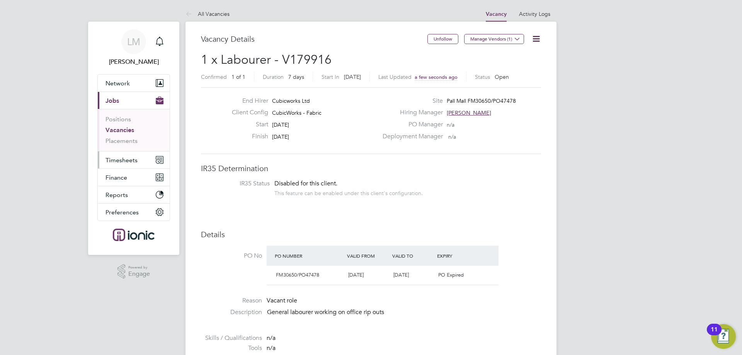
click at [116, 157] on span "Timesheets" at bounding box center [122, 160] width 32 height 7
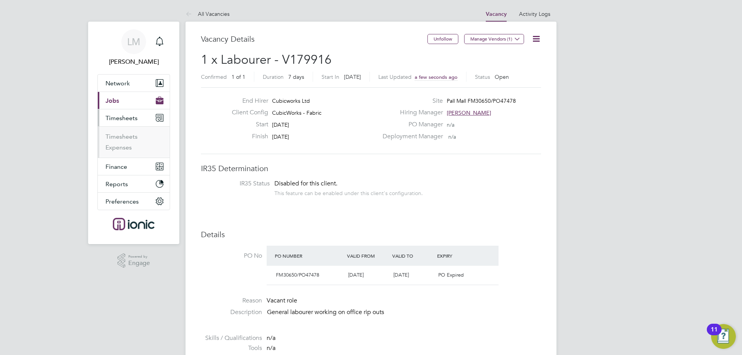
click at [116, 122] on span "Timesheets" at bounding box center [122, 117] width 32 height 7
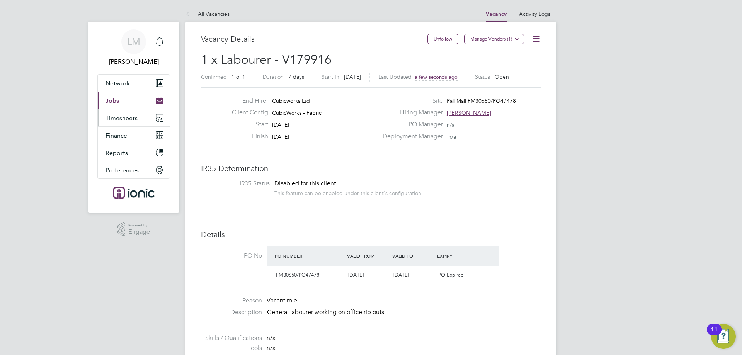
click at [135, 119] on span "Timesheets" at bounding box center [122, 117] width 32 height 7
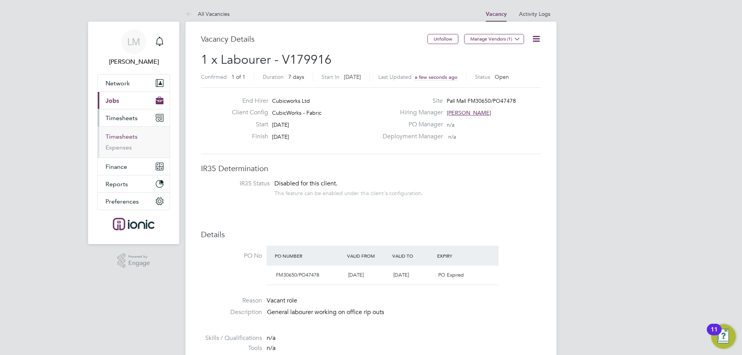
click at [125, 138] on link "Timesheets" at bounding box center [122, 136] width 32 height 7
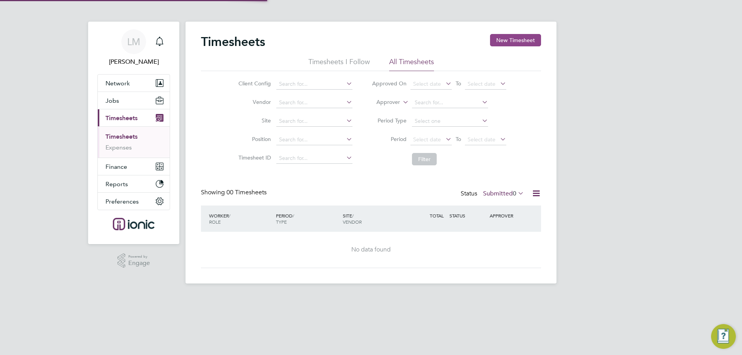
click at [519, 39] on button "New Timesheet" at bounding box center [515, 40] width 51 height 12
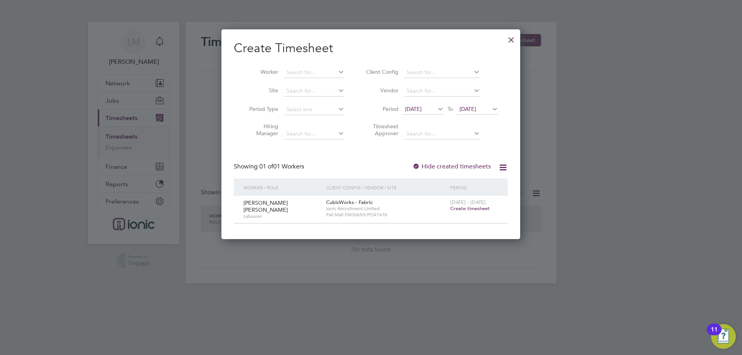
click at [479, 208] on span "Create timesheet" at bounding box center [469, 208] width 39 height 7
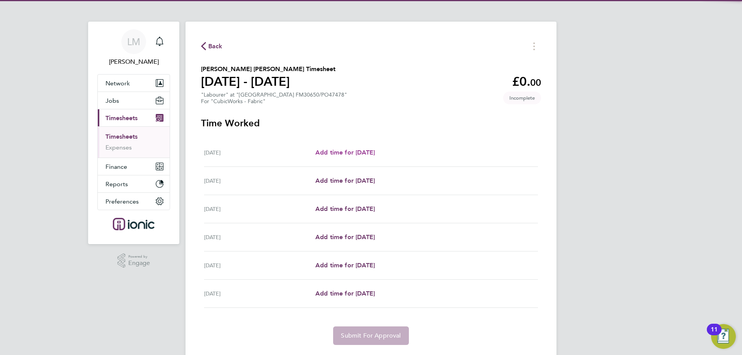
click at [375, 149] on span "Add time for [DATE]" at bounding box center [345, 152] width 60 height 7
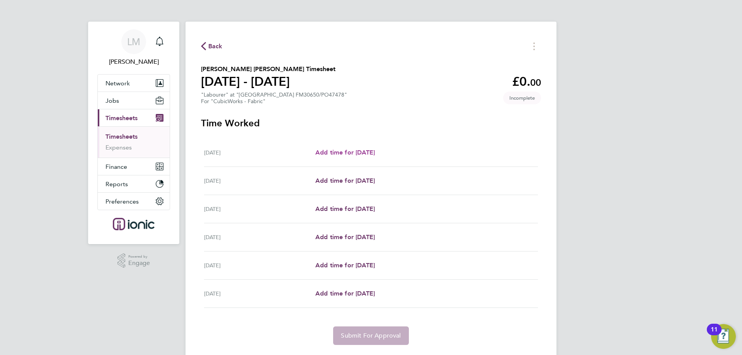
select select "30"
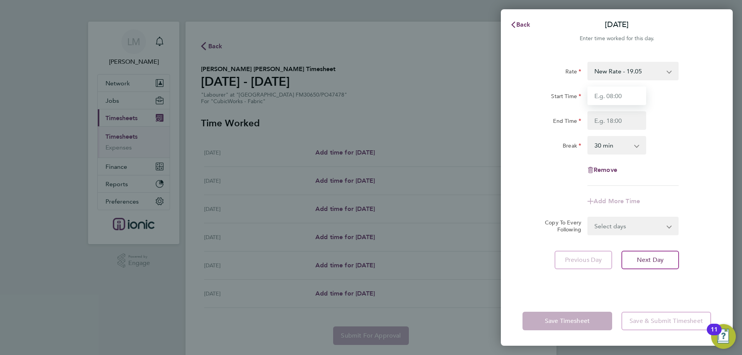
click at [598, 97] on input "Start Time" at bounding box center [617, 96] width 59 height 19
type input "07:00"
click at [618, 124] on input "End Time" at bounding box center [617, 120] width 59 height 19
type input "17:30"
click at [673, 124] on div "End Time 17:30" at bounding box center [617, 120] width 195 height 19
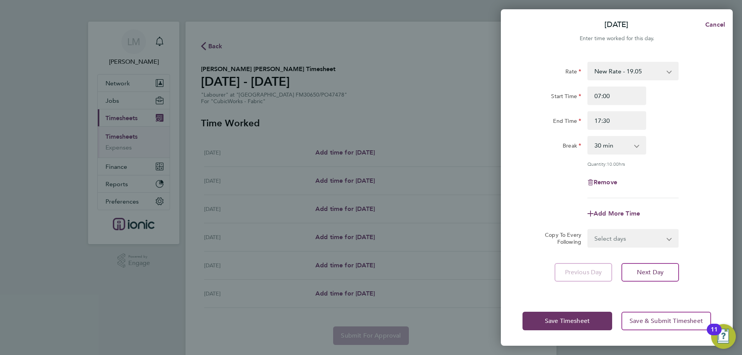
click at [634, 237] on select "Select days Day Weekday (Mon-Fri) Weekend (Sat-Sun) [DATE] [DATE] [DATE] [DATE]…" at bounding box center [628, 238] width 81 height 17
select select "WEEKDAY"
click at [588, 230] on select "Select days Day Weekday (Mon-Fri) Weekend (Sat-Sun) [DATE] [DATE] [DATE] [DATE]…" at bounding box center [628, 238] width 81 height 17
select select "[DATE]"
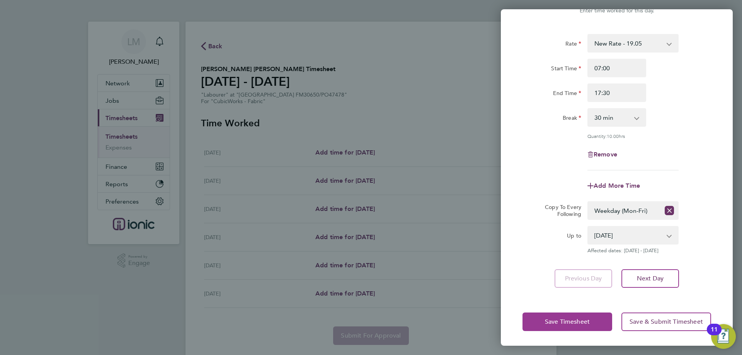
click at [566, 326] on button "Save Timesheet" at bounding box center [568, 322] width 90 height 19
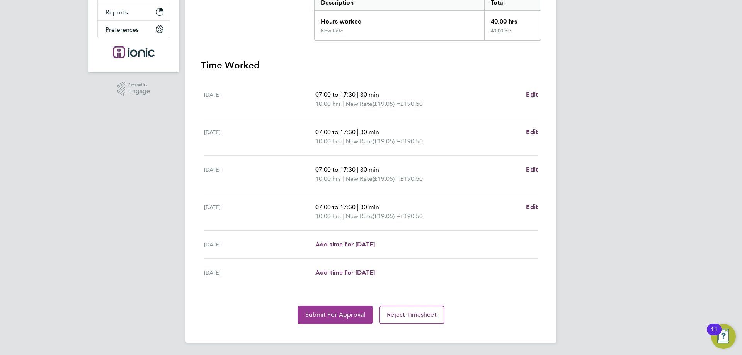
click at [321, 308] on button "Submit For Approval" at bounding box center [335, 315] width 75 height 19
click at [320, 315] on span "Approve Timesheet" at bounding box center [335, 315] width 57 height 8
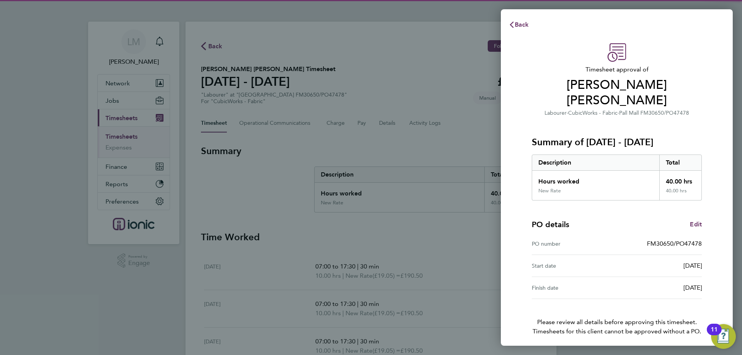
click at [586, 349] on button "Confirm Timesheet Approval" at bounding box center [617, 358] width 98 height 19
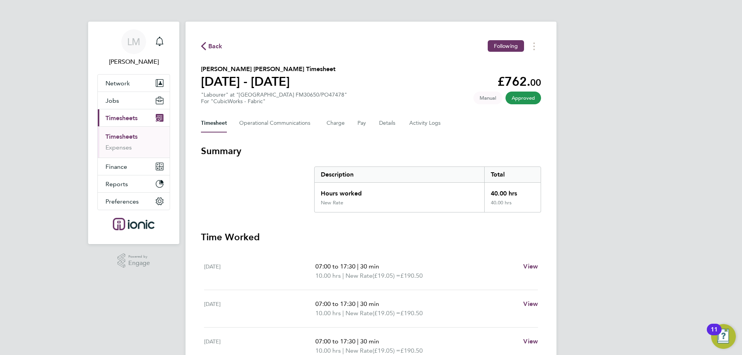
click at [207, 43] on span "Back" at bounding box center [212, 45] width 22 height 7
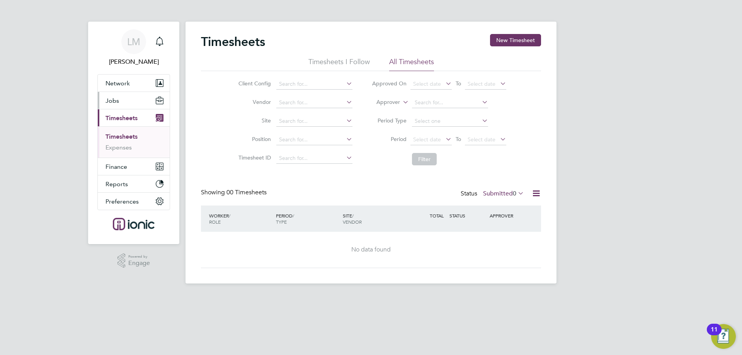
click at [116, 106] on button "Jobs" at bounding box center [134, 100] width 72 height 17
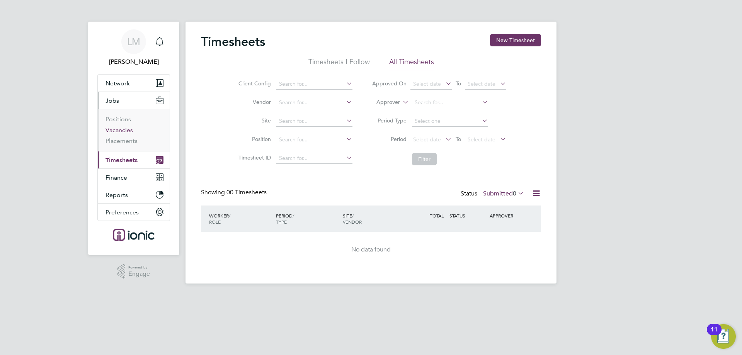
click at [128, 129] on link "Vacancies" at bounding box center [119, 129] width 27 height 7
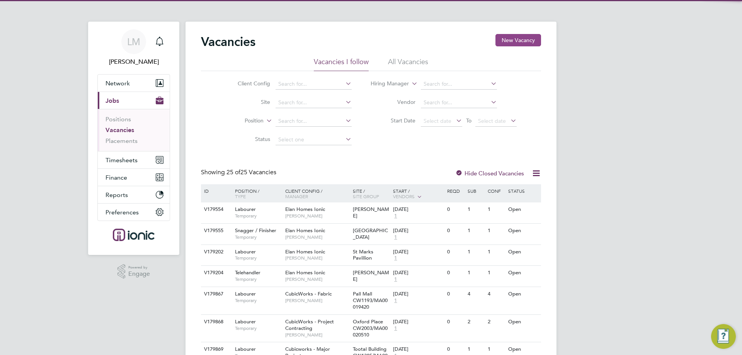
click at [535, 39] on button "New Vacancy" at bounding box center [519, 40] width 46 height 12
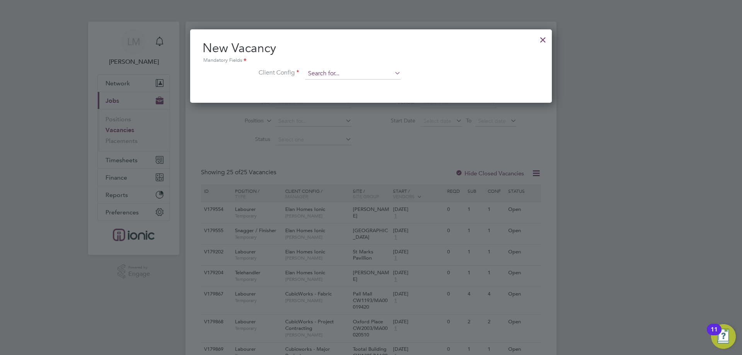
click at [358, 77] on input at bounding box center [352, 74] width 95 height 12
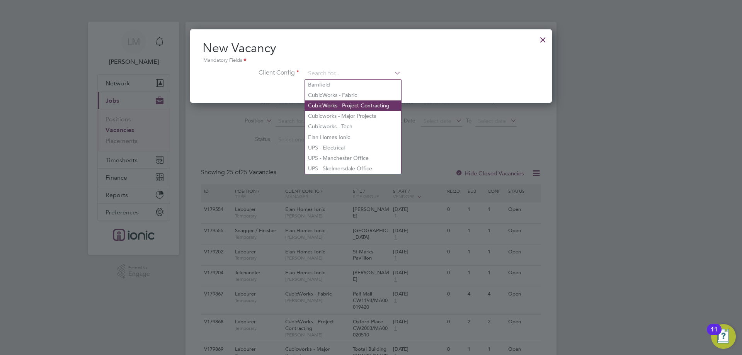
click at [364, 103] on li "CubicWorks - Project Contracting" at bounding box center [353, 106] width 96 height 10
type input "CubicWorks - Project Contracting"
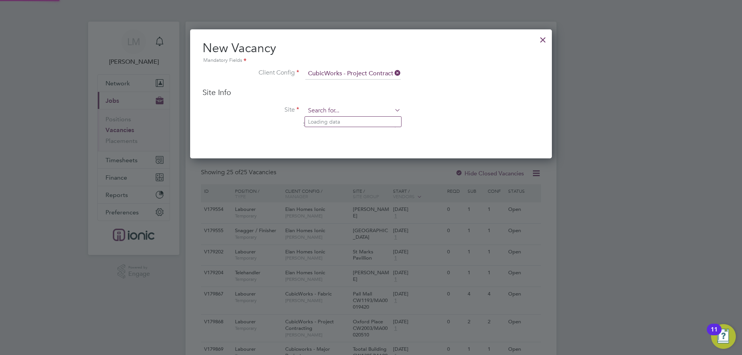
click at [360, 107] on input at bounding box center [352, 111] width 95 height 12
click at [348, 139] on li "Exchange Court - CW1255 /MA00019789" at bounding box center [358, 143] width 106 height 10
type input "Exchange Court - CW1255/MA00019789"
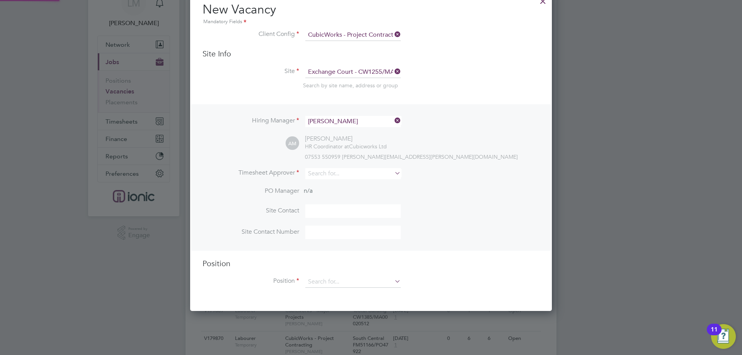
scroll to position [321, 362]
click at [338, 173] on input at bounding box center [352, 173] width 95 height 11
click at [324, 185] on li "[PERSON_NAME]" at bounding box center [353, 185] width 96 height 10
type input "[PERSON_NAME]"
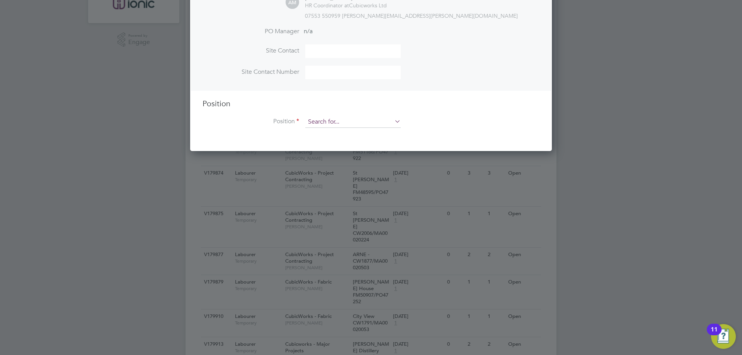
click at [327, 125] on input at bounding box center [352, 122] width 95 height 12
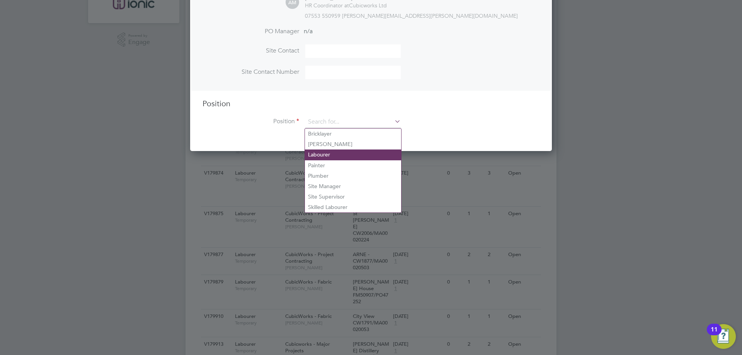
click at [336, 154] on li "Labourer" at bounding box center [353, 155] width 96 height 10
type input "Labourer"
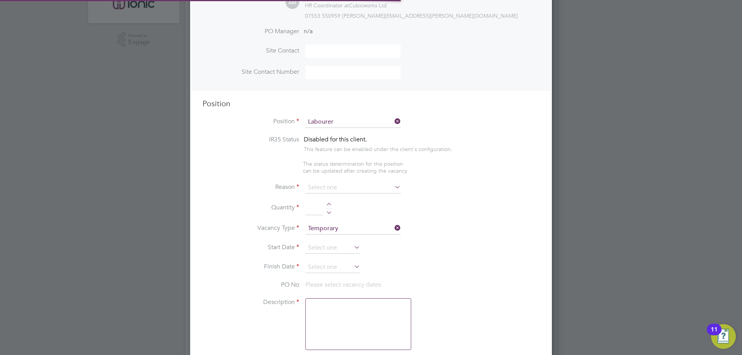
type textarea "General labourer, working on office rip outs / refurbs"
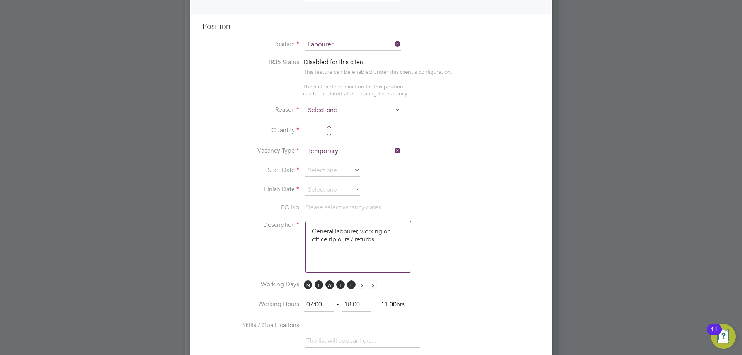
click at [337, 112] on input at bounding box center [352, 111] width 95 height 12
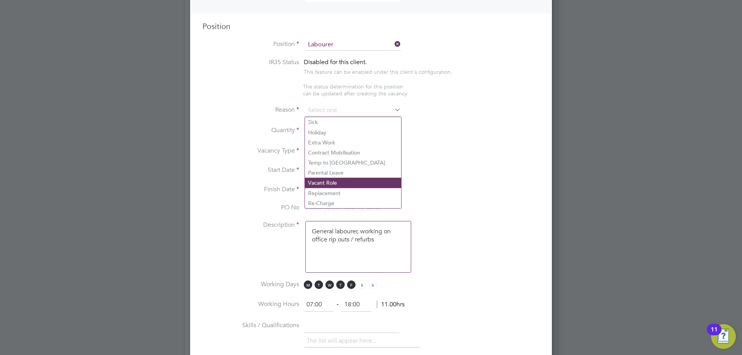
click at [337, 179] on li "Vacant Role" at bounding box center [353, 183] width 96 height 10
type input "Vacant Role"
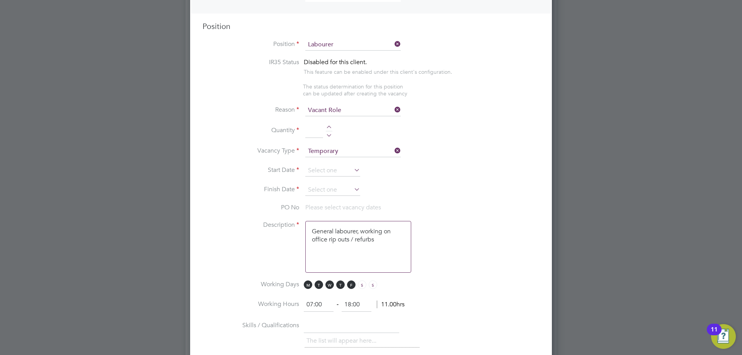
click at [329, 128] on div at bounding box center [329, 128] width 7 height 5
type input "1"
click at [329, 175] on input at bounding box center [332, 171] width 55 height 12
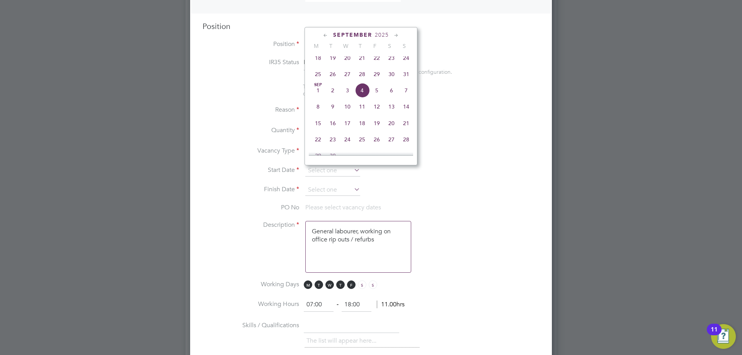
click at [316, 80] on span "25" at bounding box center [318, 74] width 15 height 15
type input "[DATE]"
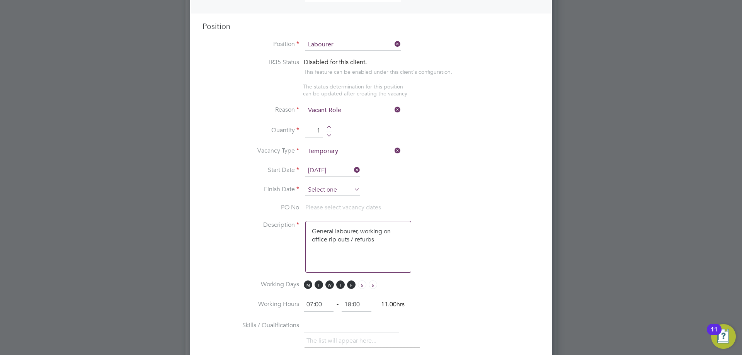
click at [325, 191] on input at bounding box center [332, 190] width 55 height 12
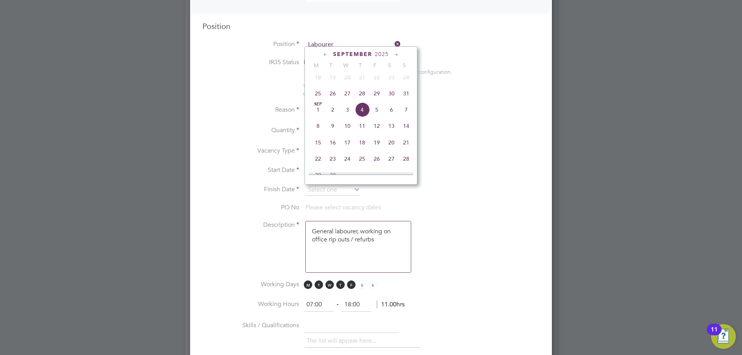
click at [410, 100] on span "31" at bounding box center [406, 93] width 15 height 15
type input "[DATE]"
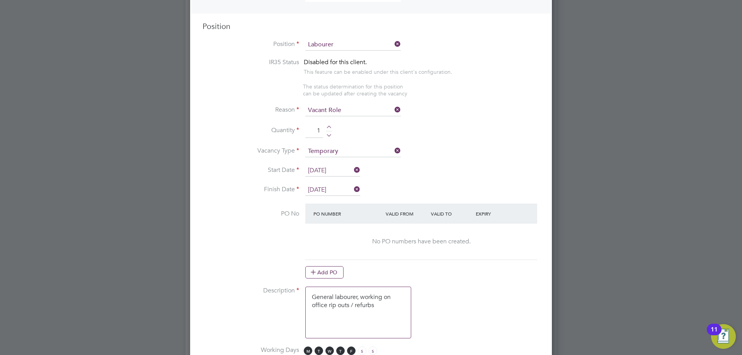
scroll to position [387, 0]
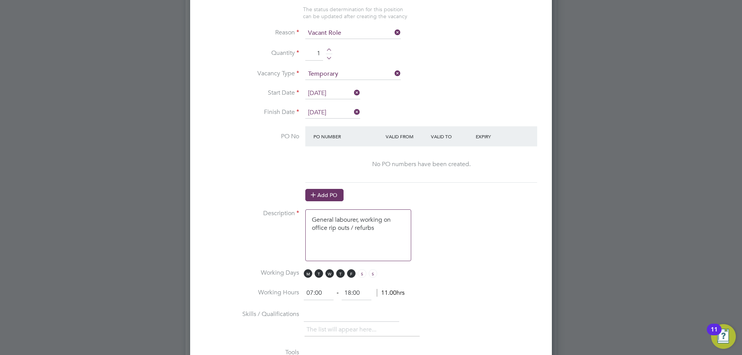
click at [336, 196] on button "Add PO" at bounding box center [324, 195] width 38 height 12
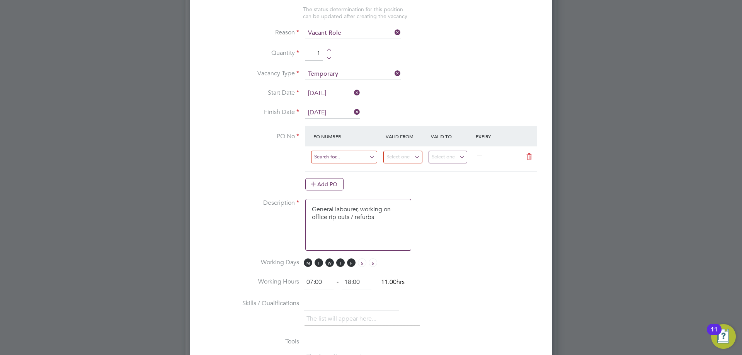
click at [338, 162] on input at bounding box center [344, 157] width 66 height 13
type input "cw1255"
click at [317, 187] on b "CW1255" at bounding box center [325, 190] width 22 height 7
type input "[DATE]"
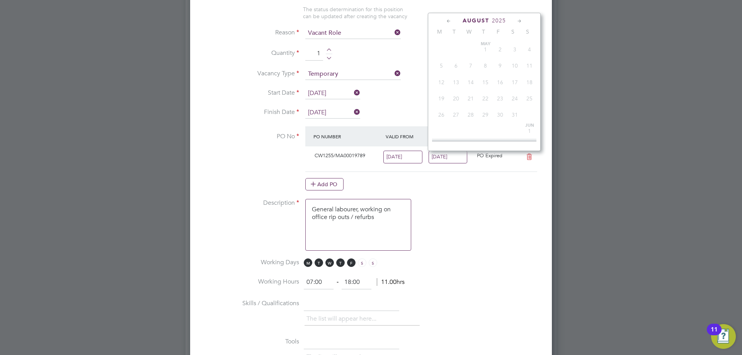
click at [438, 159] on input "[DATE]" at bounding box center [448, 157] width 39 height 13
drag, startPoint x: 531, startPoint y: 102, endPoint x: 489, endPoint y: 121, distance: 46.7
click at [531, 99] on span "31" at bounding box center [529, 91] width 15 height 15
type input "[DATE]"
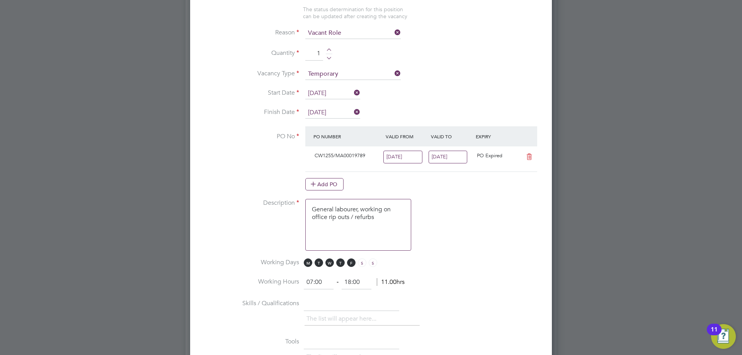
click at [411, 158] on input "[DATE]" at bounding box center [402, 157] width 39 height 13
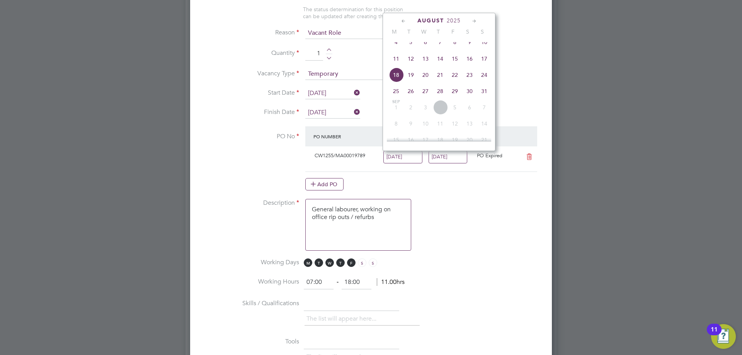
drag, startPoint x: 407, startPoint y: 99, endPoint x: 395, endPoint y: 97, distance: 12.3
click at [395, 97] on div "Aug 1 2 3 4 5 6 7 8 9 10 11 12 13 14 15 16 17 18 19 20 21 22 23 24 25 26 27 28 …" at bounding box center [444, 60] width 114 height 82
click at [395, 97] on span "25" at bounding box center [396, 91] width 15 height 15
type input "[DATE]"
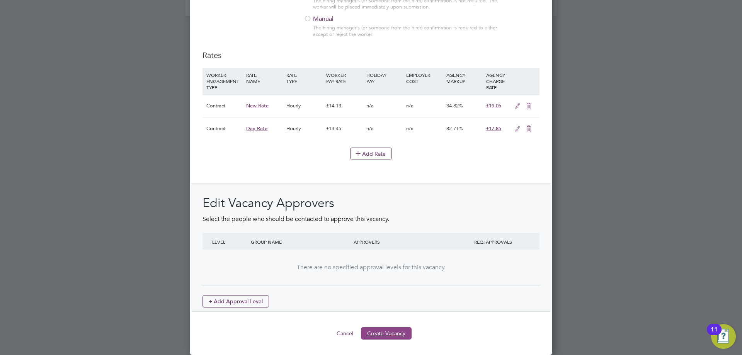
click at [390, 334] on button "Create Vacancy" at bounding box center [386, 333] width 51 height 12
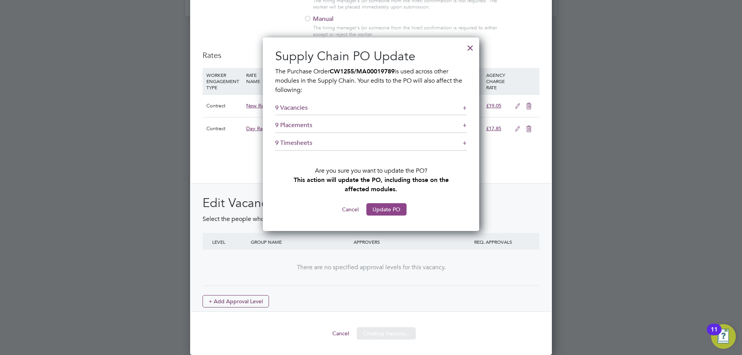
click at [383, 210] on button "Update PO" at bounding box center [386, 209] width 40 height 12
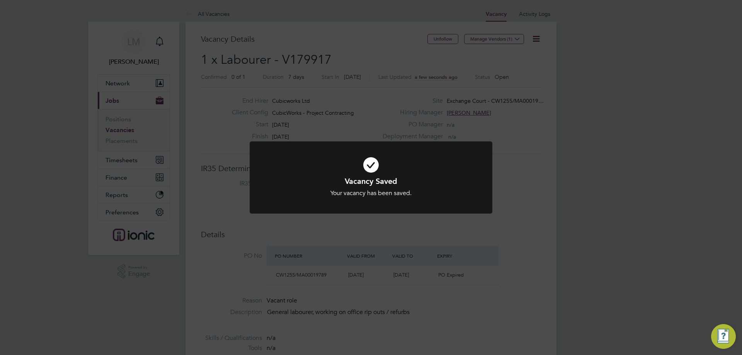
click at [202, 265] on div "Vacancy Saved Your vacancy has been saved. Cancel Okay" at bounding box center [371, 177] width 742 height 355
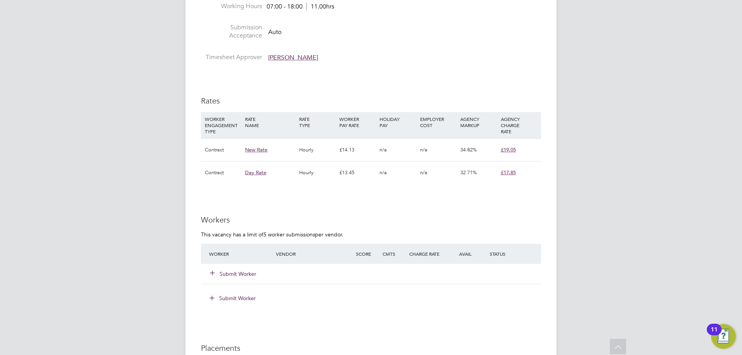
click at [245, 274] on button "Submit Worker" at bounding box center [233, 274] width 46 height 8
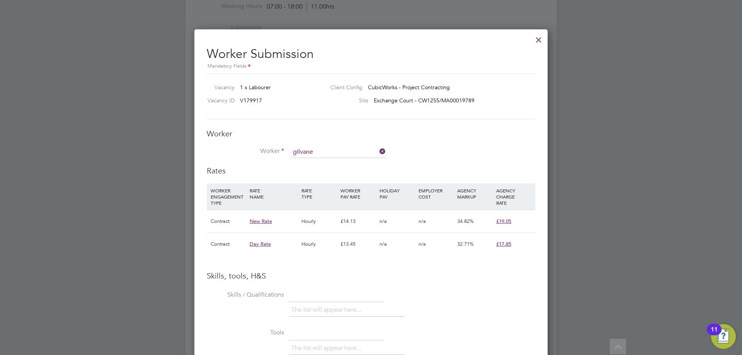
click at [327, 163] on li "Gilvane Silva (64501)" at bounding box center [338, 163] width 96 height 10
type input "Gilvane Silva (64501)"
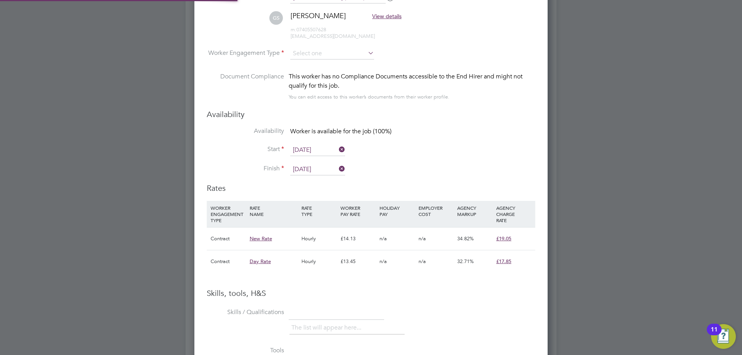
click at [321, 60] on li "Worker Engagement Type" at bounding box center [371, 60] width 329 height 24
click at [321, 55] on input at bounding box center [332, 54] width 84 height 12
click at [322, 66] on li "Contract" at bounding box center [332, 65] width 85 height 10
type input "Contract"
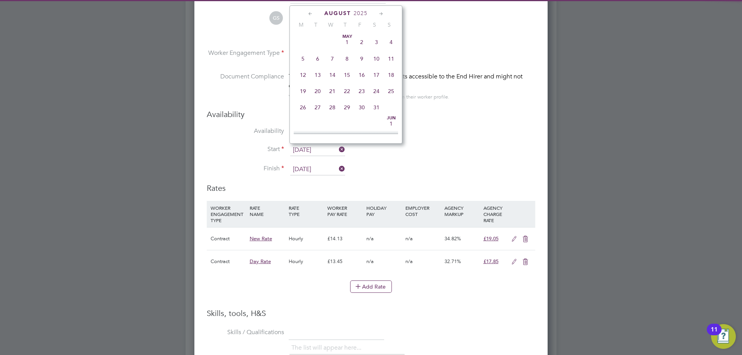
click at [315, 145] on input "[DATE]" at bounding box center [317, 151] width 55 height 12
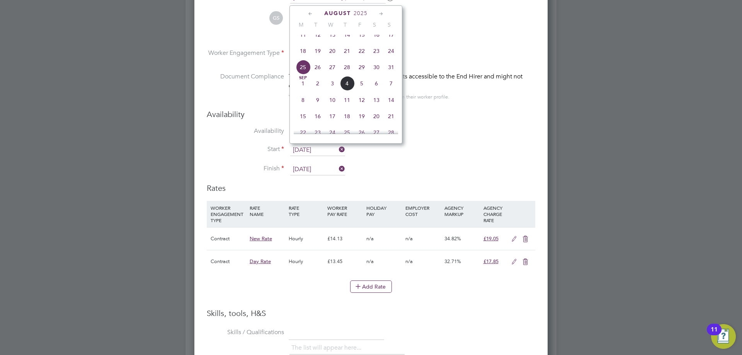
click at [319, 75] on span "26" at bounding box center [317, 67] width 15 height 15
type input "[DATE]"
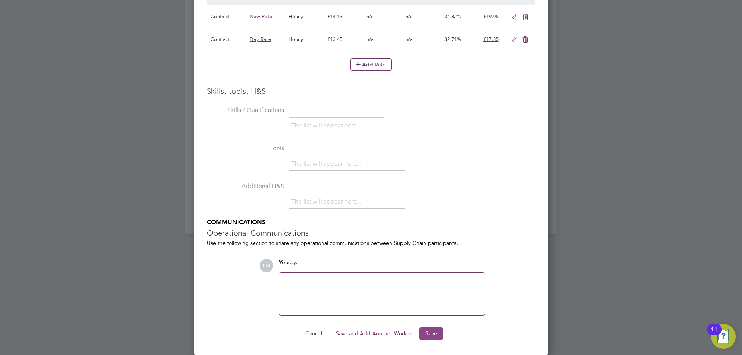
click at [430, 339] on button "Save" at bounding box center [431, 333] width 24 height 12
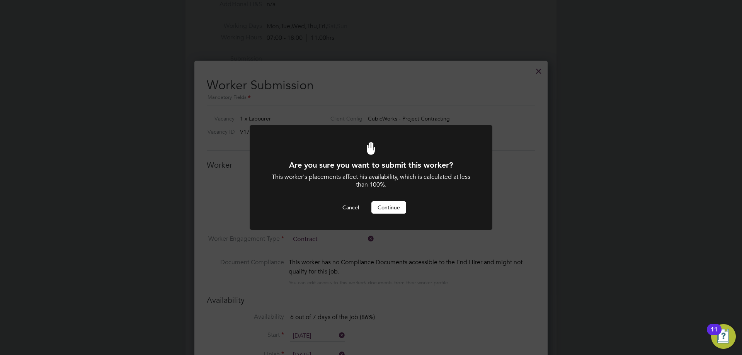
drag, startPoint x: 368, startPoint y: 297, endPoint x: 368, endPoint y: 282, distance: 15.5
click at [368, 291] on div "Are you sure you want to submit this worker? This worker's placements affect hi…" at bounding box center [371, 177] width 742 height 355
click at [378, 213] on button "Continue" at bounding box center [388, 207] width 35 height 12
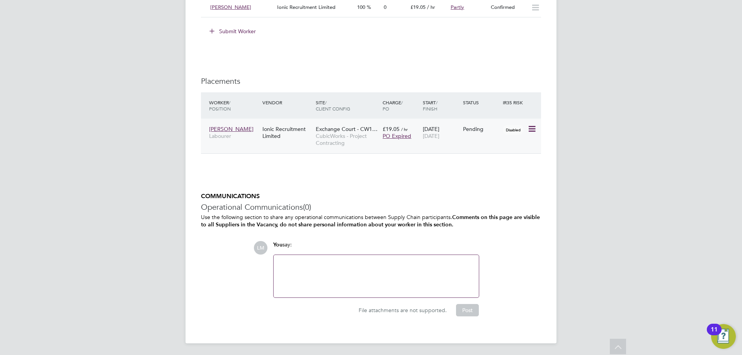
click at [528, 127] on icon at bounding box center [532, 128] width 8 height 9
click at [504, 177] on li "Start" at bounding box center [508, 177] width 55 height 11
type input "[PERSON_NAME]"
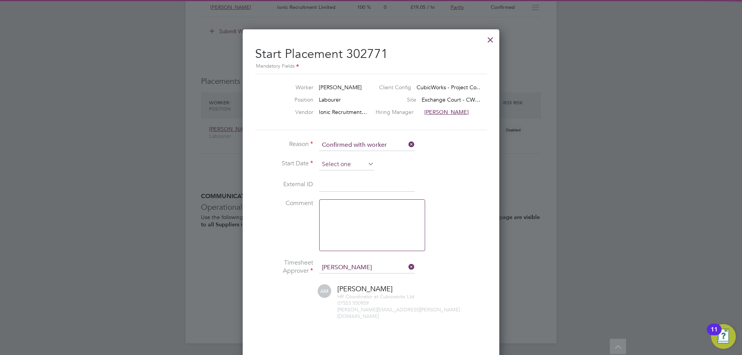
click at [356, 168] on input at bounding box center [346, 165] width 55 height 12
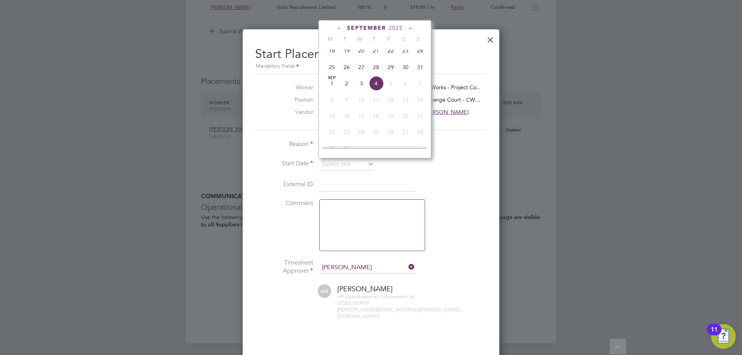
click at [343, 75] on span "26" at bounding box center [346, 67] width 15 height 15
type input "[DATE]"
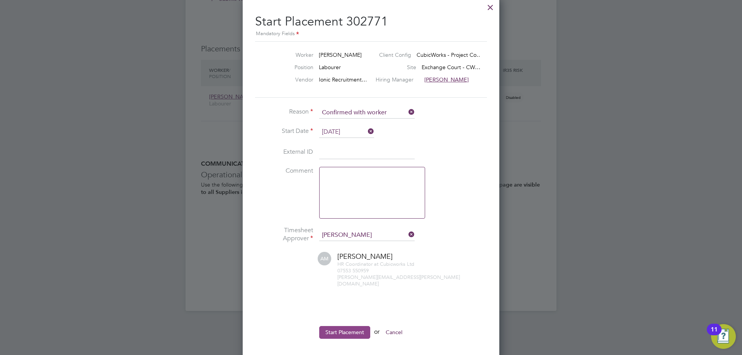
click at [343, 326] on button "Start Placement" at bounding box center [344, 332] width 51 height 12
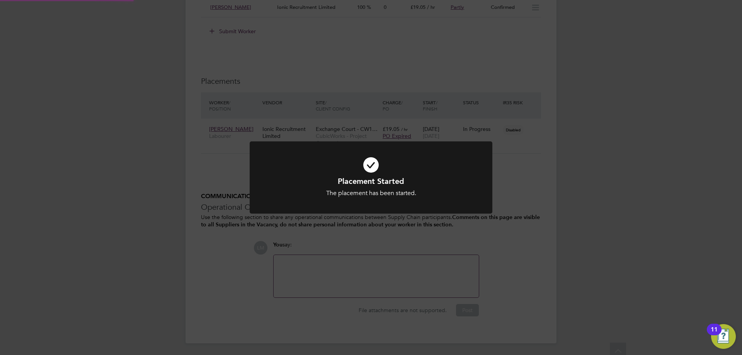
click at [295, 308] on div "Placement Started The placement has been started. Cancel Okay" at bounding box center [371, 177] width 742 height 355
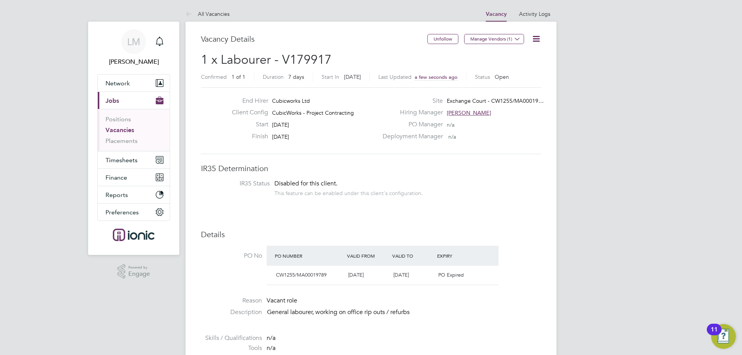
click at [121, 131] on link "Vacancies" at bounding box center [120, 129] width 29 height 7
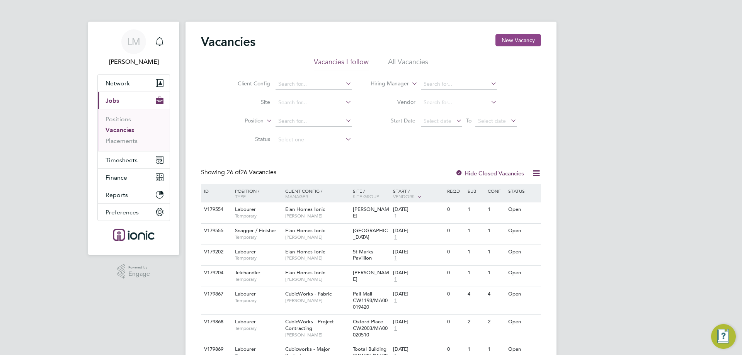
click at [515, 44] on button "New Vacancy" at bounding box center [519, 40] width 46 height 12
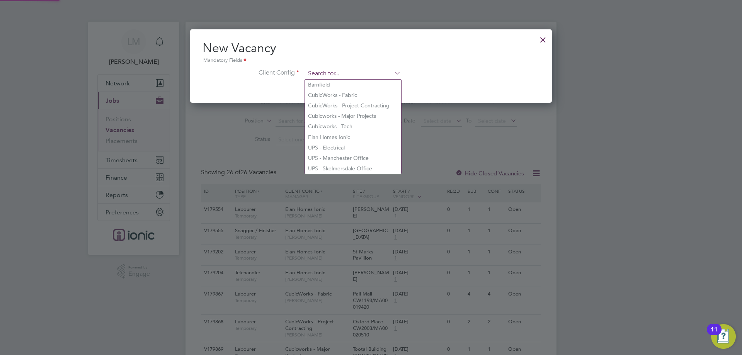
click at [375, 68] on input at bounding box center [352, 74] width 95 height 12
click at [368, 96] on li "CubicWorks - Fabric" at bounding box center [353, 95] width 96 height 10
type input "CubicWorks - Fabric"
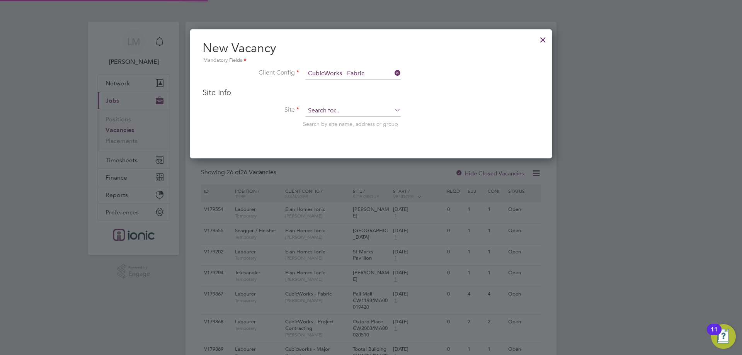
click at [338, 111] on input at bounding box center [352, 111] width 95 height 12
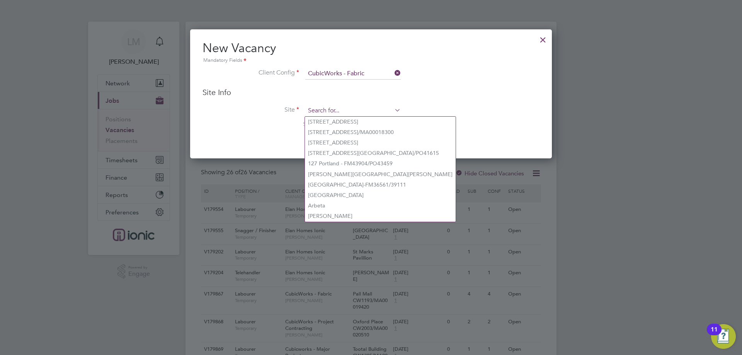
type input "c"
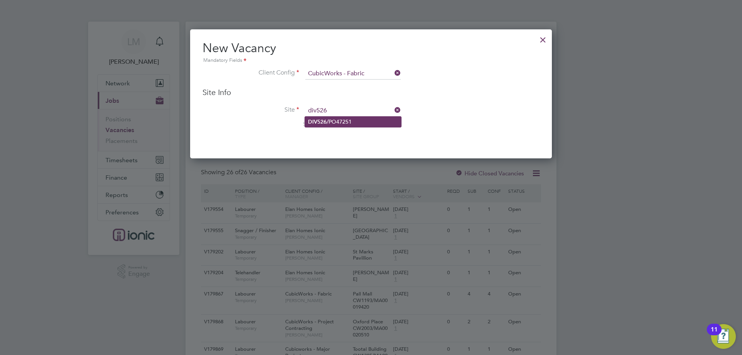
click at [335, 119] on li "DIV526 /PO47251" at bounding box center [353, 122] width 96 height 10
type input "DIV526/PO47251"
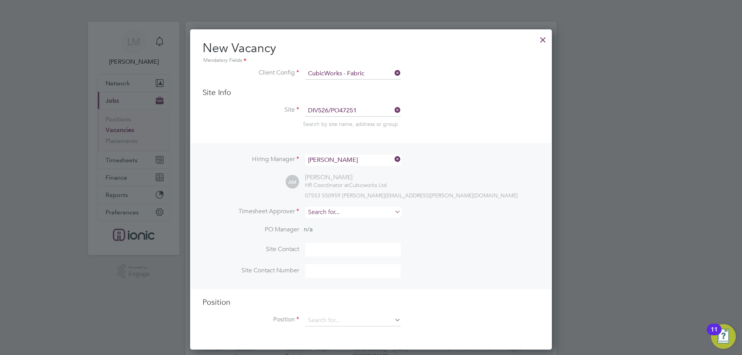
click at [334, 215] on input at bounding box center [352, 212] width 95 height 11
click at [336, 220] on li "[PERSON_NAME]" at bounding box center [353, 223] width 96 height 10
type input "[PERSON_NAME]"
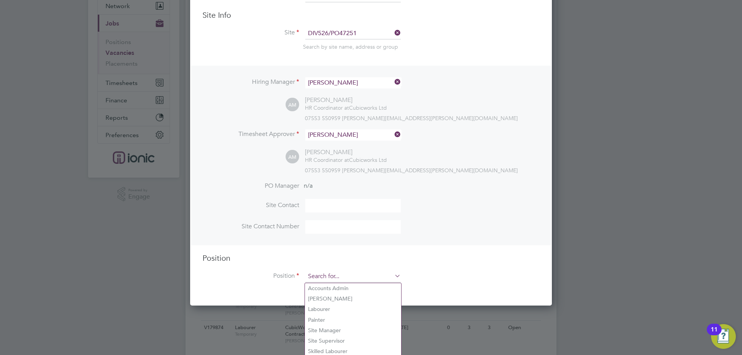
click at [334, 276] on input at bounding box center [352, 277] width 95 height 12
click at [334, 307] on li "Labourer" at bounding box center [353, 309] width 96 height 10
type input "Labourer"
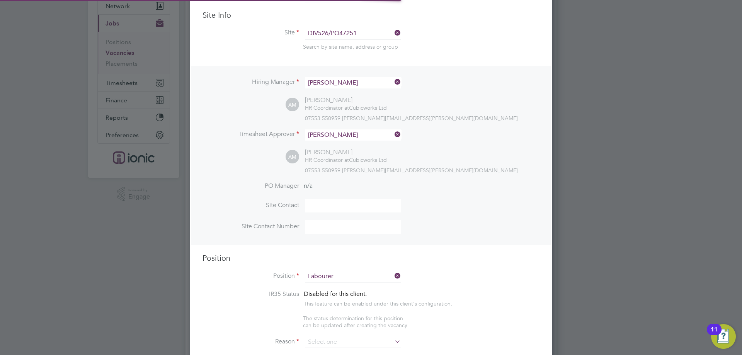
type textarea "General labourer working on office rip outs"
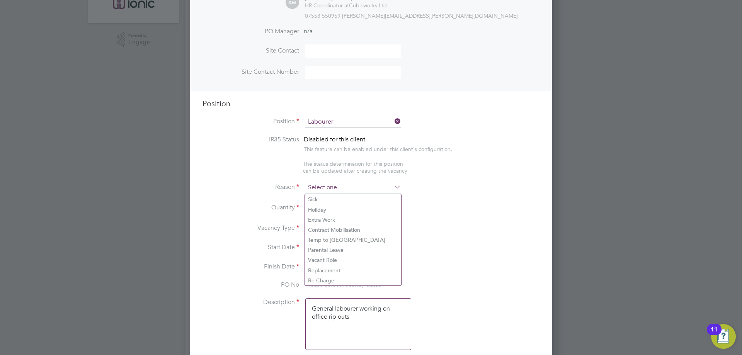
click at [329, 187] on input at bounding box center [352, 188] width 95 height 12
click at [334, 258] on li "Vacant Role" at bounding box center [353, 260] width 96 height 10
type input "Vacant Role"
click at [329, 204] on div at bounding box center [329, 205] width 7 height 5
type input "1"
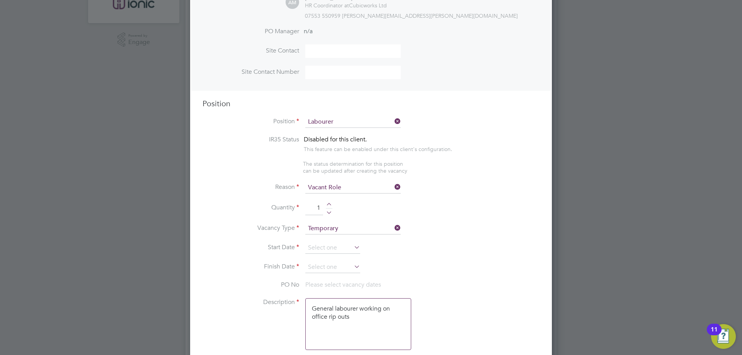
click at [330, 242] on li "Vacancy Type Temporary" at bounding box center [371, 232] width 337 height 19
click at [330, 249] on input at bounding box center [332, 248] width 55 height 12
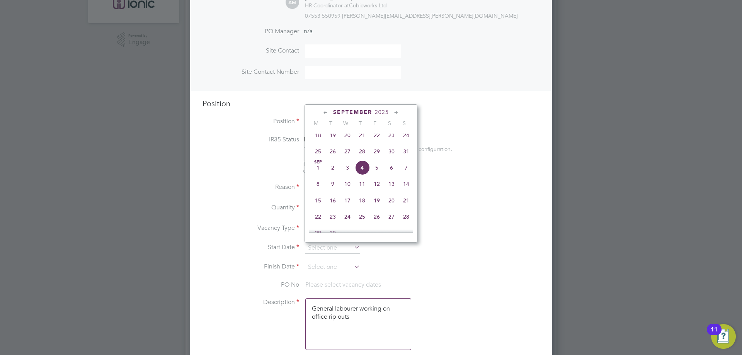
click at [320, 159] on span "25" at bounding box center [318, 151] width 15 height 15
type input "[DATE]"
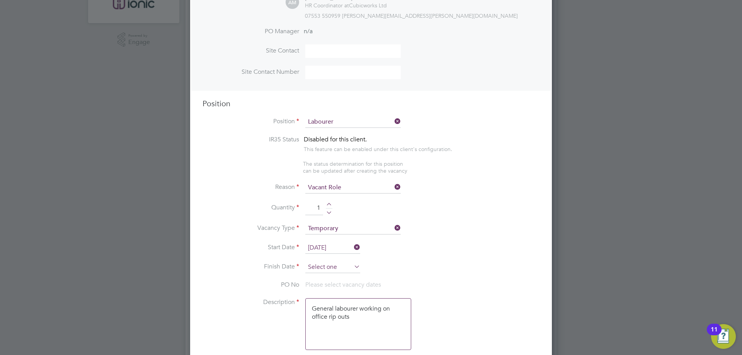
click at [348, 266] on input at bounding box center [332, 268] width 55 height 12
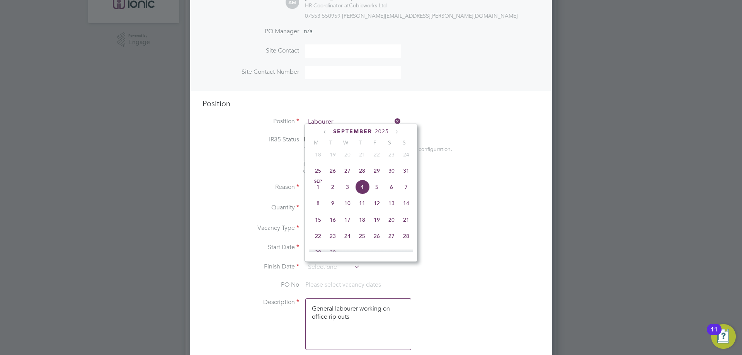
click at [411, 177] on span "31" at bounding box center [406, 171] width 15 height 15
type input "[DATE]"
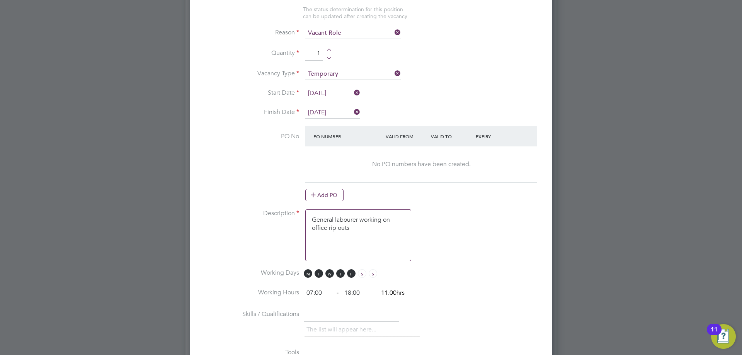
click at [327, 187] on at-purchase-order-table "PO Number Valid From Valid To Expiry No PO numbers have been created. Add PO" at bounding box center [421, 163] width 232 height 75
drag, startPoint x: 329, startPoint y: 193, endPoint x: 328, endPoint y: 178, distance: 15.5
click at [328, 192] on button "Add PO" at bounding box center [324, 195] width 38 height 12
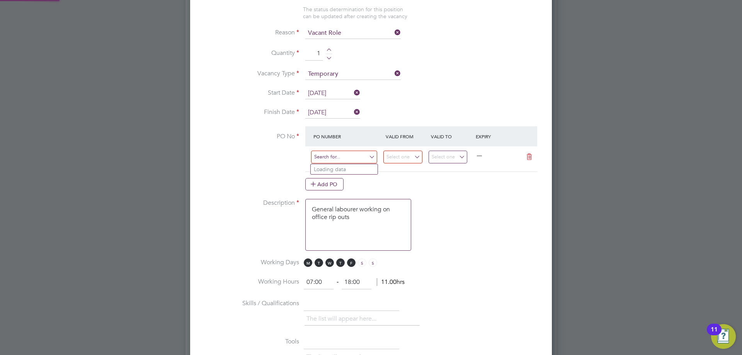
click at [331, 157] on input at bounding box center [344, 157] width 66 height 13
type input "c"
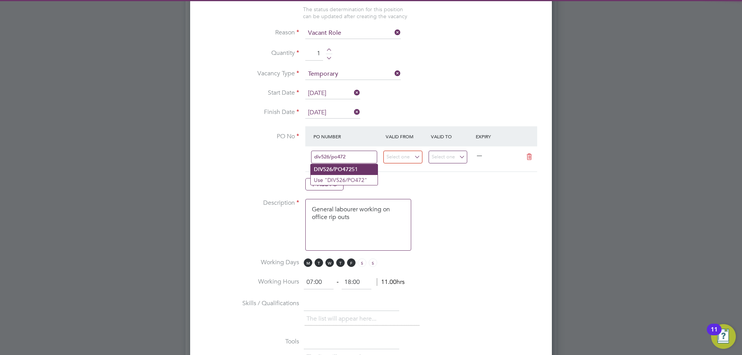
type input "div526/po472"
click at [338, 171] on b "DIV526/PO472" at bounding box center [333, 169] width 38 height 7
type input "[DATE]"
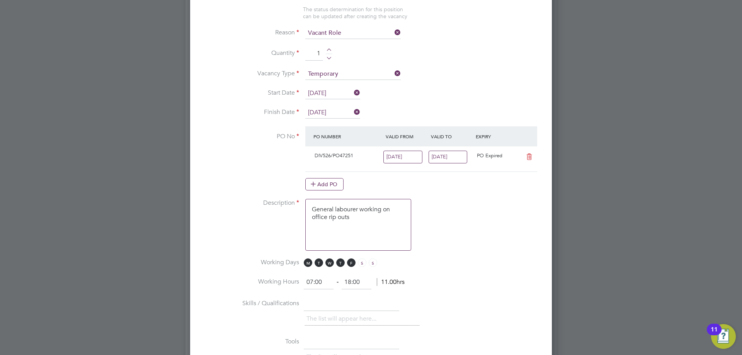
click at [440, 157] on input "[DATE]" at bounding box center [448, 157] width 39 height 13
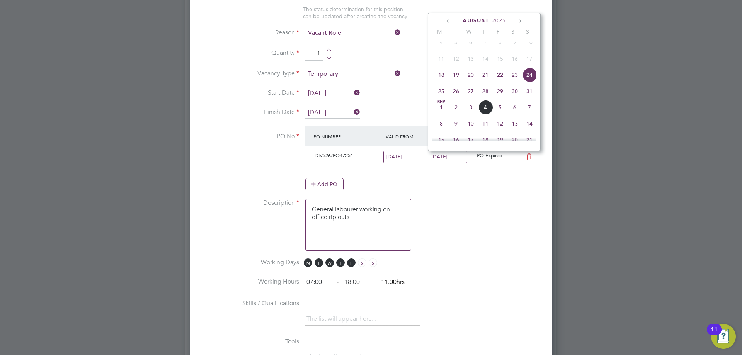
click at [525, 99] on span "31" at bounding box center [529, 91] width 15 height 15
type input "[DATE]"
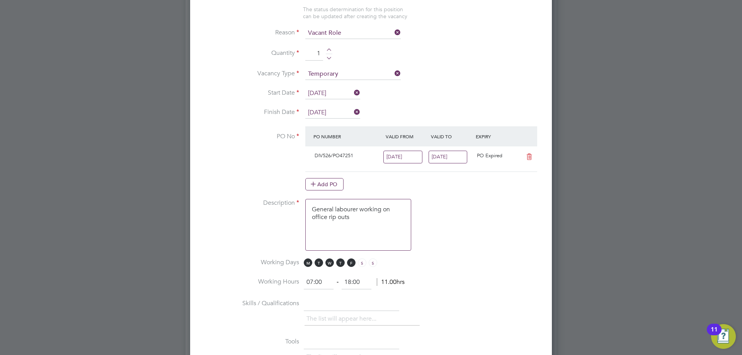
click at [409, 157] on input "[DATE]" at bounding box center [402, 157] width 39 height 13
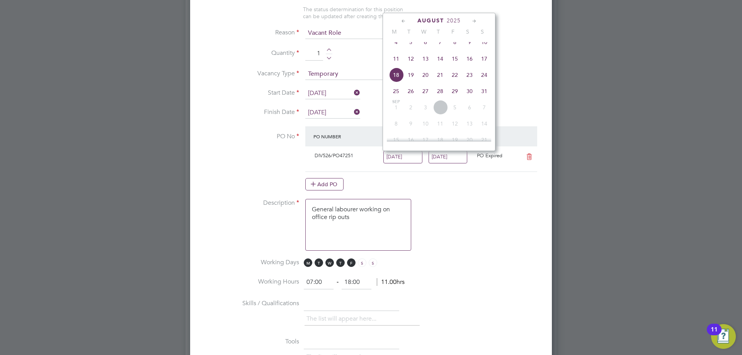
click at [395, 99] on span "25" at bounding box center [396, 91] width 15 height 15
type input "[DATE]"
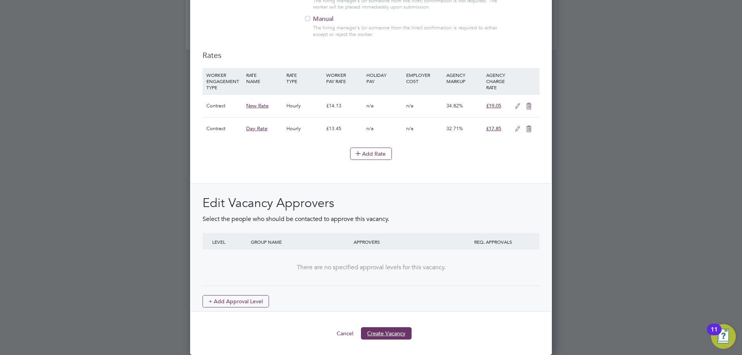
drag, startPoint x: 394, startPoint y: 334, endPoint x: 390, endPoint y: 324, distance: 10.4
click at [394, 334] on button "Create Vacancy" at bounding box center [386, 333] width 51 height 12
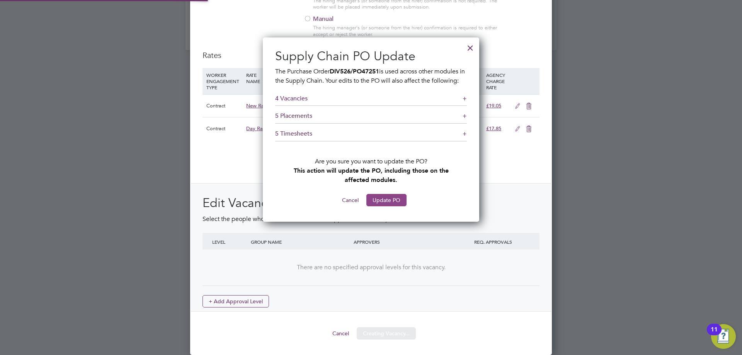
drag, startPoint x: 391, startPoint y: 220, endPoint x: 392, endPoint y: 215, distance: 5.4
click at [391, 218] on div "Supply Chain PO Update The Purchase Order DIV526/PO47251 is used across other m…" at bounding box center [371, 129] width 216 height 184
click at [392, 206] on button "Update PO" at bounding box center [386, 200] width 40 height 12
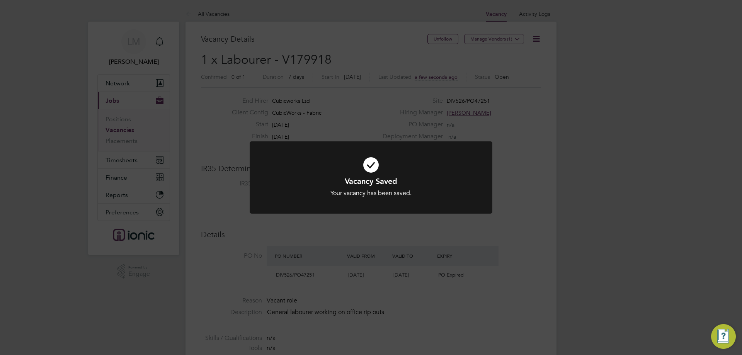
click at [286, 258] on div "Vacancy Saved Your vacancy has been saved. Cancel Okay" at bounding box center [371, 177] width 742 height 355
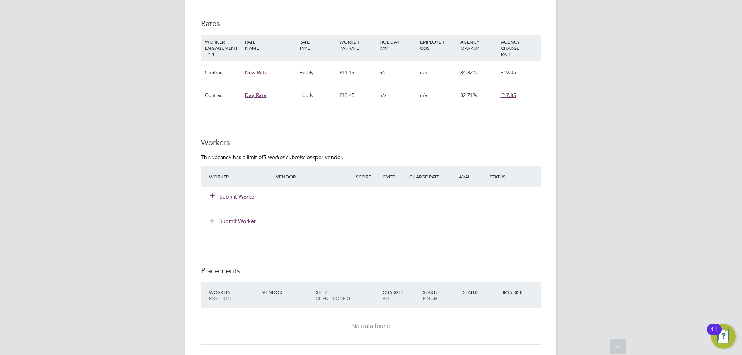
click at [239, 198] on button "Submit Worker" at bounding box center [233, 197] width 46 height 8
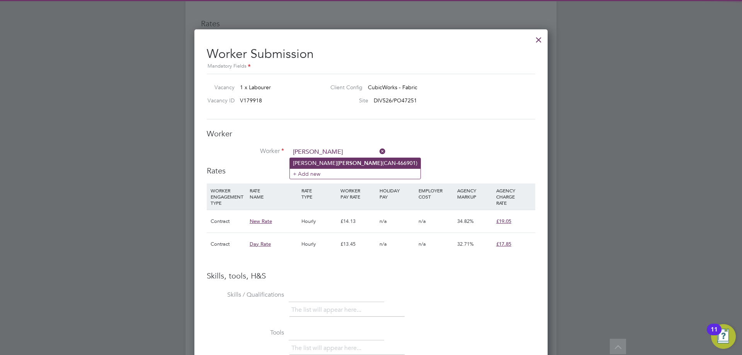
click at [302, 158] on li "Nathan Waul (CAN-466901)" at bounding box center [355, 163] width 131 height 10
type input "Nathan Waul (CAN-466901)"
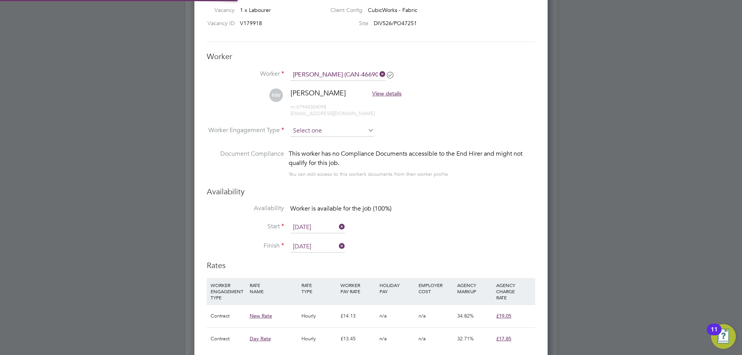
click at [319, 130] on input at bounding box center [332, 131] width 84 height 12
click at [320, 140] on li "Contract" at bounding box center [332, 142] width 85 height 10
type input "Contract"
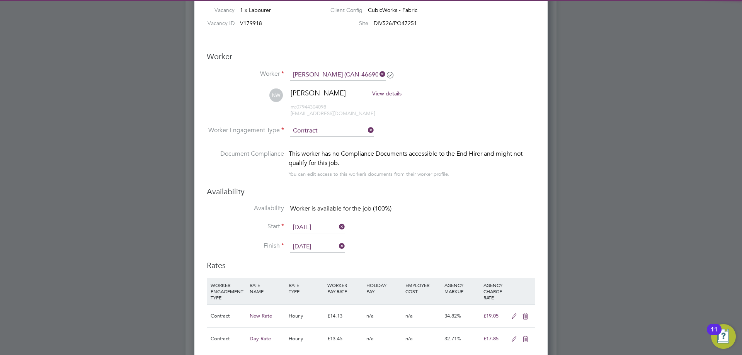
click at [315, 223] on input "[DATE]" at bounding box center [317, 228] width 55 height 12
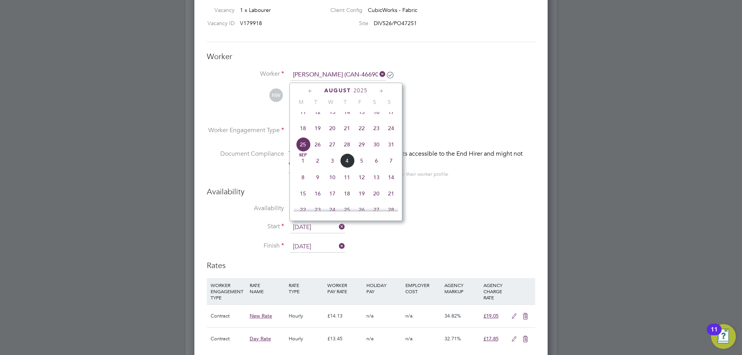
click at [316, 147] on span "26" at bounding box center [317, 144] width 15 height 15
type input "[DATE]"
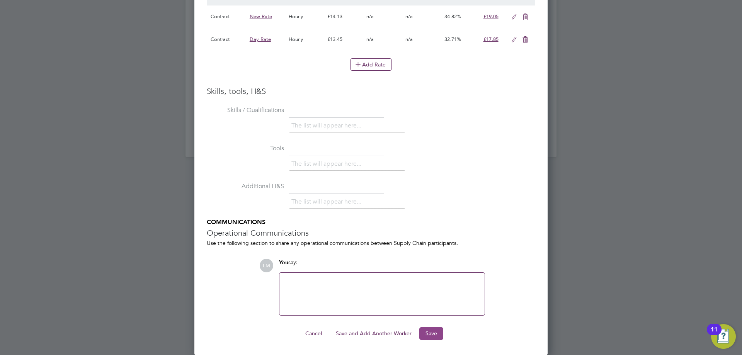
click at [436, 332] on button "Save" at bounding box center [431, 333] width 24 height 12
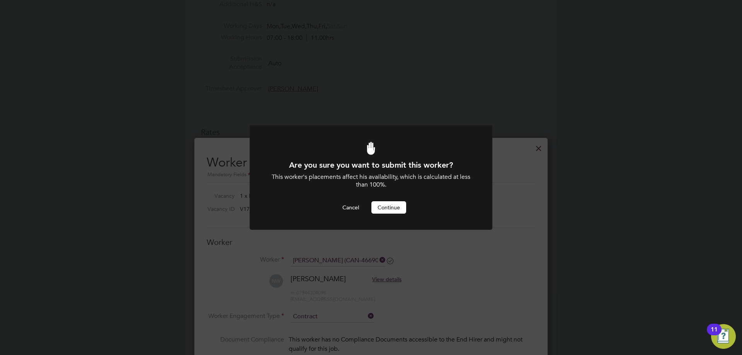
click at [389, 211] on button "Continue" at bounding box center [388, 207] width 35 height 12
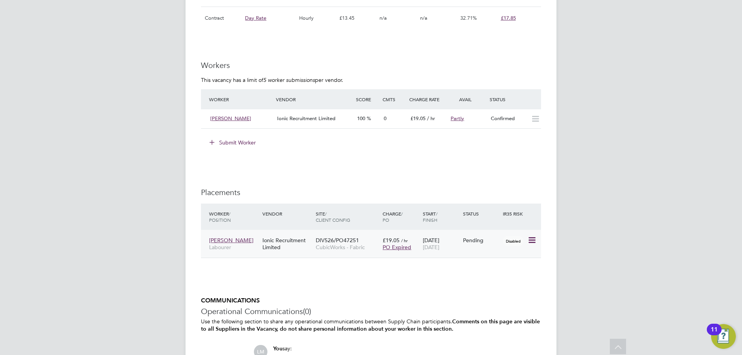
click at [532, 240] on icon at bounding box center [532, 240] width 8 height 9
click at [498, 290] on li "Start" at bounding box center [508, 288] width 55 height 11
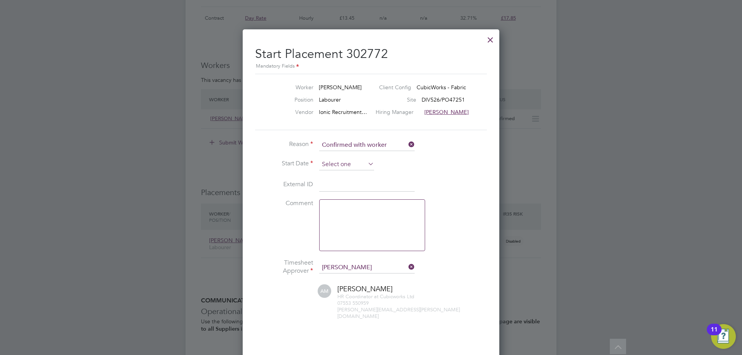
click at [342, 169] on input at bounding box center [346, 165] width 55 height 12
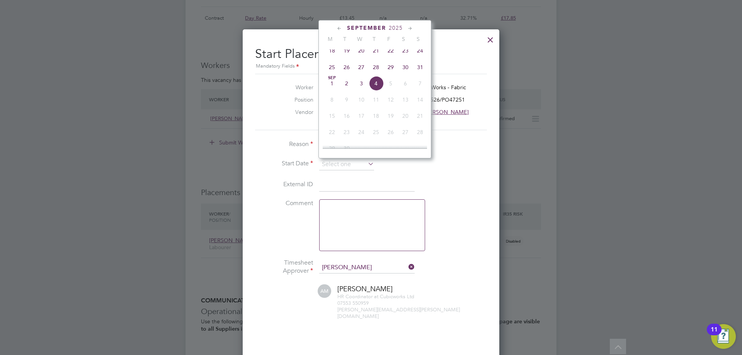
click at [347, 72] on span "26" at bounding box center [346, 67] width 15 height 15
type input "[DATE]"
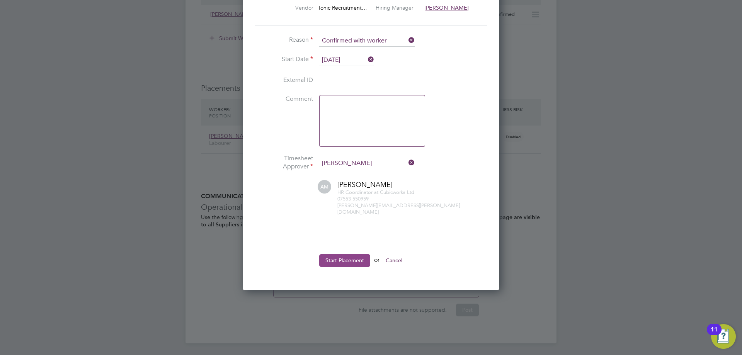
click at [330, 254] on button "Start Placement" at bounding box center [344, 260] width 51 height 12
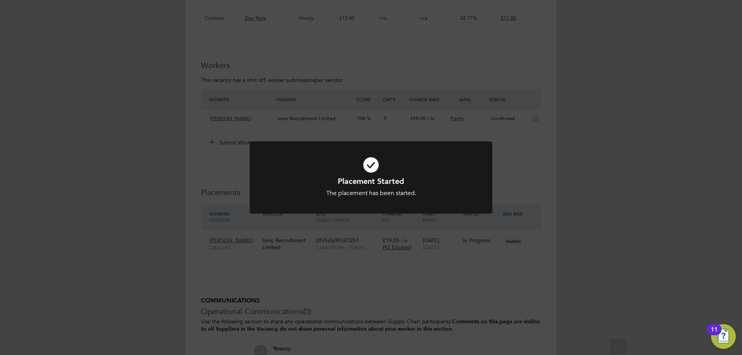
click at [382, 250] on div "Placement Started The placement has been started. Cancel Okay" at bounding box center [371, 177] width 742 height 355
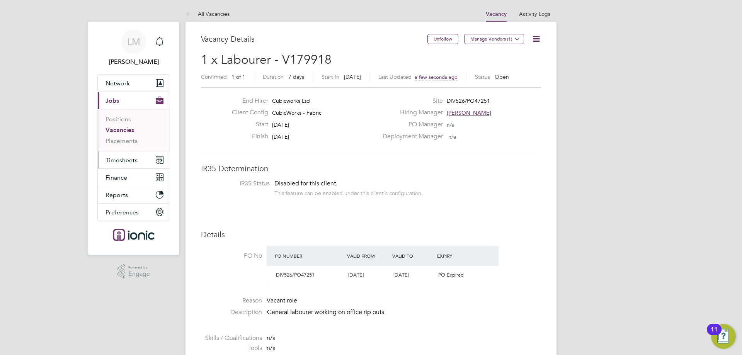
click at [112, 163] on span "Timesheets" at bounding box center [122, 160] width 32 height 7
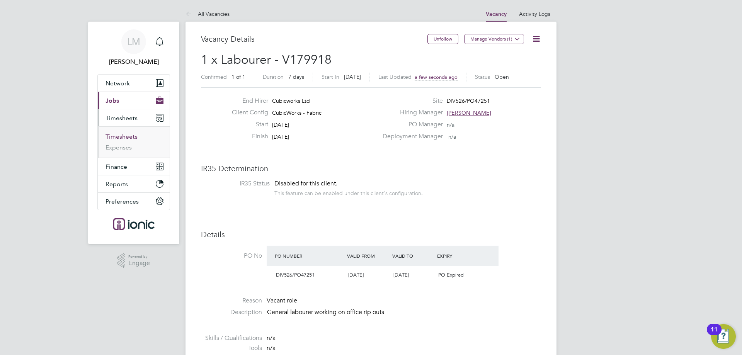
click at [124, 135] on link "Timesheets" at bounding box center [122, 136] width 32 height 7
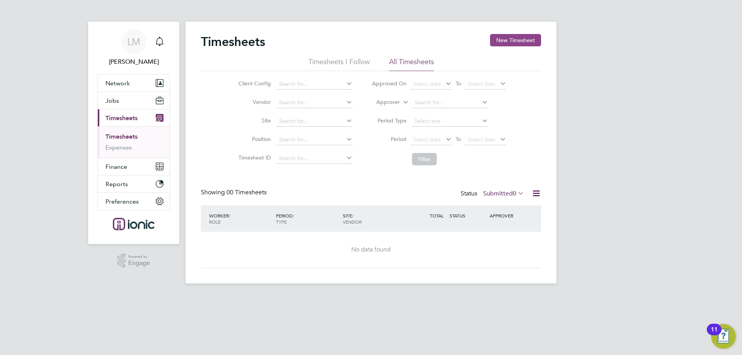
click at [504, 41] on button "New Timesheet" at bounding box center [515, 40] width 51 height 12
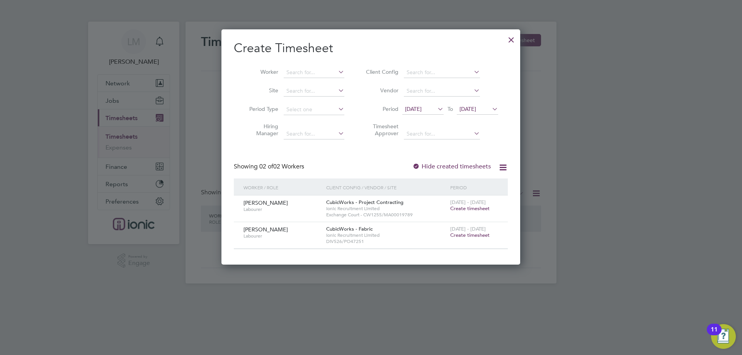
click at [474, 206] on span "Create timesheet" at bounding box center [469, 208] width 39 height 7
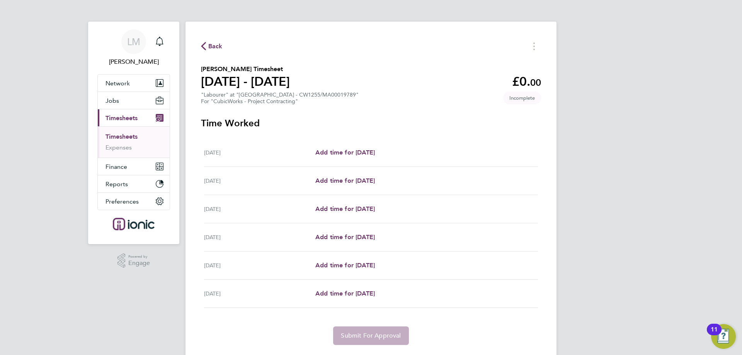
click at [364, 158] on div "Tue 26 Aug Add time for Tue 26 Aug Add time for Tue 26 Aug" at bounding box center [371, 153] width 334 height 28
click at [375, 154] on span "Add time for [DATE]" at bounding box center [345, 152] width 60 height 7
select select "30"
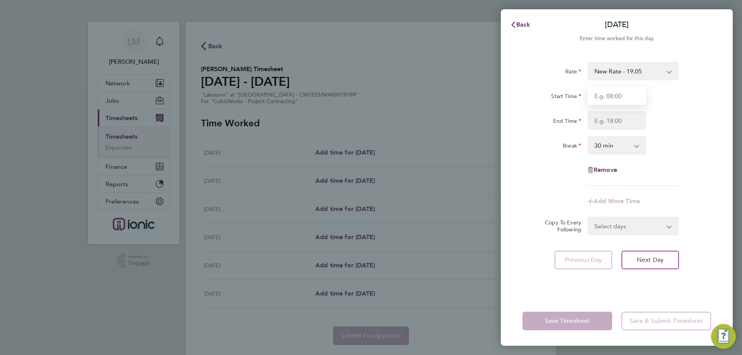
click at [612, 99] on input "Start Time" at bounding box center [617, 96] width 59 height 19
type input "07:30"
click at [617, 119] on input "End Time" at bounding box center [617, 120] width 59 height 19
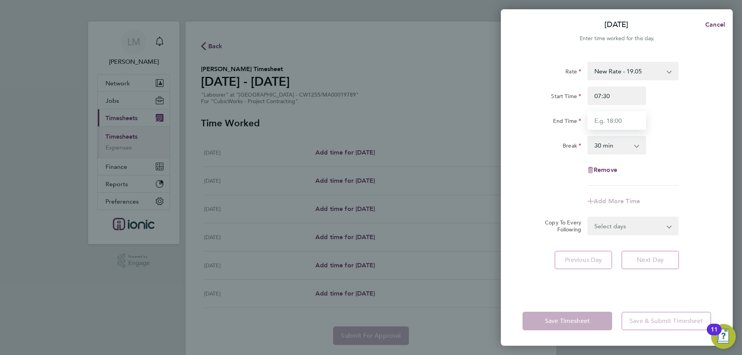
type input "16:00"
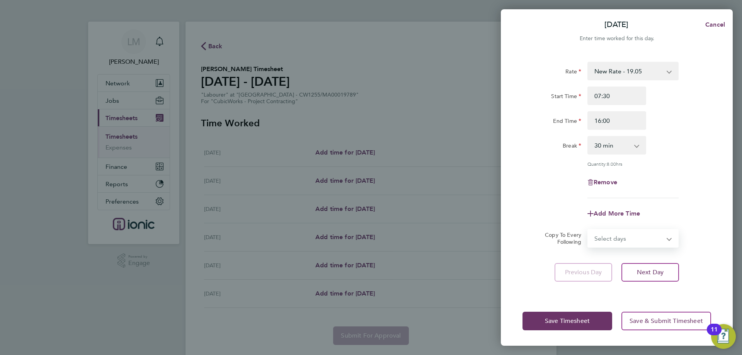
drag, startPoint x: 629, startPoint y: 227, endPoint x: 629, endPoint y: 238, distance: 11.2
click at [629, 227] on form "Rate New Rate - 19.05 Day Rate - 17.85 Start Time 07:30 End Time 16:00 Break 0 …" at bounding box center [617, 155] width 189 height 186
select select "WEEKDAY"
click at [588, 230] on select "Select days Day Weekday (Mon-Fri) Weekend (Sat-Sun) [DATE] [DATE] [DATE] [DATE]…" at bounding box center [628, 238] width 81 height 17
select select "[DATE]"
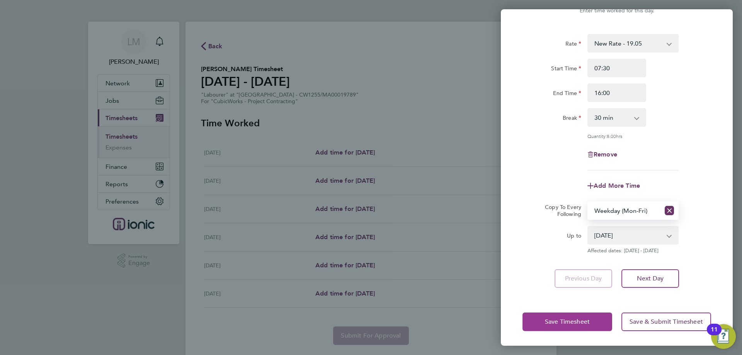
click at [573, 316] on button "Save Timesheet" at bounding box center [568, 322] width 90 height 19
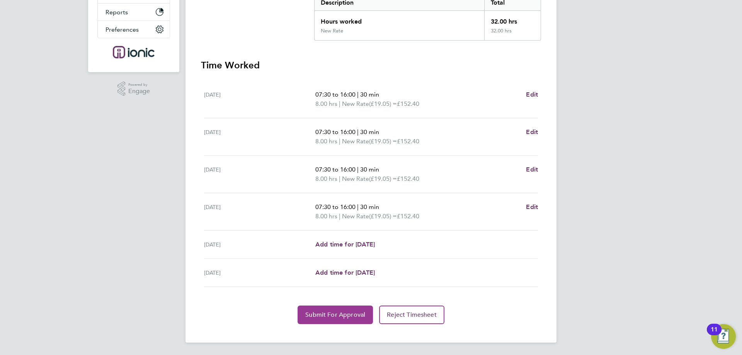
click at [329, 315] on span "Submit For Approval" at bounding box center [335, 315] width 60 height 8
click at [319, 313] on span "Approve Timesheet" at bounding box center [335, 315] width 57 height 8
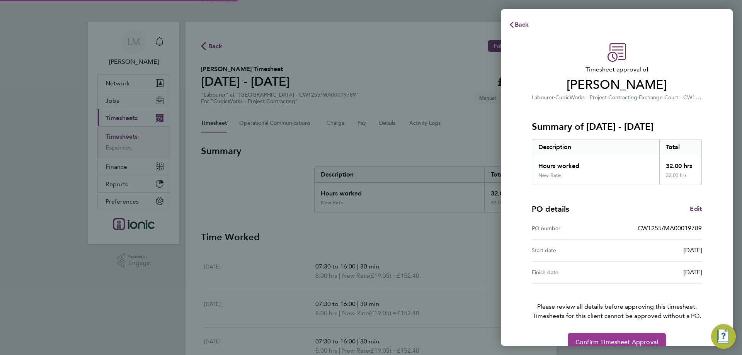
click at [652, 336] on button "Confirm Timesheet Approval" at bounding box center [617, 342] width 98 height 19
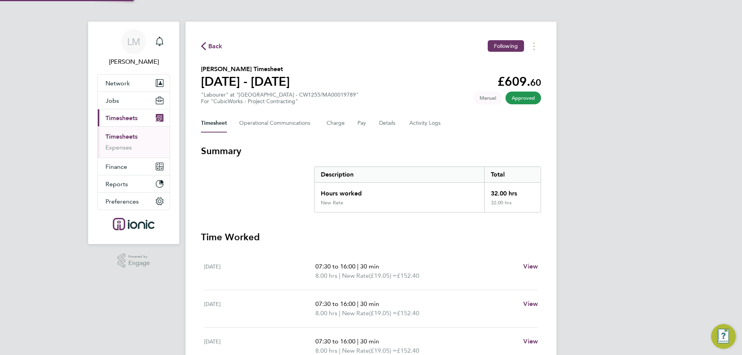
click at [211, 51] on div "Back Following" at bounding box center [371, 46] width 340 height 12
click at [211, 48] on span "Back" at bounding box center [215, 46] width 14 height 9
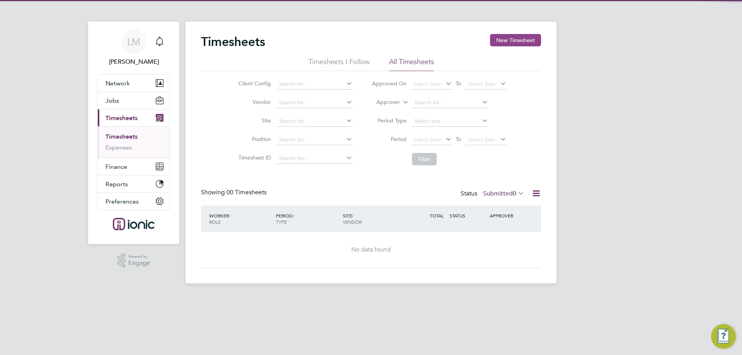
click at [514, 38] on button "New Timesheet" at bounding box center [515, 40] width 51 height 12
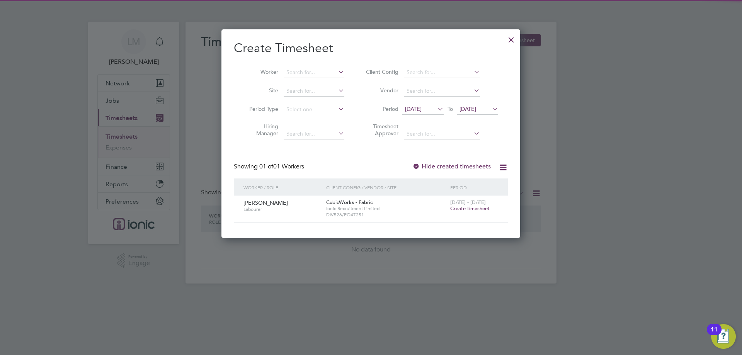
click at [476, 206] on span "Create timesheet" at bounding box center [469, 208] width 39 height 7
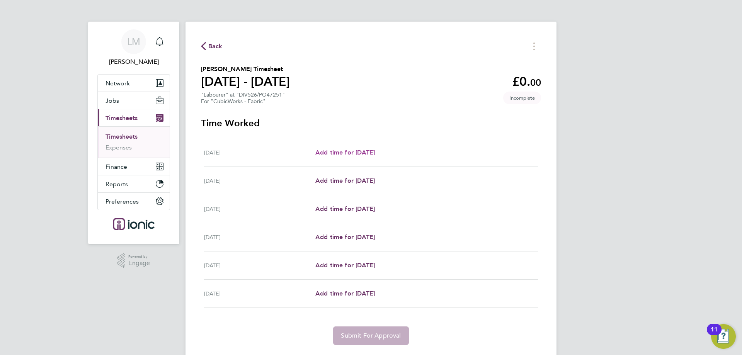
click at [353, 158] on div "Tue 26 Aug Add time for Tue 26 Aug Add time for Tue 26 Aug" at bounding box center [371, 153] width 334 height 28
click at [352, 152] on span "Add time for [DATE]" at bounding box center [345, 152] width 60 height 7
select select "30"
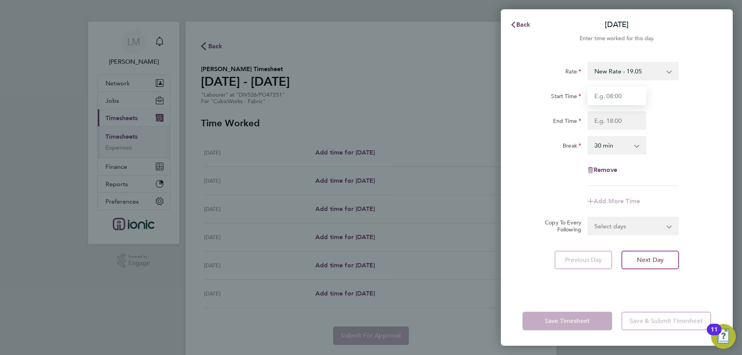
click at [624, 95] on input "Start Time" at bounding box center [617, 96] width 59 height 19
type input "07:30"
click at [622, 116] on input "End Time" at bounding box center [617, 120] width 59 height 19
type input "16:00"
click at [684, 132] on div "Rate New Rate - 19.05 Day Rate - 17.85 Start Time 07:30 End Time 16:00 Break 0 …" at bounding box center [617, 124] width 189 height 124
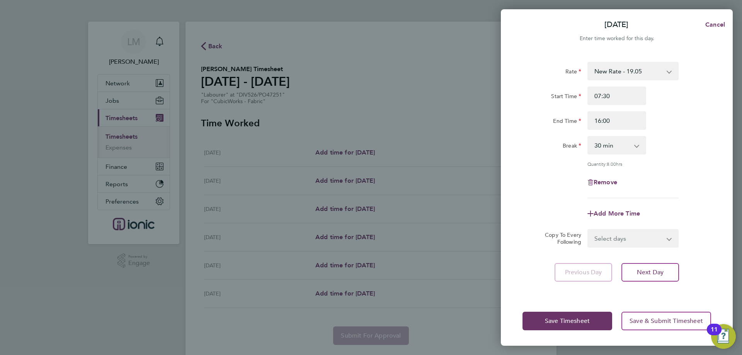
drag, startPoint x: 642, startPoint y: 238, endPoint x: 640, endPoint y: 244, distance: 6.0
click at [642, 238] on select "Select days Day Weekday (Mon-Fri) Weekend (Sat-Sun) [DATE] [DATE] [DATE] [DATE]…" at bounding box center [628, 238] width 81 height 17
select select "WEEKDAY"
click at [588, 230] on select "Select days Day Weekday (Mon-Fri) Weekend (Sat-Sun) [DATE] [DATE] [DATE] [DATE]…" at bounding box center [628, 238] width 81 height 17
select select "[DATE]"
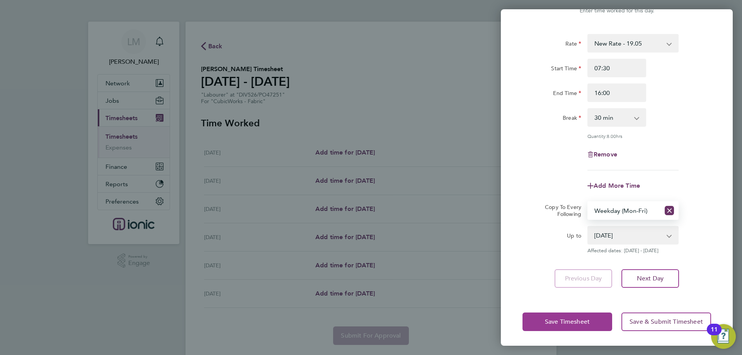
click at [562, 319] on span "Save Timesheet" at bounding box center [567, 322] width 45 height 8
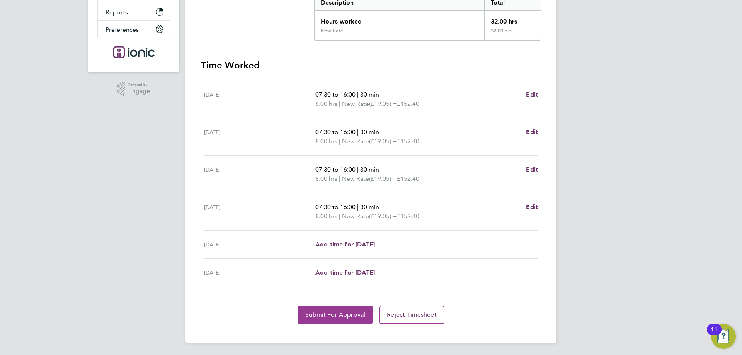
click at [323, 319] on button "Submit For Approval" at bounding box center [335, 315] width 75 height 19
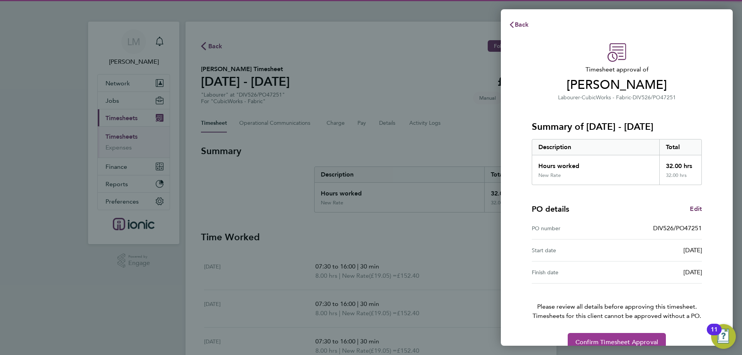
click at [591, 342] on span "Confirm Timesheet Approval" at bounding box center [617, 343] width 83 height 8
